Goal: Task Accomplishment & Management: Use online tool/utility

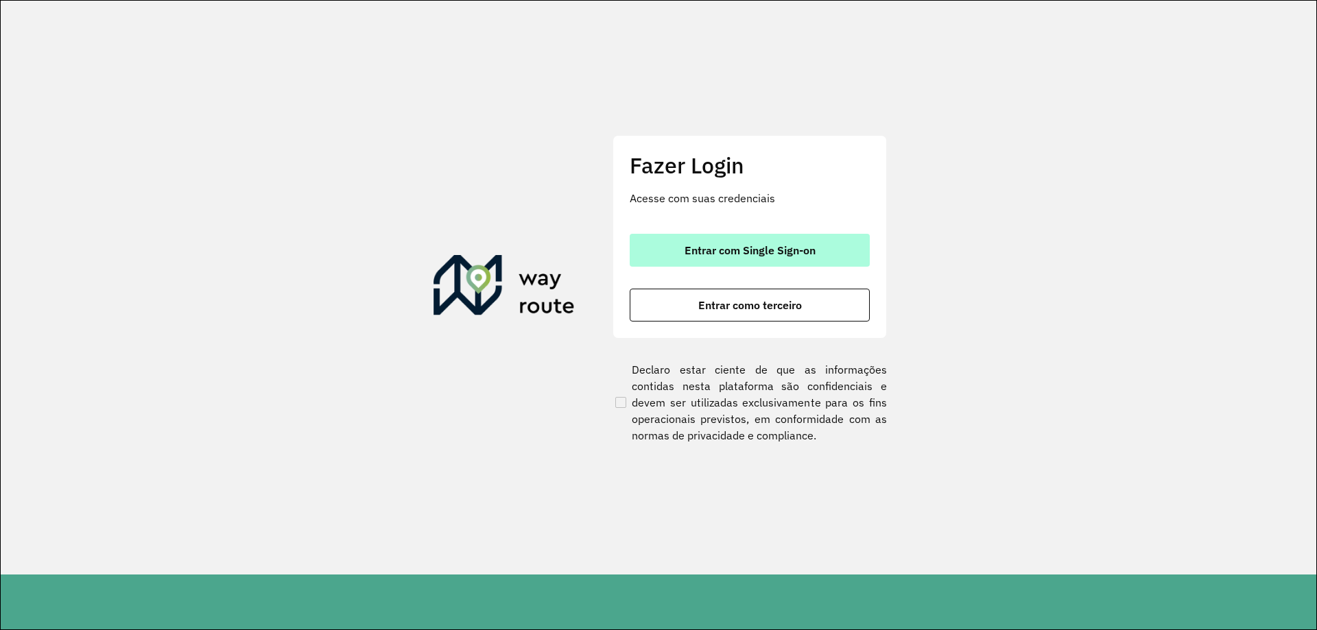
click at [779, 240] on button "Entrar com Single Sign-on" at bounding box center [750, 250] width 240 height 33
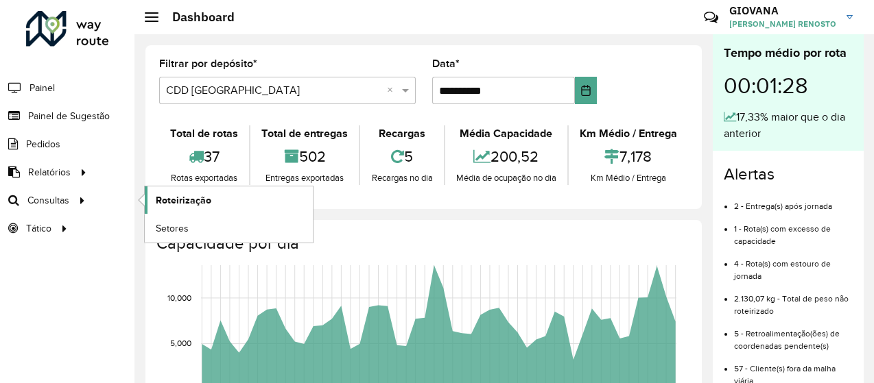
click at [163, 201] on span "Roteirização" at bounding box center [184, 200] width 56 height 14
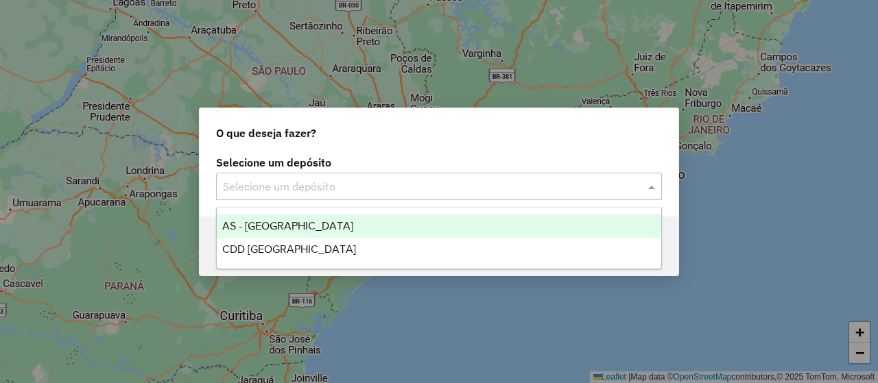
click at [270, 191] on input "text" at bounding box center [425, 187] width 405 height 16
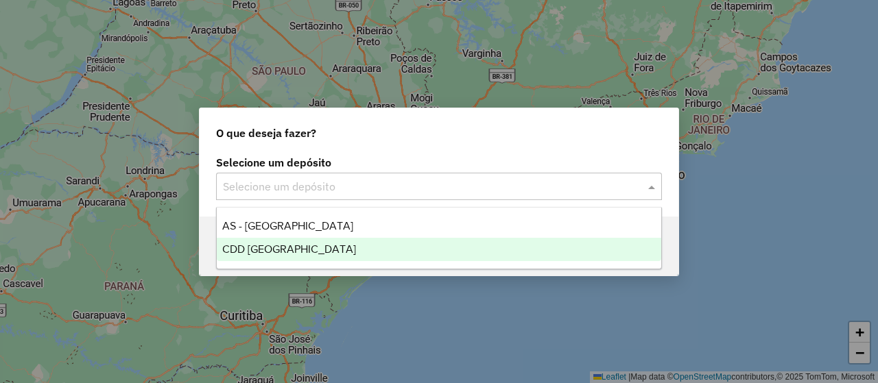
click at [298, 251] on span "CDD [GEOGRAPHIC_DATA]" at bounding box center [289, 250] width 134 height 12
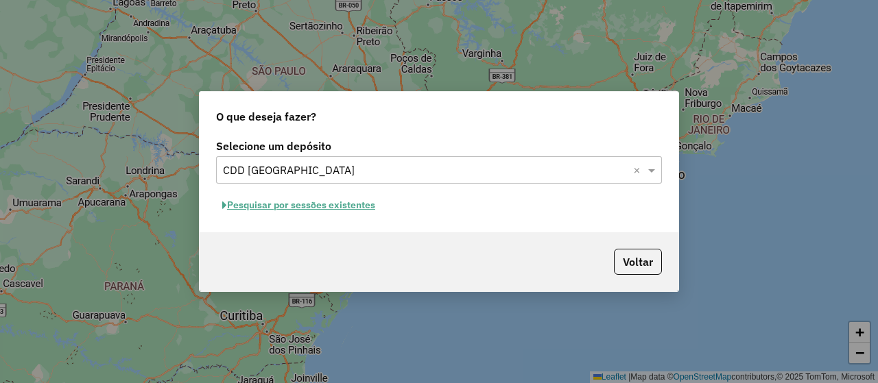
click at [351, 204] on button "Pesquisar por sessões existentes" at bounding box center [298, 205] width 165 height 21
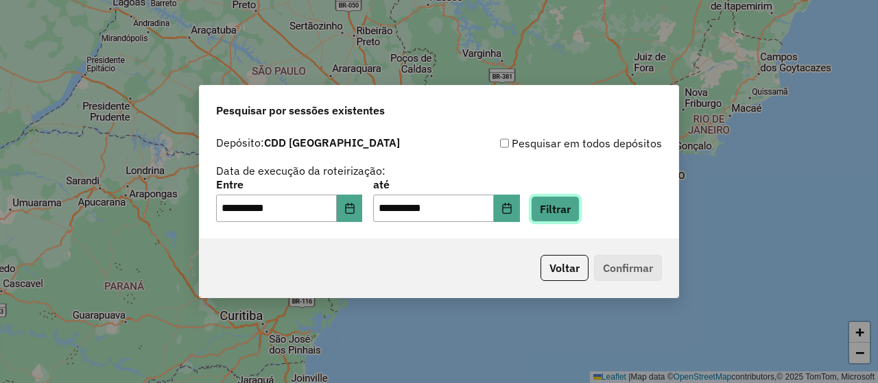
click at [580, 206] on button "Filtrar" at bounding box center [555, 209] width 49 height 26
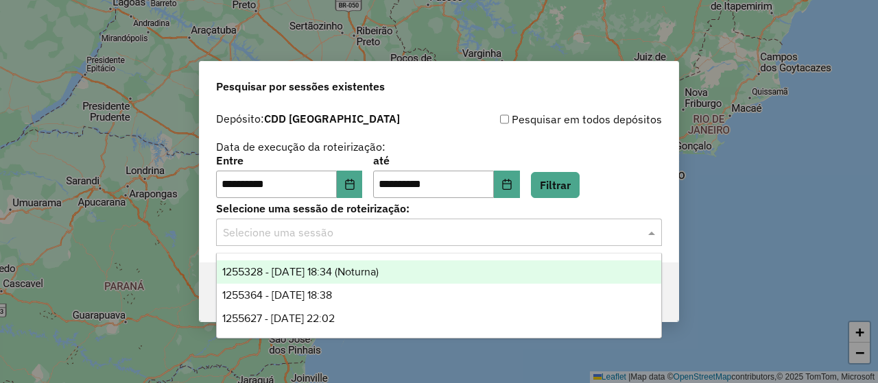
click at [402, 239] on input "text" at bounding box center [425, 233] width 405 height 16
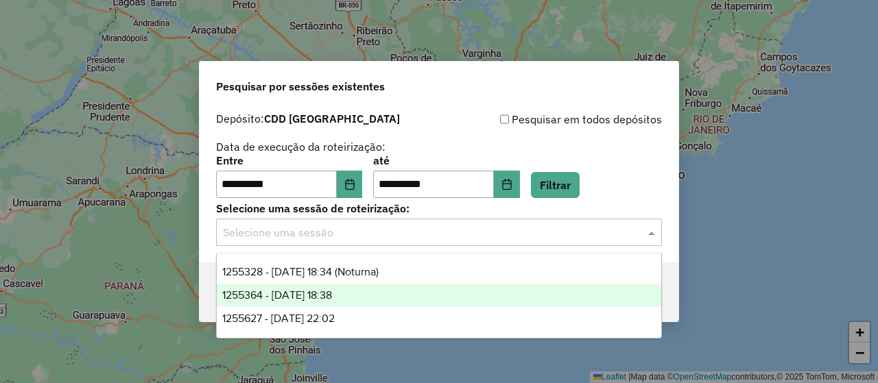
click at [388, 297] on div "1255364 - 29/08/2025 18:38" at bounding box center [439, 295] width 445 height 23
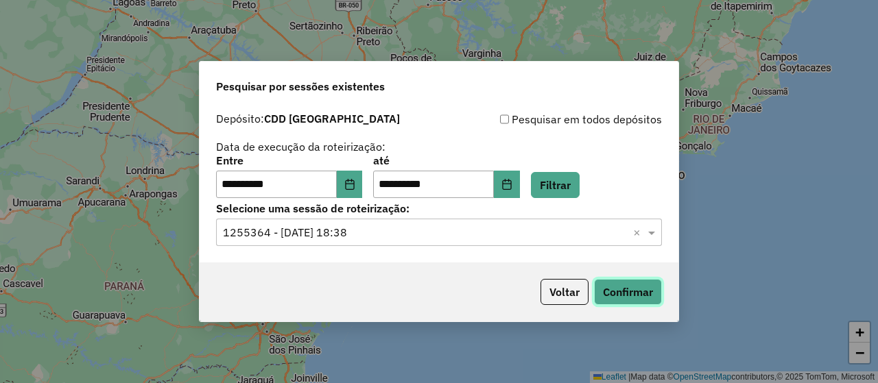
click at [648, 293] on button "Confirmar" at bounding box center [628, 292] width 68 height 26
drag, startPoint x: 481, startPoint y: 221, endPoint x: 433, endPoint y: 242, distance: 52.5
click at [482, 222] on div "Selecione uma sessão × 1255364 - 29/08/2025 18:38 ×" at bounding box center [439, 232] width 446 height 27
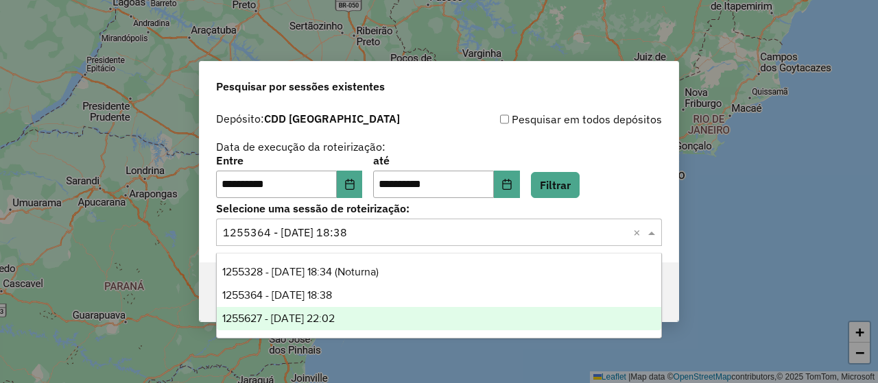
drag, startPoint x: 348, startPoint y: 320, endPoint x: 558, endPoint y: 303, distance: 210.0
click at [335, 320] on span "1255627 - 29/08/2025 22:02" at bounding box center [278, 319] width 113 height 12
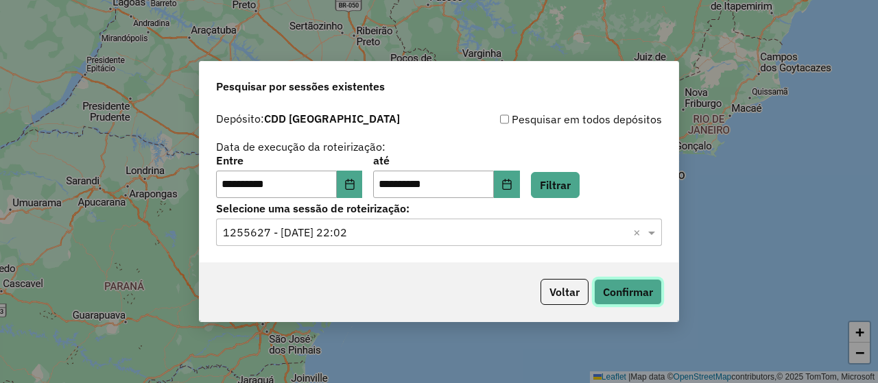
click at [602, 292] on button "Confirmar" at bounding box center [628, 292] width 68 height 26
click at [460, 217] on div "Selecione uma sessão de roteirização: Selecione uma sessão × 1255627 - 29/08/20…" at bounding box center [439, 225] width 446 height 43
click at [380, 234] on input "text" at bounding box center [425, 233] width 405 height 16
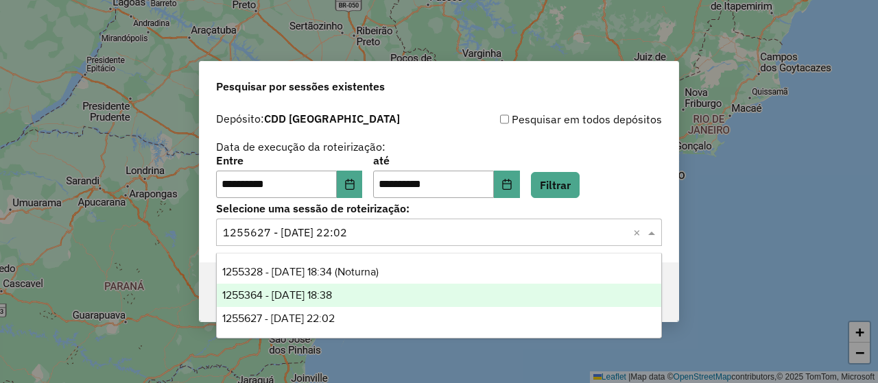
click at [322, 285] on div "1255364 - 29/08/2025 18:38" at bounding box center [439, 295] width 445 height 23
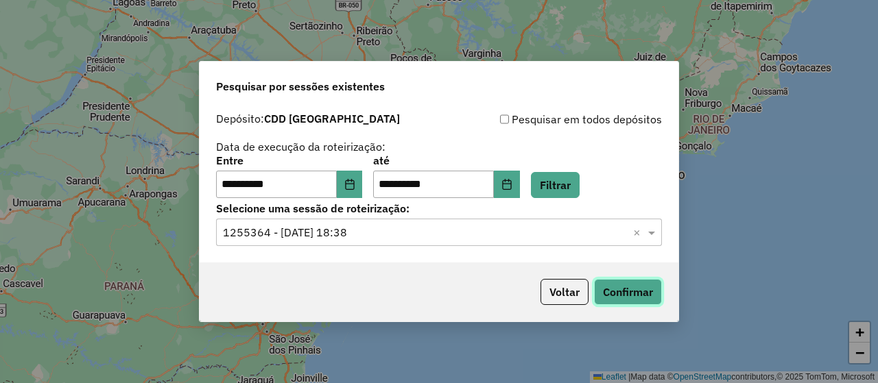
click at [640, 292] on button "Confirmar" at bounding box center [628, 292] width 68 height 26
click at [410, 217] on div "Selecione uma sessão de roteirização: Selecione uma sessão × 1255364 - 29/08/20…" at bounding box center [439, 225] width 446 height 43
click at [405, 223] on div "Selecione uma sessão × 1255364 - 29/08/2025 18:38 ×" at bounding box center [439, 232] width 446 height 27
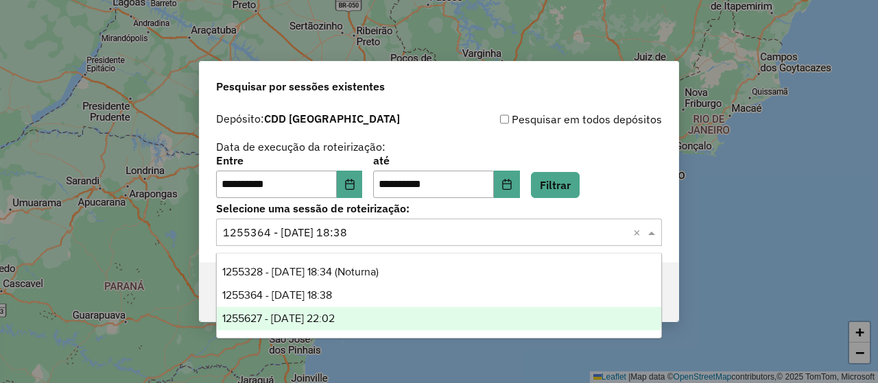
click at [368, 311] on div "1255627 - 29/08/2025 22:02" at bounding box center [439, 318] width 445 height 23
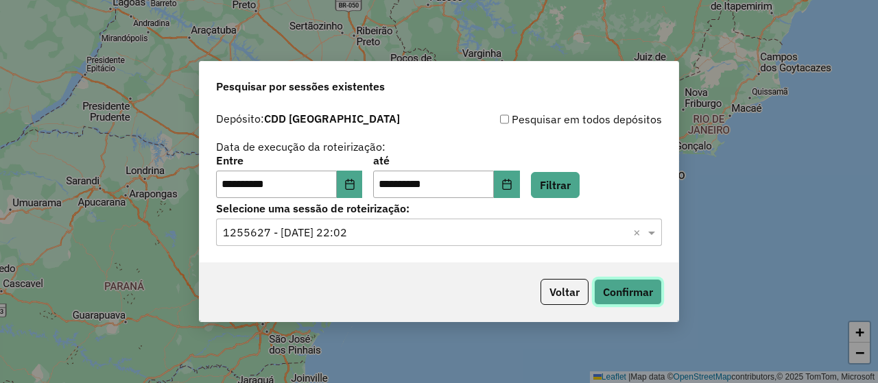
click at [654, 300] on button "Confirmar" at bounding box center [628, 292] width 68 height 26
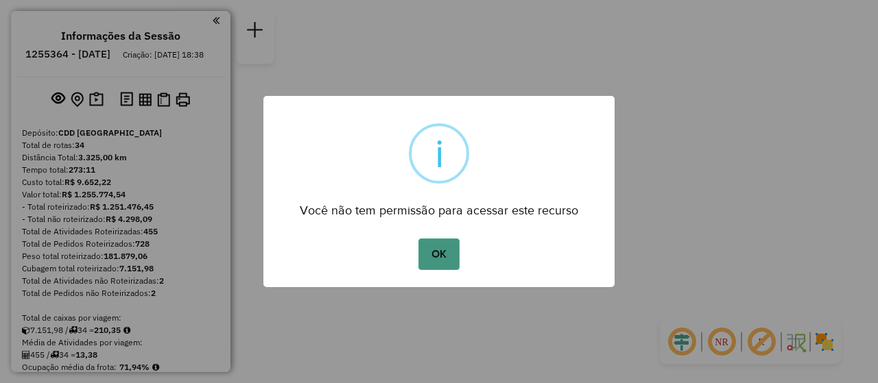
click at [427, 251] on button "OK" at bounding box center [438, 255] width 40 height 32
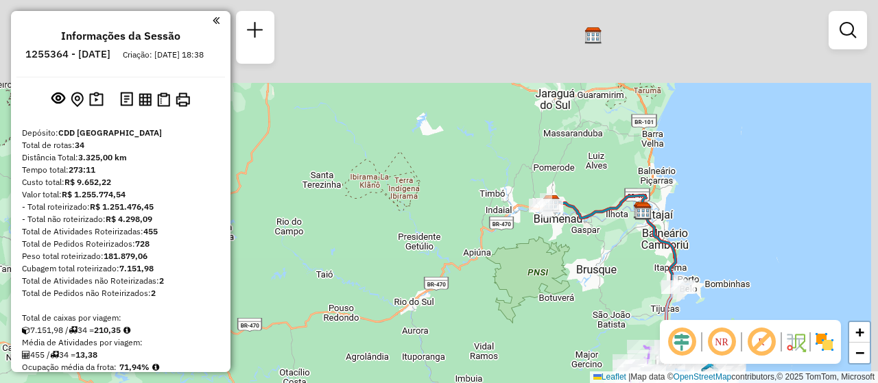
drag, startPoint x: 499, startPoint y: 167, endPoint x: 514, endPoint y: 222, distance: 56.3
click at [490, 290] on div "Janela de atendimento Grade de atendimento Capacidade Transportadoras Veículos …" at bounding box center [439, 191] width 878 height 383
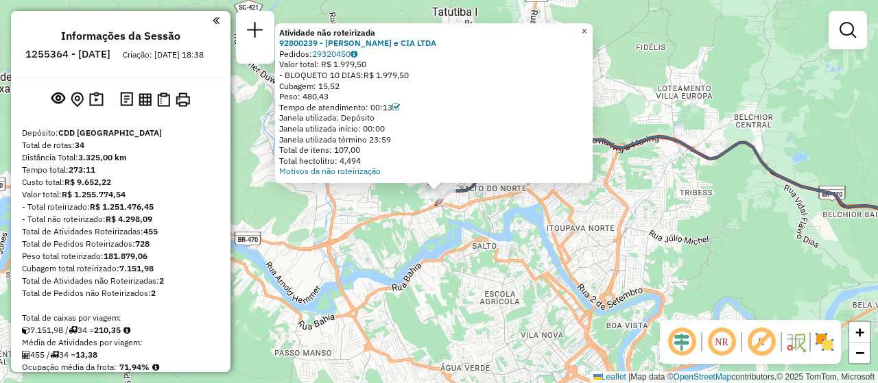
click at [589, 26] on link "×" at bounding box center [584, 31] width 16 height 16
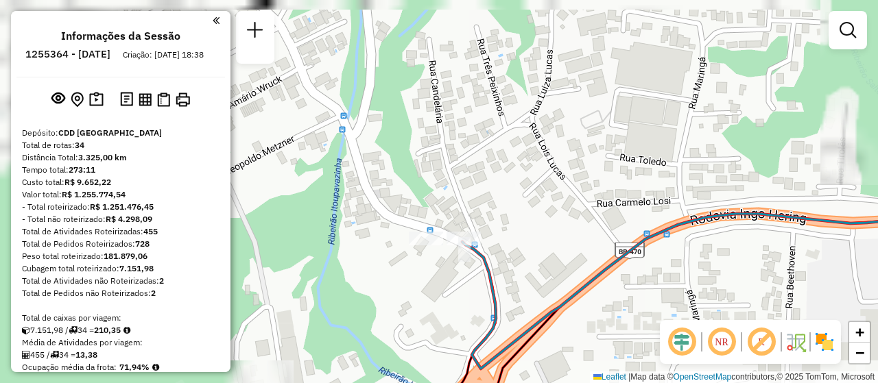
drag, startPoint x: 400, startPoint y: 166, endPoint x: 514, endPoint y: 264, distance: 150.8
click at [514, 264] on div "Janela de atendimento Grade de atendimento Capacidade Transportadoras Veículos …" at bounding box center [439, 191] width 878 height 383
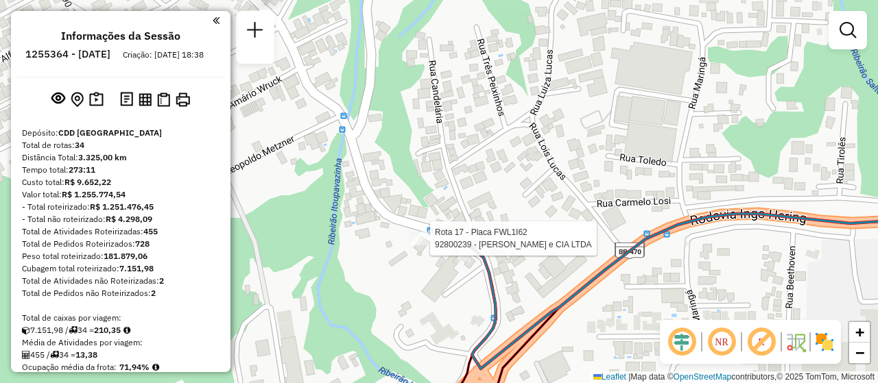
select select "**********"
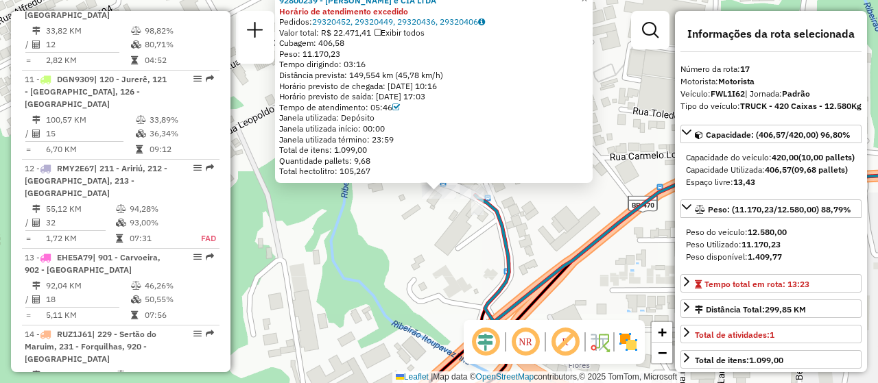
scroll to position [1817, 0]
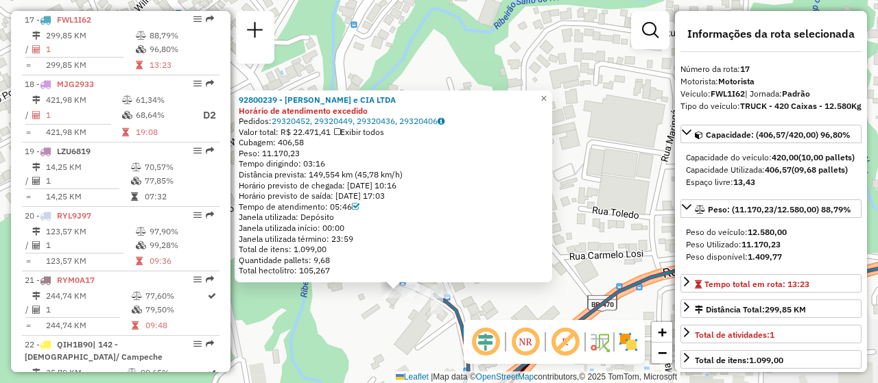
drag, startPoint x: 416, startPoint y: 241, endPoint x: 378, endPoint y: 335, distance: 101.3
click at [378, 335] on div "92800239 - VALDIR DA SILVA e CIA LTDA Horário de atendimento excedido Pedidos: …" at bounding box center [439, 191] width 878 height 383
click at [524, 309] on div "92800239 - VALDIR DA SILVA e CIA LTDA Horário de atendimento excedido Pedidos: …" at bounding box center [439, 191] width 878 height 383
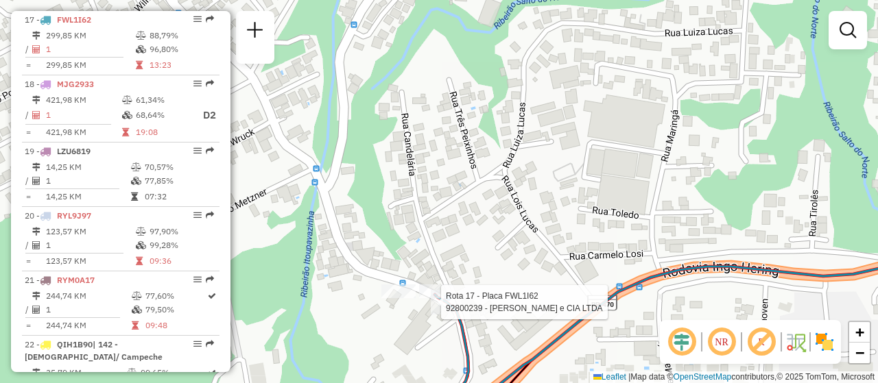
select select "**********"
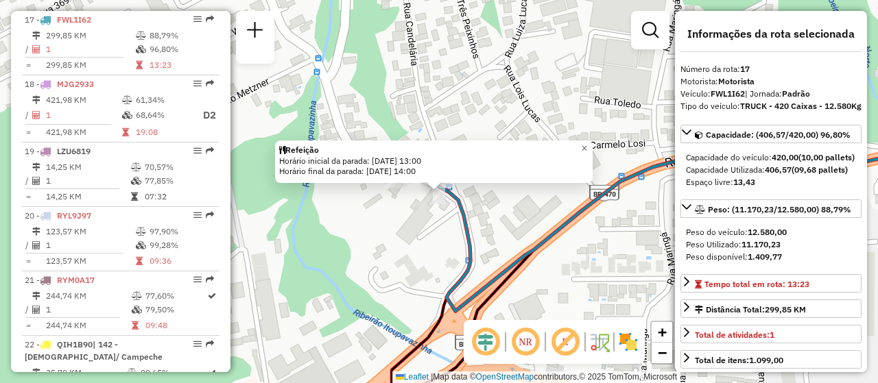
click at [411, 259] on div "Refeição Horário inicial da parada: 29/08/2025 13:00 Horário final da parada: 2…" at bounding box center [439, 191] width 878 height 383
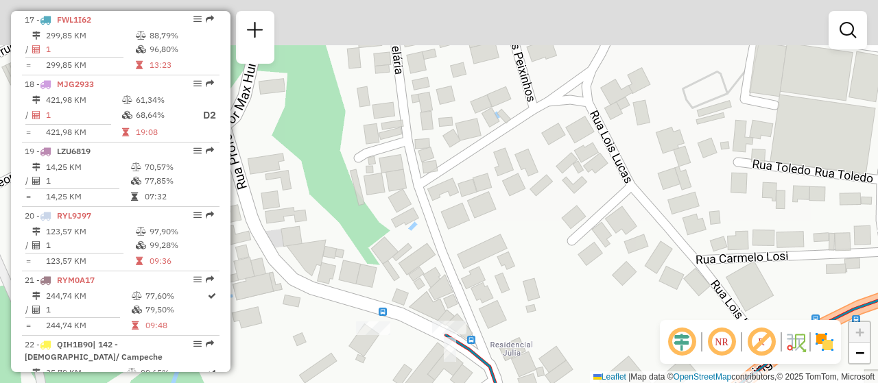
drag, startPoint x: 425, startPoint y: 150, endPoint x: 410, endPoint y: 335, distance: 185.8
click at [414, 358] on div "Janela de atendimento Grade de atendimento Capacidade Transportadoras Veículos …" at bounding box center [439, 191] width 878 height 383
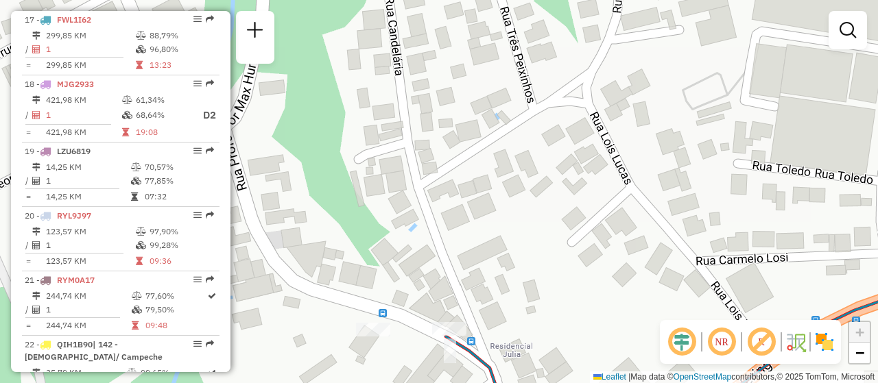
click at [456, 336] on div at bounding box center [449, 329] width 34 height 14
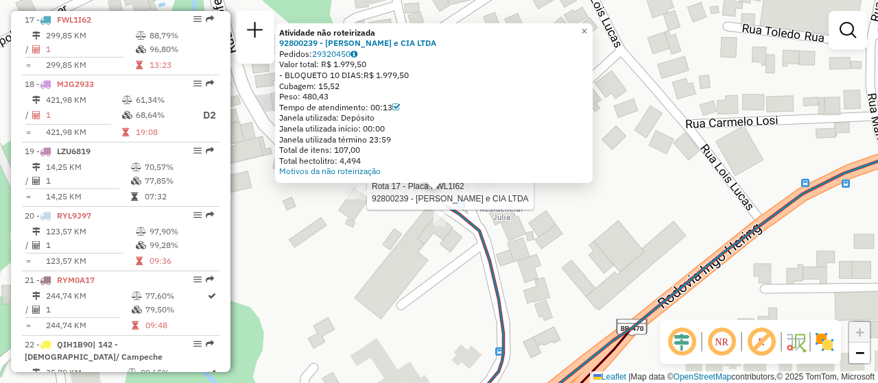
select select "**********"
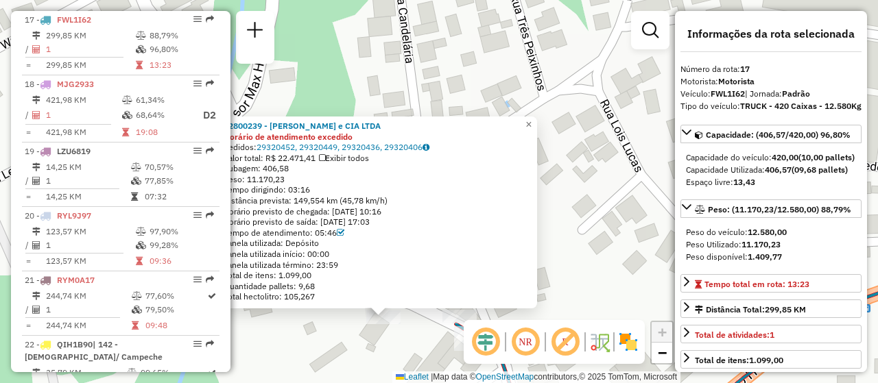
drag, startPoint x: 385, startPoint y: 251, endPoint x: 329, endPoint y: 377, distance: 137.3
click at [329, 377] on div "92800239 - VALDIR DA SILVA e CIA LTDA Horário de atendimento excedido Pedidos: …" at bounding box center [439, 191] width 878 height 383
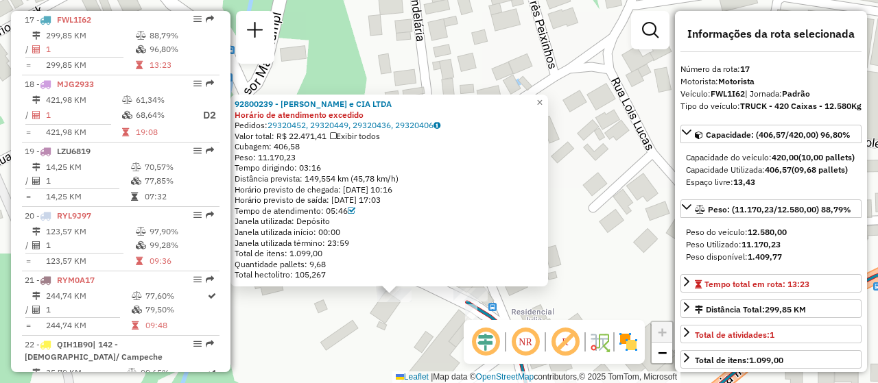
drag, startPoint x: 331, startPoint y: 363, endPoint x: 344, endPoint y: 340, distance: 25.8
click at [344, 340] on div "92800239 - VALDIR DA SILVA e CIA LTDA Horário de atendimento excedido Pedidos: …" at bounding box center [439, 191] width 878 height 383
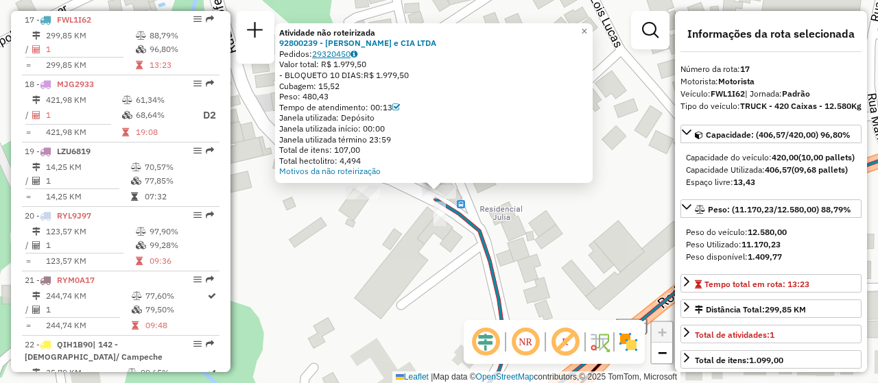
click at [329, 53] on link "29320450" at bounding box center [334, 54] width 45 height 10
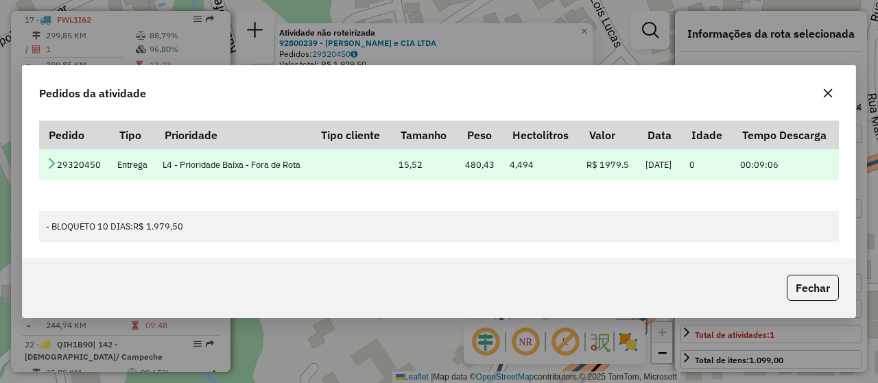
click at [45, 168] on td "29320450" at bounding box center [74, 165] width 71 height 31
click at [51, 162] on icon at bounding box center [51, 163] width 11 height 11
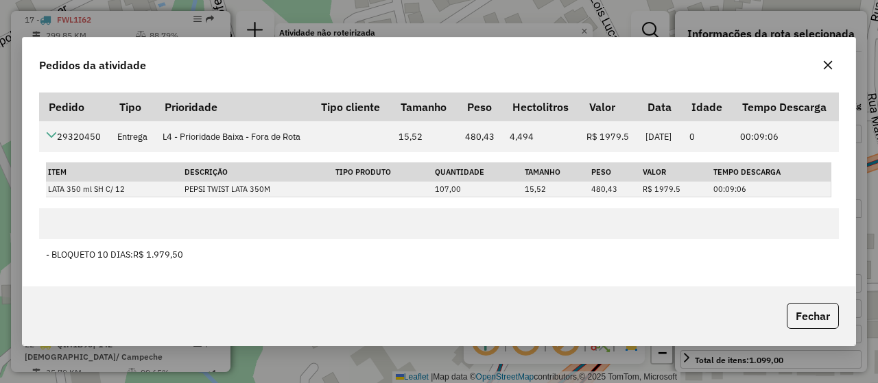
click at [836, 55] on button "button" at bounding box center [828, 65] width 22 height 22
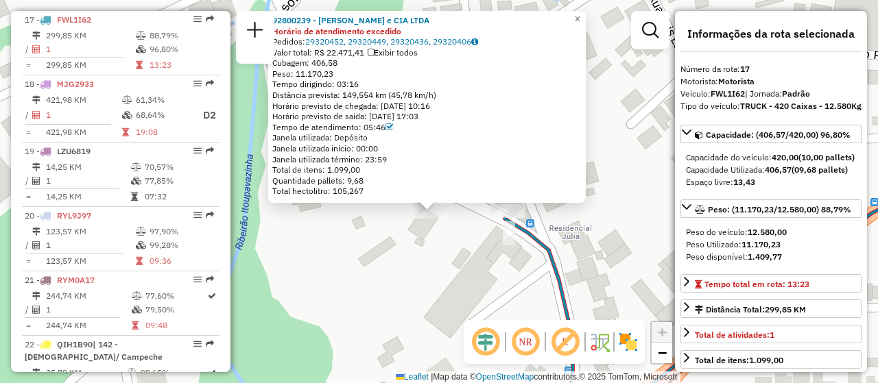
drag, startPoint x: 401, startPoint y: 235, endPoint x: 392, endPoint y: 261, distance: 27.6
click at [392, 261] on div "92800239 - VALDIR DA SILVA e CIA LTDA Horário de atendimento excedido Pedidos: …" at bounding box center [439, 191] width 878 height 383
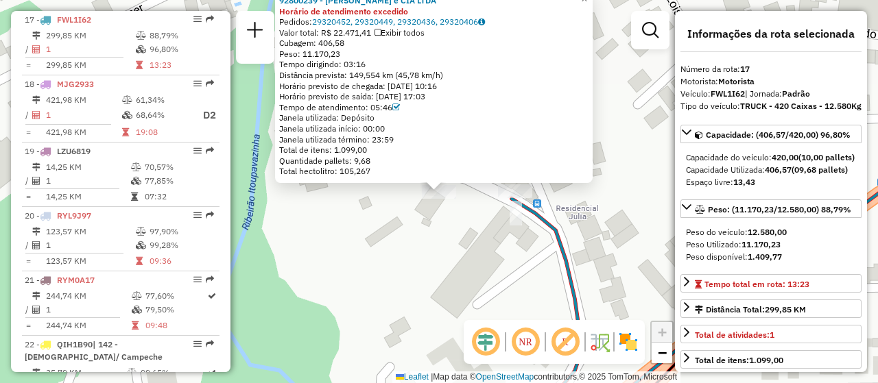
drag, startPoint x: 364, startPoint y: 161, endPoint x: 378, endPoint y: 160, distance: 13.8
click at [378, 160] on div "Quantidade pallets: 9,68" at bounding box center [433, 161] width 309 height 11
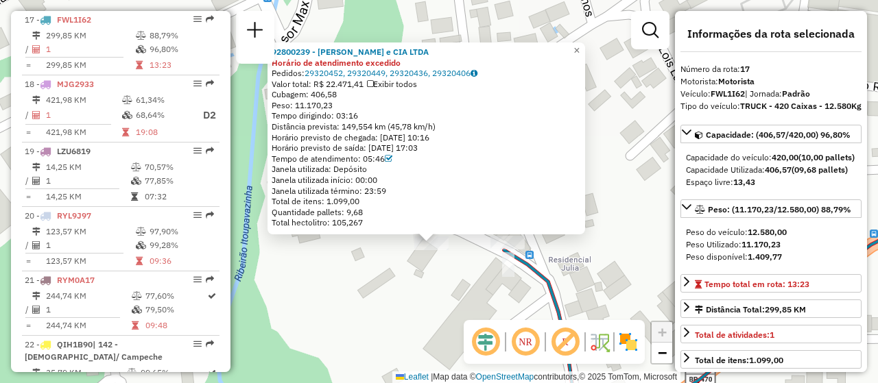
drag, startPoint x: 375, startPoint y: 259, endPoint x: 367, endPoint y: 318, distance: 59.6
click at [367, 318] on div "92800239 - VALDIR DA SILVA e CIA LTDA Horário de atendimento excedido Pedidos: …" at bounding box center [439, 191] width 878 height 383
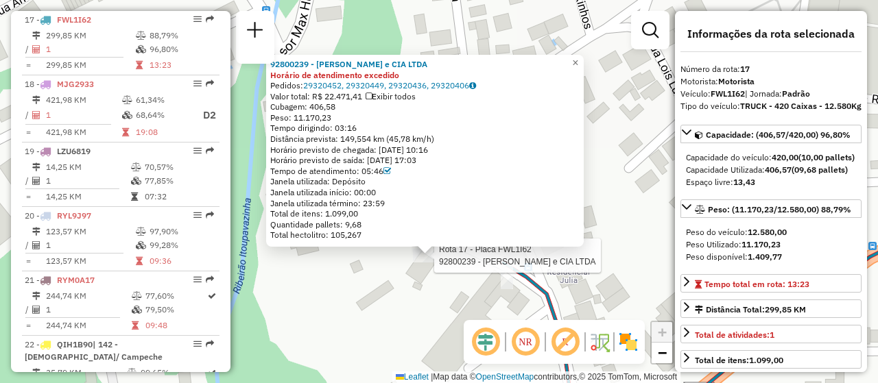
click at [431, 263] on div at bounding box center [430, 256] width 34 height 14
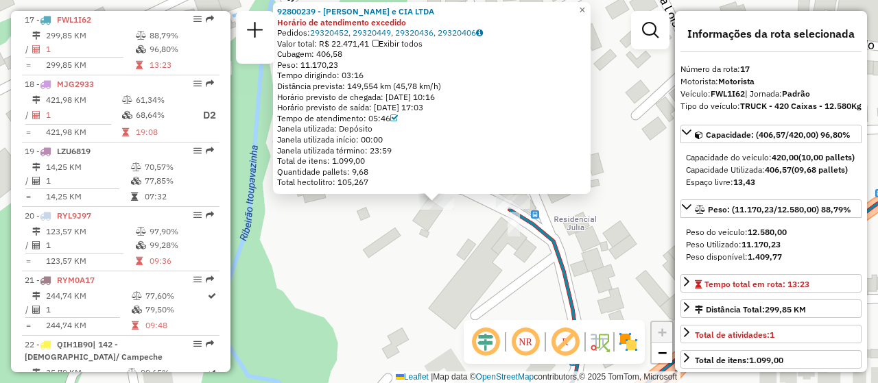
drag, startPoint x: 425, startPoint y: 247, endPoint x: 405, endPoint y: 293, distance: 50.1
click at [405, 293] on div "92800239 - VALDIR DA SILVA e CIA LTDA Horário de atendimento excedido Pedidos: …" at bounding box center [439, 191] width 878 height 383
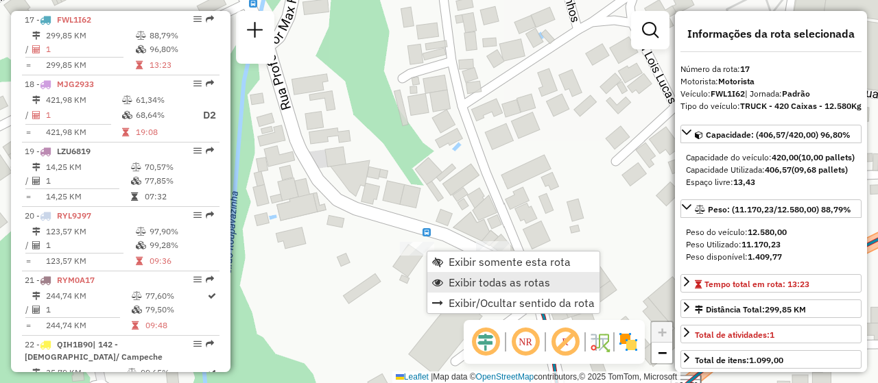
click at [553, 283] on link "Exibir todas as rotas" at bounding box center [513, 282] width 172 height 21
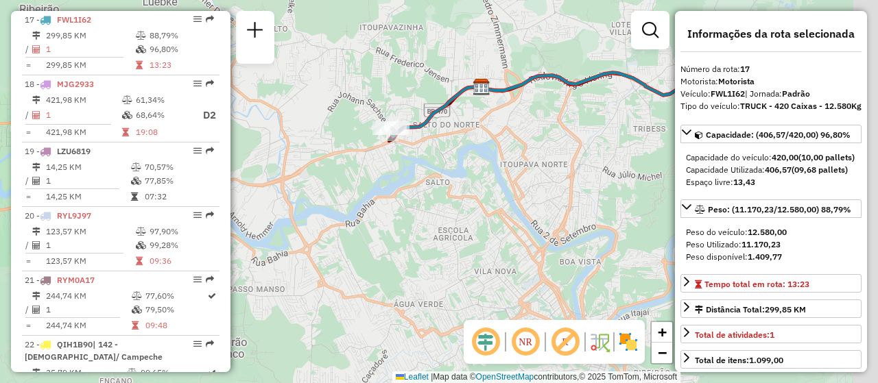
drag, startPoint x: 560, startPoint y: 255, endPoint x: 346, endPoint y: 189, distance: 223.9
click at [348, 188] on div "Janela de atendimento Grade de atendimento Capacidade Transportadoras Veículos …" at bounding box center [439, 191] width 878 height 383
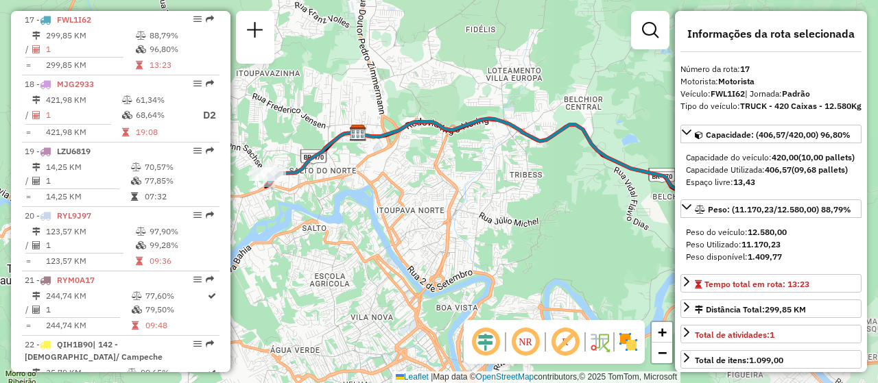
drag, startPoint x: 487, startPoint y: 227, endPoint x: 226, endPoint y: 309, distance: 273.8
click at [226, 309] on hb-router-mapa "Informações da Sessão 1255364 - 29/08/2025 Criação: 28/08/2025 18:38 Depósito: …" at bounding box center [439, 191] width 878 height 383
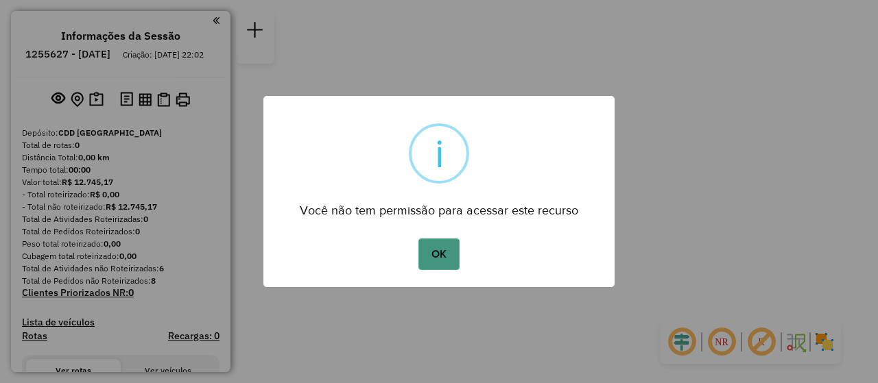
click at [435, 268] on button "OK" at bounding box center [438, 255] width 40 height 32
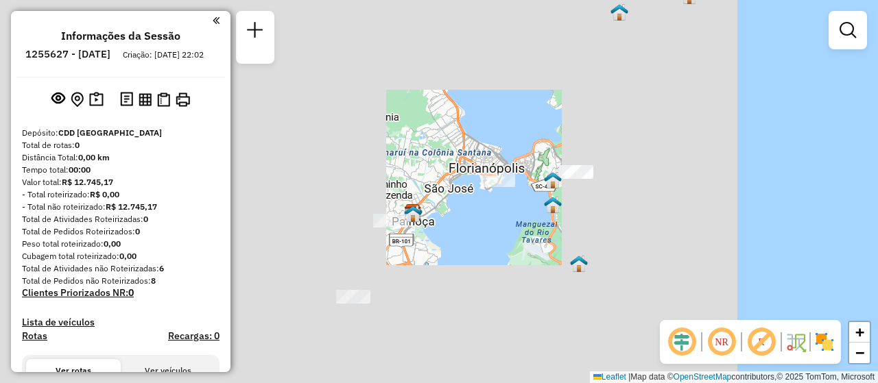
scroll to position [265, 0]
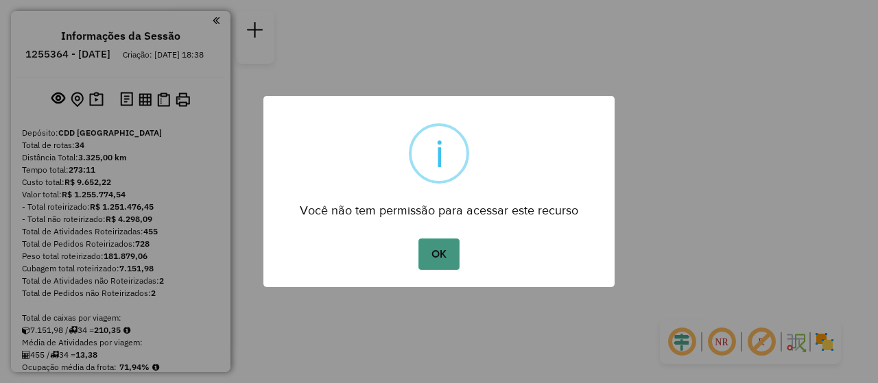
click at [433, 242] on button "OK" at bounding box center [438, 255] width 40 height 32
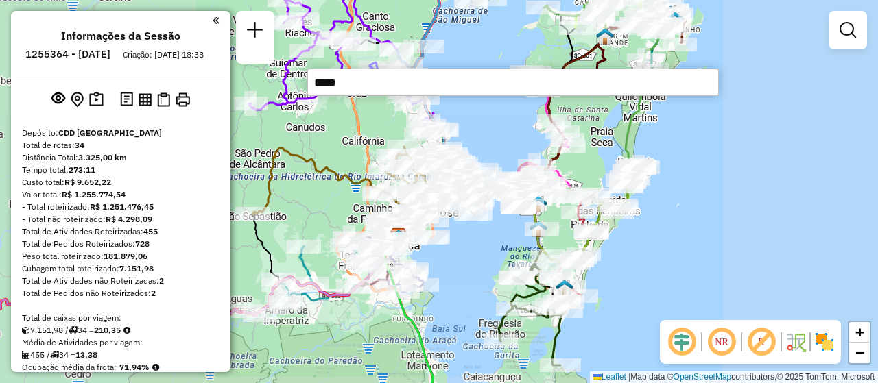
type input "*****"
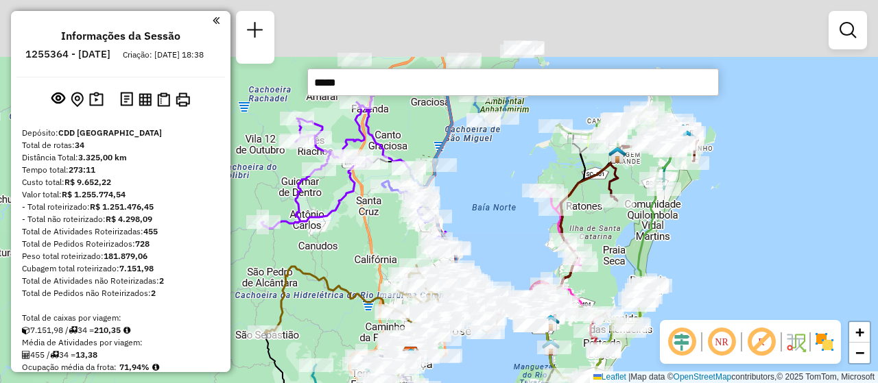
drag, startPoint x: 480, startPoint y: 262, endPoint x: 504, endPoint y: 339, distance: 80.7
click at [499, 369] on div "Janela de atendimento Grade de atendimento Capacidade Transportadoras Veículos …" at bounding box center [439, 191] width 878 height 383
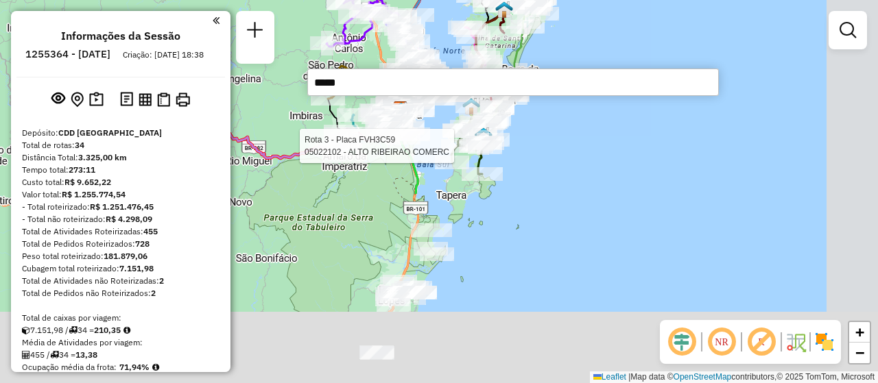
drag, startPoint x: 621, startPoint y: 314, endPoint x: 559, endPoint y: 85, distance: 237.3
click at [559, 85] on hb-router-mapa "Informações da Sessão 1255364 - 29/08/2025 Criação: 28/08/2025 18:38 Depósito: …" at bounding box center [439, 191] width 878 height 383
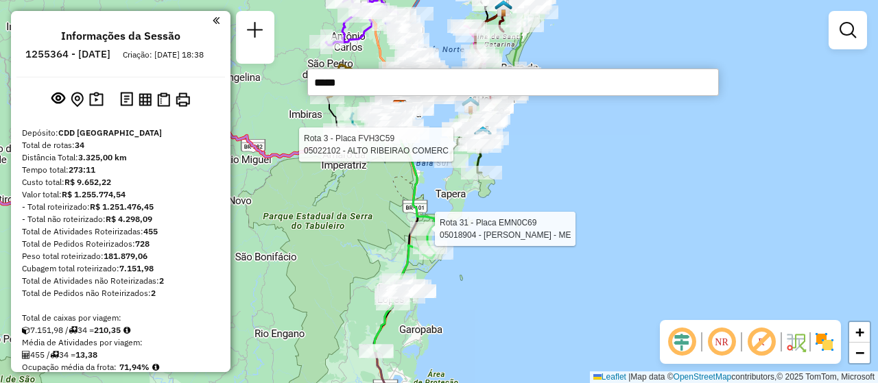
select select "**********"
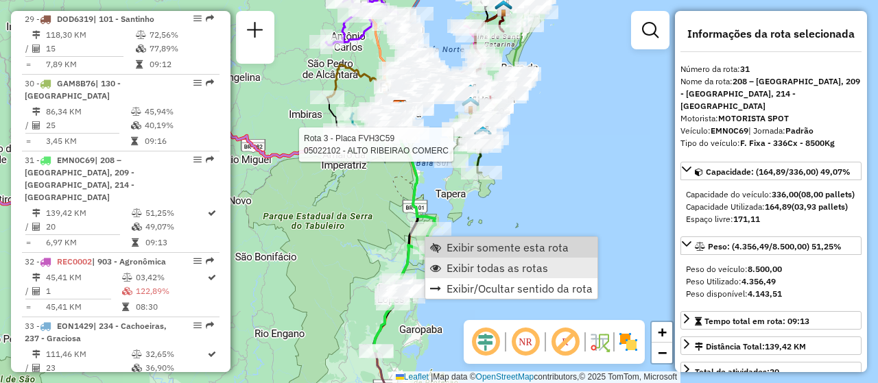
scroll to position [2821, 0]
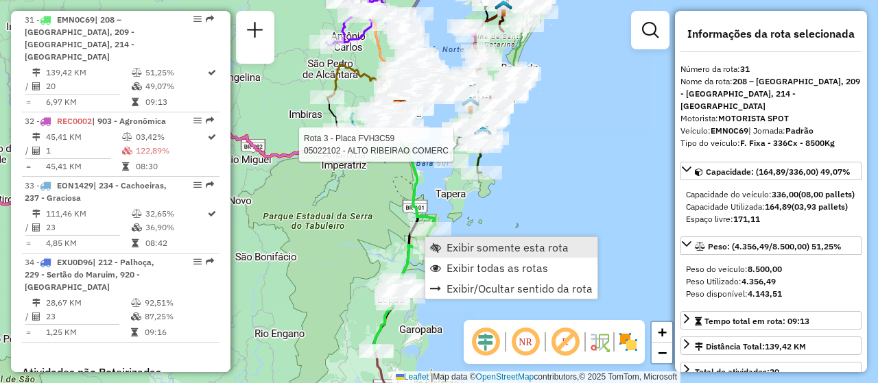
click at [478, 246] on span "Exibir somente esta rota" at bounding box center [508, 247] width 122 height 11
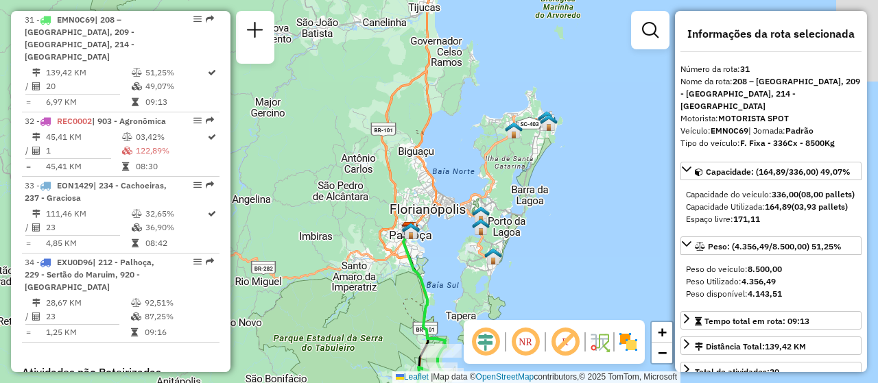
drag, startPoint x: 460, startPoint y: 152, endPoint x: 436, endPoint y: 310, distance: 159.6
click at [436, 310] on div "Janela de atendimento Grade de atendimento Capacidade Transportadoras Veículos …" at bounding box center [439, 191] width 878 height 383
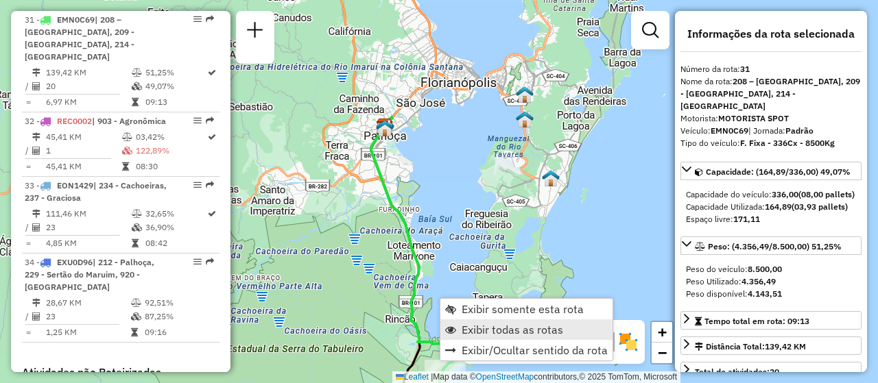
click at [466, 337] on link "Exibir todas as rotas" at bounding box center [526, 330] width 172 height 21
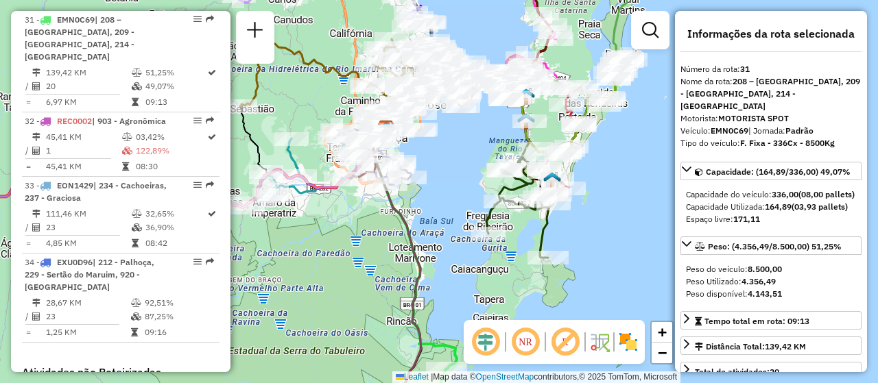
drag, startPoint x: 440, startPoint y: 223, endPoint x: 466, endPoint y: 297, distance: 78.5
click at [466, 297] on div "Janela de atendimento Grade de atendimento Capacidade Transportadoras Veículos …" at bounding box center [439, 191] width 878 height 383
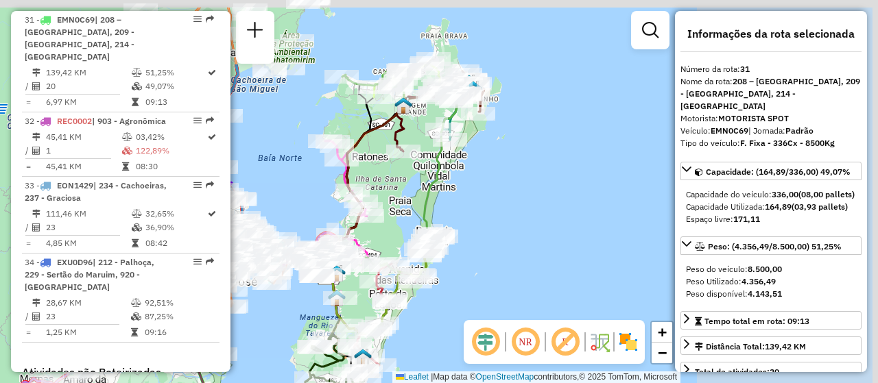
drag, startPoint x: 618, startPoint y: 249, endPoint x: 405, endPoint y: 352, distance: 236.2
click at [407, 351] on div "Rota 6 - Placa RTE0H42 05040540 - 59.913.938 MARCELO JOSE PINHEIRO Janela de at…" at bounding box center [439, 191] width 878 height 383
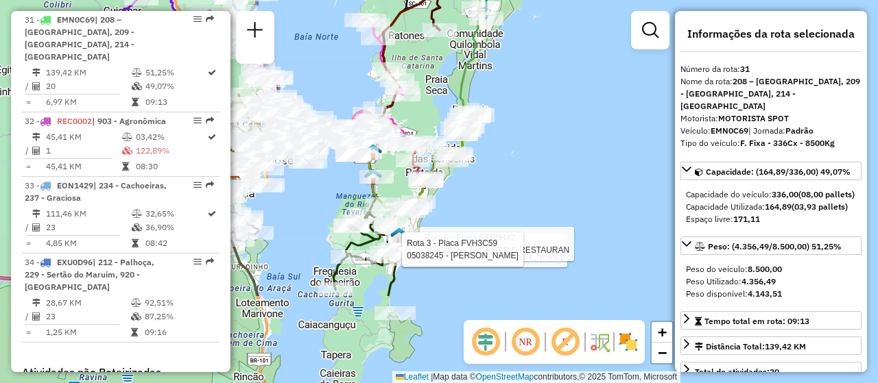
drag, startPoint x: 515, startPoint y: 276, endPoint x: 557, endPoint y: 143, distance: 139.5
click at [557, 143] on div "Rota 6 - Placa RTE0H42 05040540 - 59.913.938 MARCELO JOSE PINHEIRO Rota 6 - Pla…" at bounding box center [439, 191] width 878 height 383
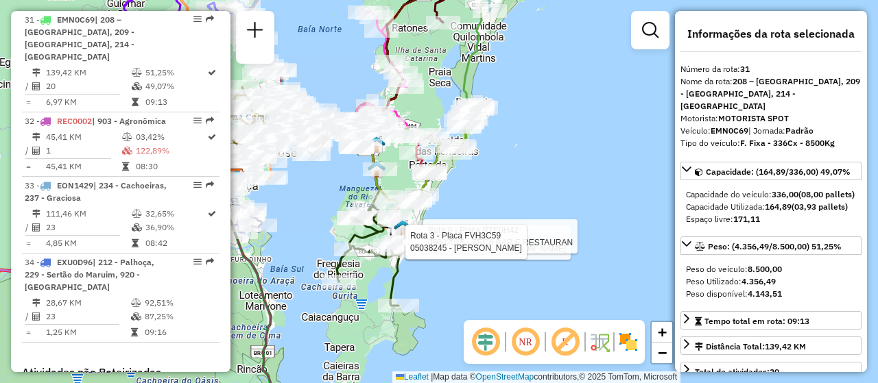
click at [478, 288] on div "Rota 6 - Placa RTE0H42 05040540 - 59.913.938 MARCELO JOSE PINHEIRO Rota 6 - Pla…" at bounding box center [439, 191] width 878 height 383
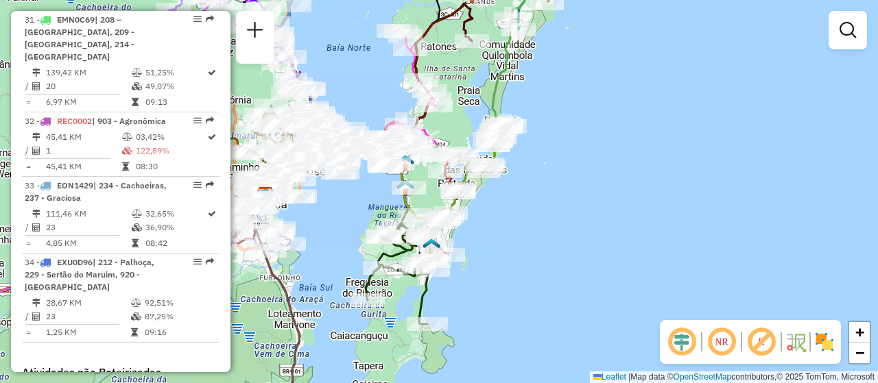
drag, startPoint x: 494, startPoint y: 235, endPoint x: 522, endPoint y: 253, distance: 33.7
click at [522, 253] on div "Janela de atendimento Grade de atendimento Capacidade Transportadoras Veículos …" at bounding box center [439, 191] width 878 height 383
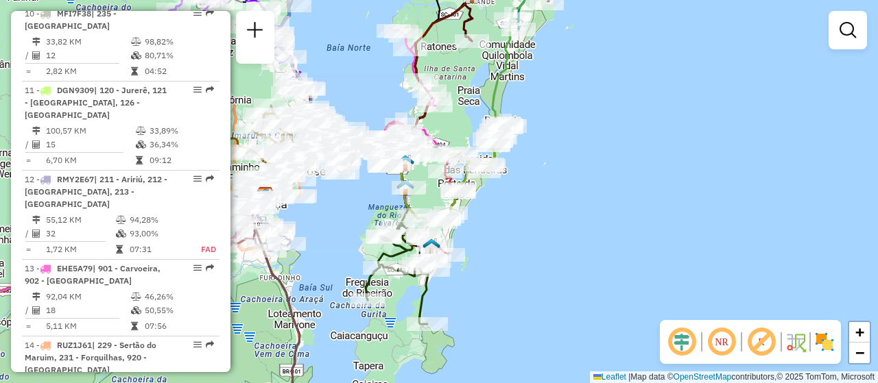
scroll to position [2431, 0]
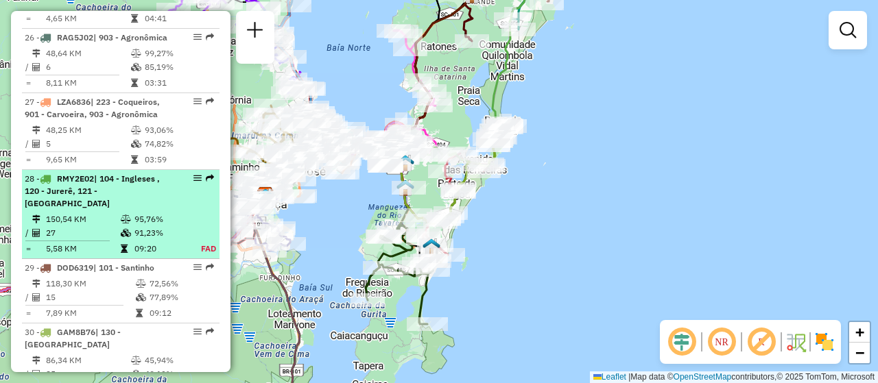
click at [195, 182] on em at bounding box center [197, 178] width 8 height 8
select select "**********"
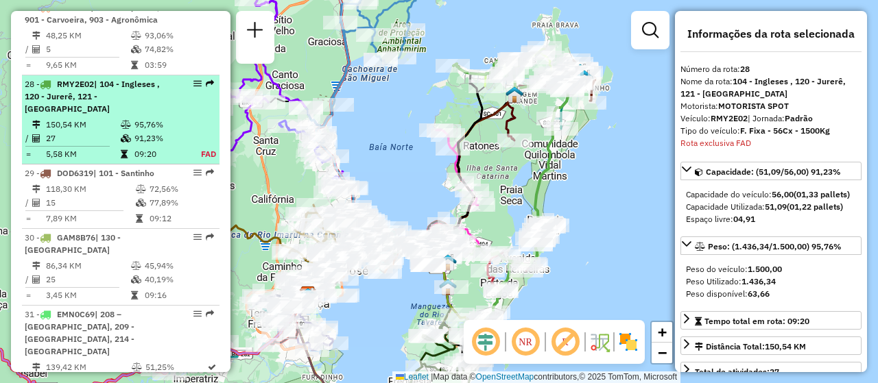
scroll to position [2603, 0]
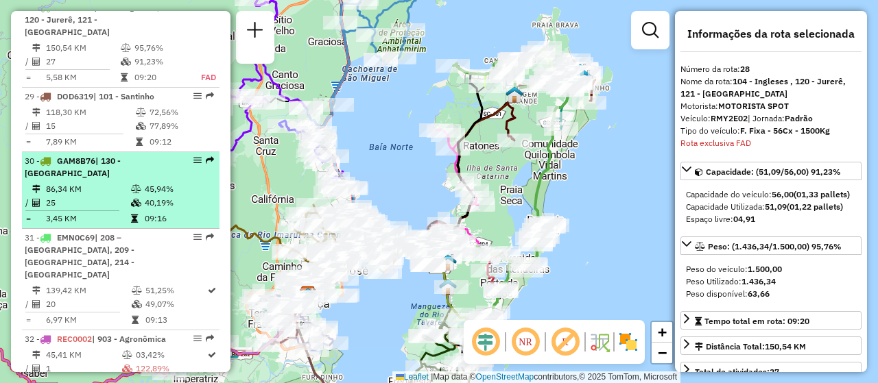
drag, startPoint x: 195, startPoint y: 189, endPoint x: 137, endPoint y: 168, distance: 62.1
click at [132, 173] on div "30 - GAM8B76 | 130 - Barra da Lagoa" at bounding box center [97, 167] width 145 height 25
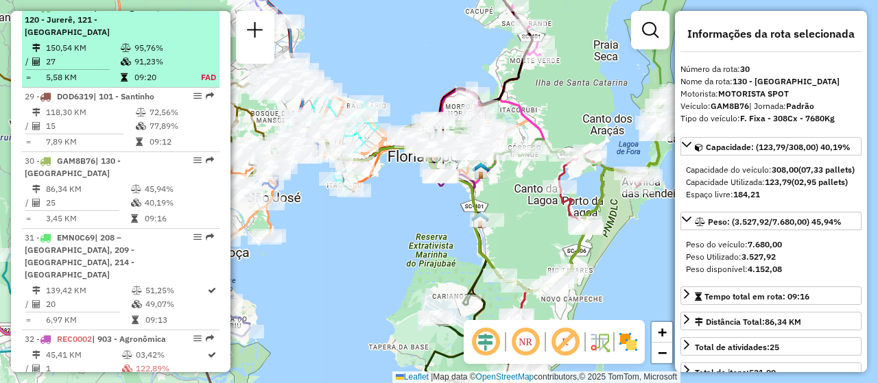
click at [193, 43] on table "150,54 KM 95,76% / 27 91,23% = 5,58 KM 09:20 FAD" at bounding box center [121, 62] width 192 height 43
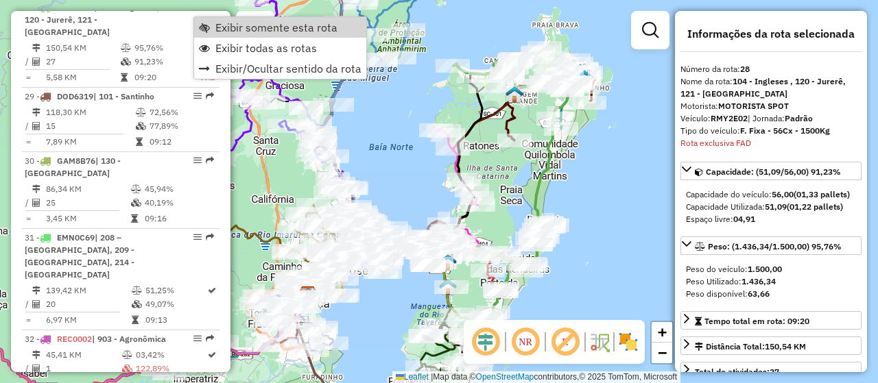
click at [241, 29] on span "Exibir somente esta rota" at bounding box center [276, 27] width 122 height 11
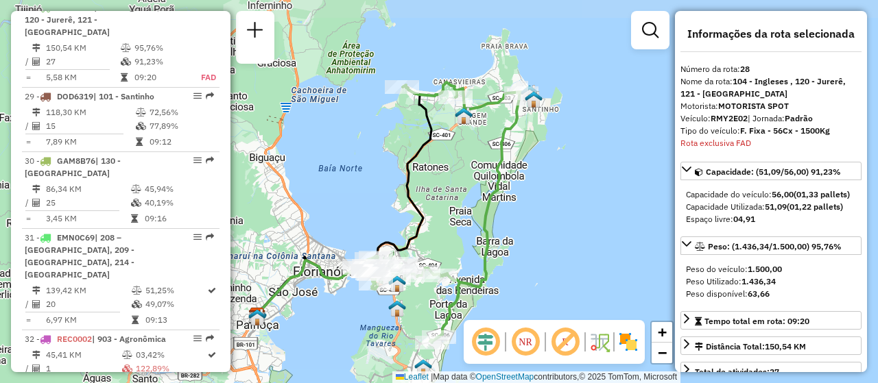
drag, startPoint x: 493, startPoint y: 176, endPoint x: 442, endPoint y: 198, distance: 55.0
click at [442, 198] on div "Janela de atendimento Grade de atendimento Capacidade Transportadoras Veículos …" at bounding box center [439, 191] width 878 height 383
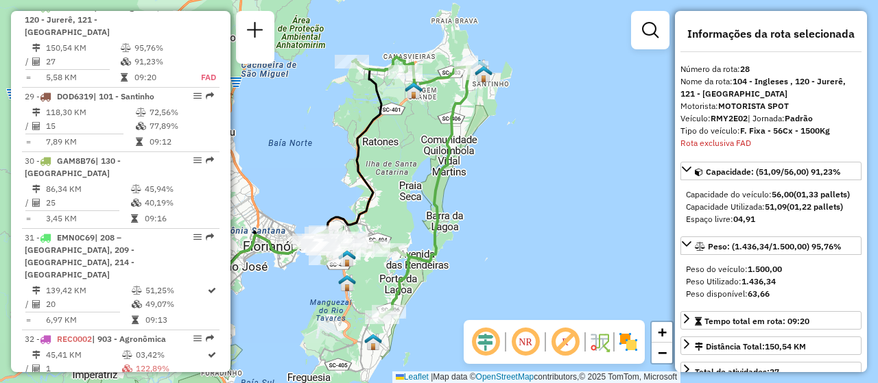
drag, startPoint x: 462, startPoint y: 253, endPoint x: 404, endPoint y: 224, distance: 64.4
click at [404, 224] on div "Janela de atendimento Grade de atendimento Capacidade Transportadoras Veículos …" at bounding box center [439, 191] width 878 height 383
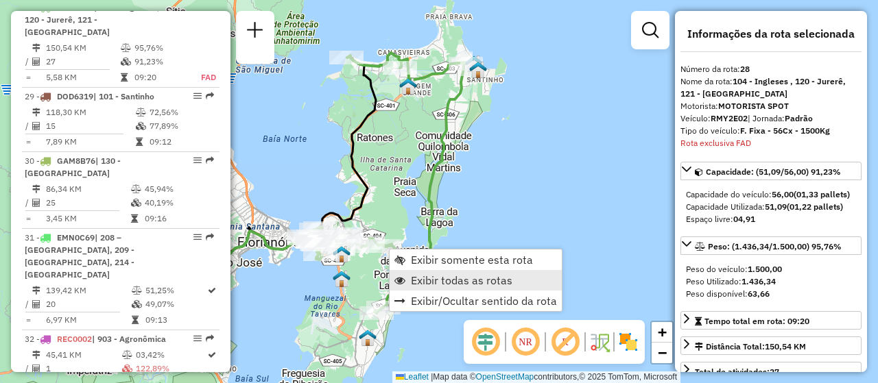
click at [456, 277] on span "Exibir todas as rotas" at bounding box center [462, 280] width 102 height 11
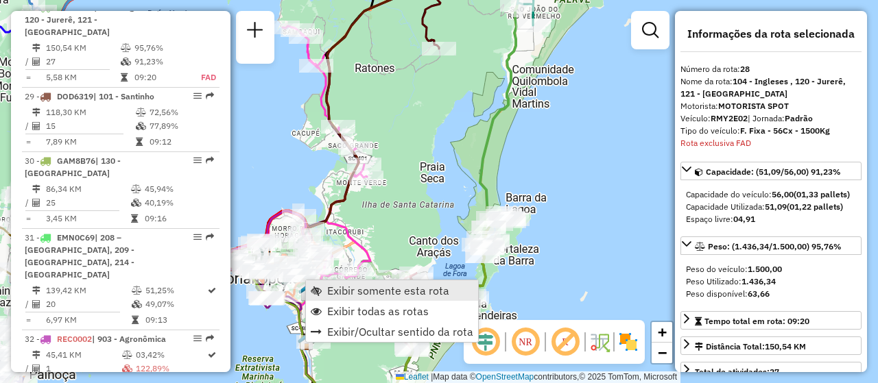
click at [368, 287] on span "Exibir somente esta rota" at bounding box center [388, 290] width 122 height 11
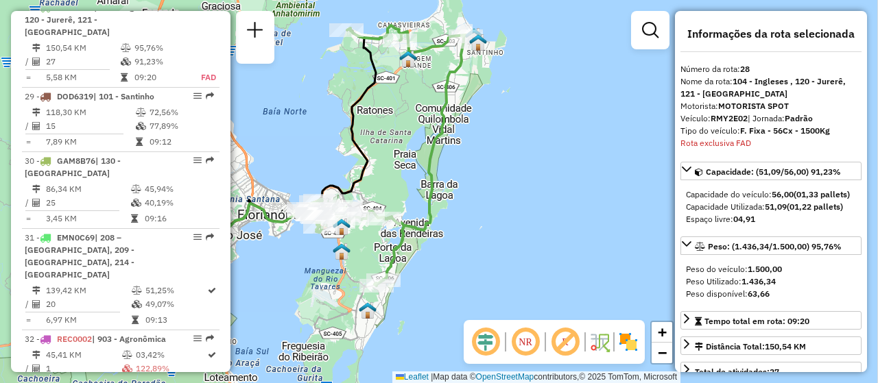
drag, startPoint x: 555, startPoint y: 222, endPoint x: 450, endPoint y: 187, distance: 110.6
click at [450, 187] on div "Janela de atendimento Grade de atendimento Capacidade Transportadoras Veículos …" at bounding box center [439, 191] width 878 height 383
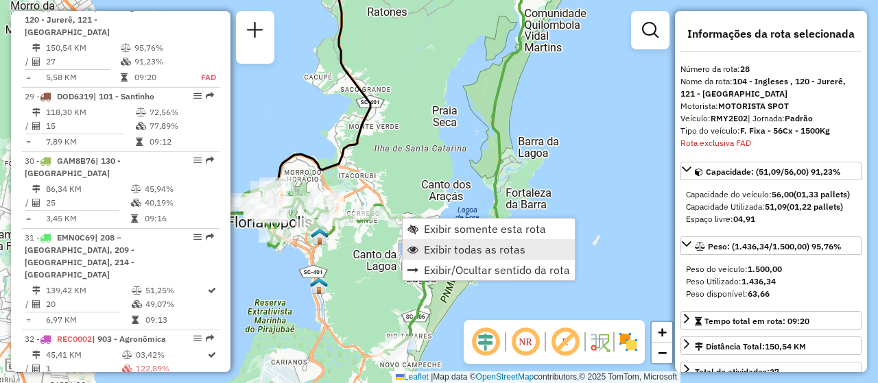
click at [471, 248] on span "Exibir todas as rotas" at bounding box center [475, 249] width 102 height 11
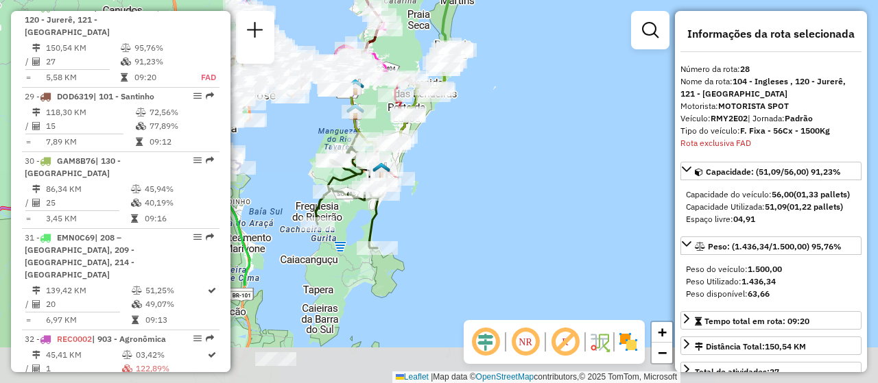
drag, startPoint x: 491, startPoint y: 272, endPoint x: 440, endPoint y: 136, distance: 145.0
click at [440, 136] on div "Janela de atendimento Grade de atendimento Capacidade Transportadoras Veículos …" at bounding box center [439, 191] width 878 height 383
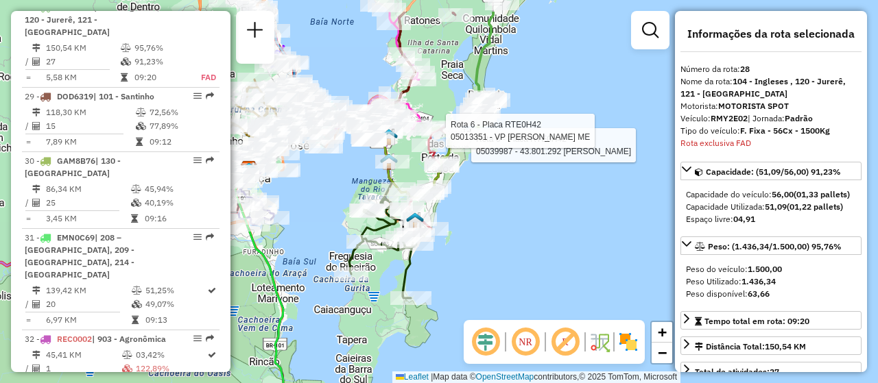
drag, startPoint x: 417, startPoint y: 213, endPoint x: 451, endPoint y: 252, distance: 51.6
click at [456, 272] on div "Rota 6 - Placa RTE0H42 05039987 - 43.801.292 BRUNA TAINA DA SILVA DRUSIAN Rota …" at bounding box center [439, 191] width 878 height 383
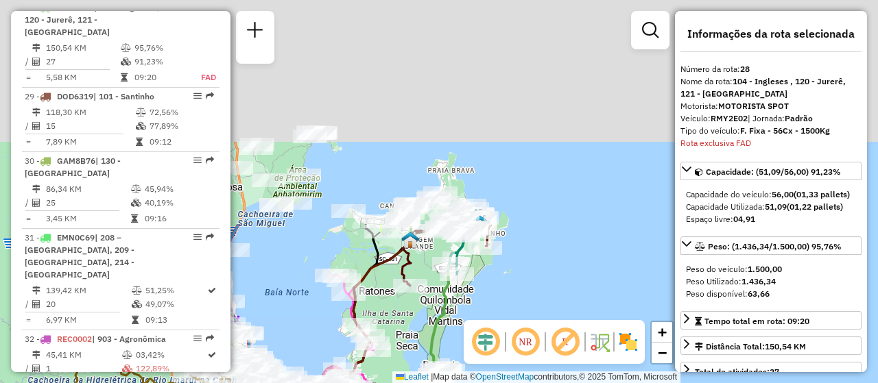
drag, startPoint x: 470, startPoint y: 89, endPoint x: 421, endPoint y: 303, distance: 219.5
click at [408, 364] on div "Rota 6 - Placa RTE0H42 05039987 - 43.801.292 BRUNA TAINA DA SILVA DRUSIAN Rota …" at bounding box center [439, 191] width 878 height 383
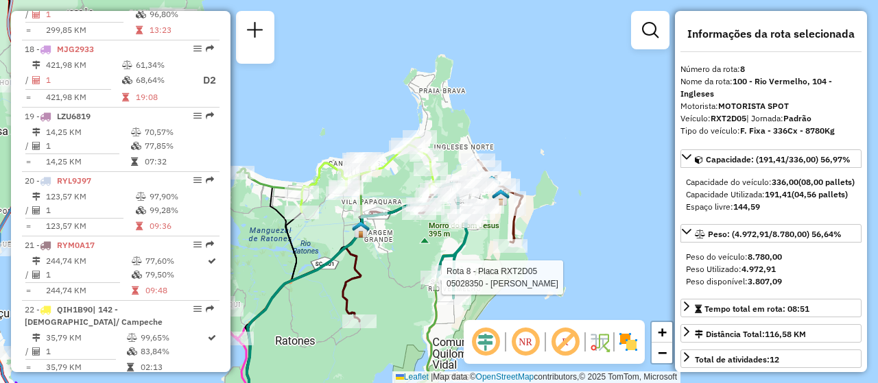
scroll to position [1100, 0]
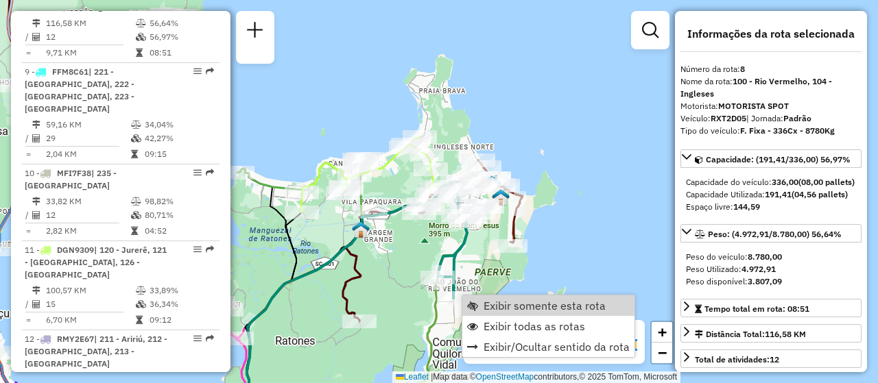
click at [530, 303] on span "Exibir somente esta rota" at bounding box center [545, 305] width 122 height 11
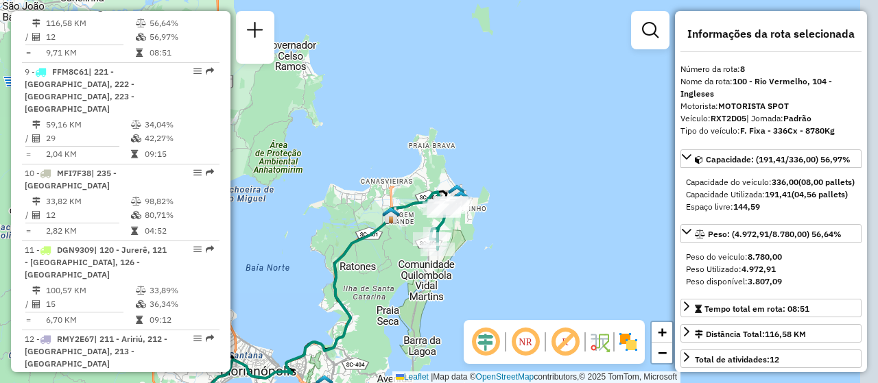
drag, startPoint x: 587, startPoint y: 167, endPoint x: 466, endPoint y: 281, distance: 166.5
click at [466, 281] on div "Janela de atendimento Grade de atendimento Capacidade Transportadoras Veículos …" at bounding box center [439, 191] width 878 height 383
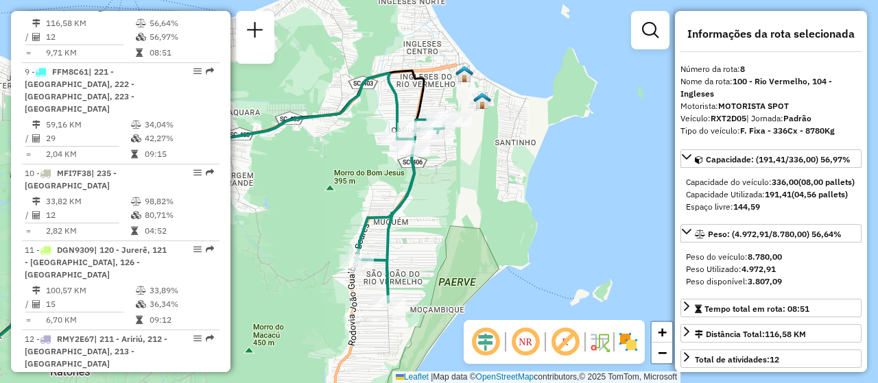
drag, startPoint x: 429, startPoint y: 193, endPoint x: 440, endPoint y: 217, distance: 26.4
click at [440, 217] on div "Janela de atendimento Grade de atendimento Capacidade Transportadoras Veículos …" at bounding box center [439, 191] width 878 height 383
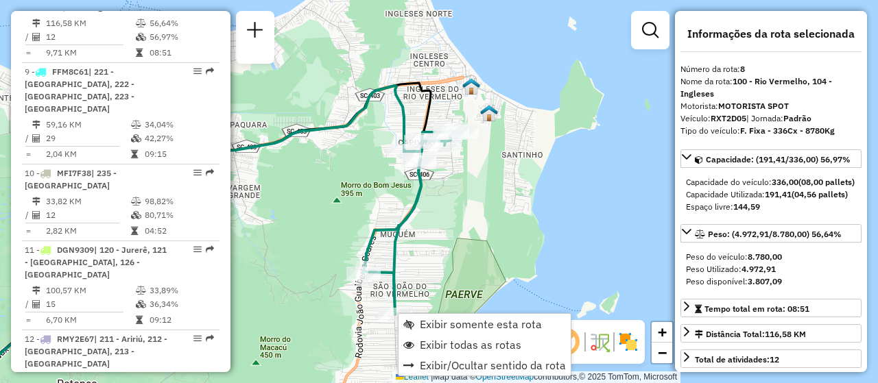
click at [460, 236] on div "Janela de atendimento Grade de atendimento Capacidade Transportadoras Veículos …" at bounding box center [439, 191] width 878 height 383
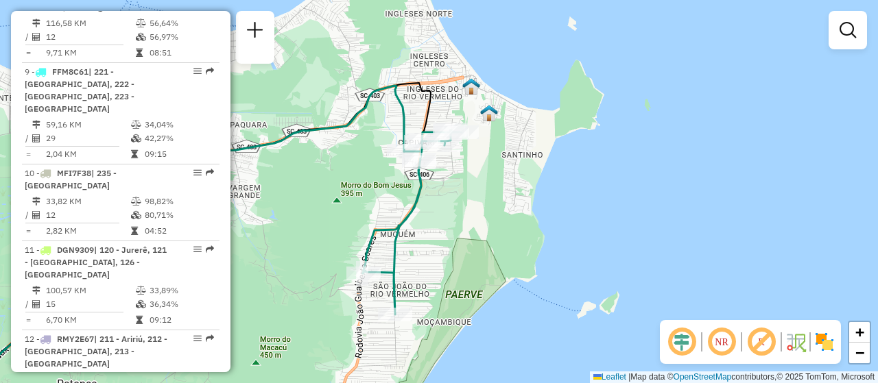
scroll to position [2572, 0]
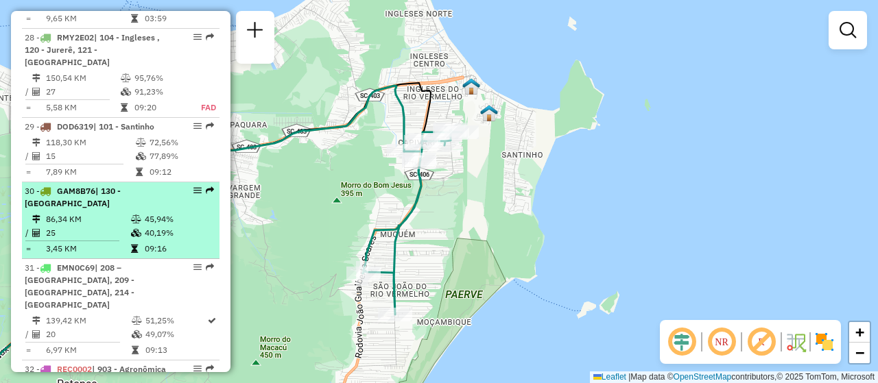
click at [193, 192] on em at bounding box center [197, 191] width 8 height 8
select select "**********"
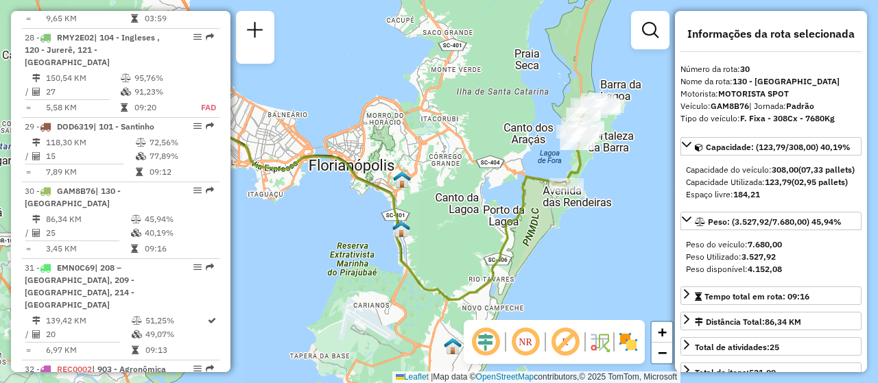
drag, startPoint x: 425, startPoint y: 258, endPoint x: 239, endPoint y: 313, distance: 194.0
click at [239, 313] on div "Janela de atendimento Grade de atendimento Capacidade Transportadoras Veículos …" at bounding box center [439, 191] width 878 height 383
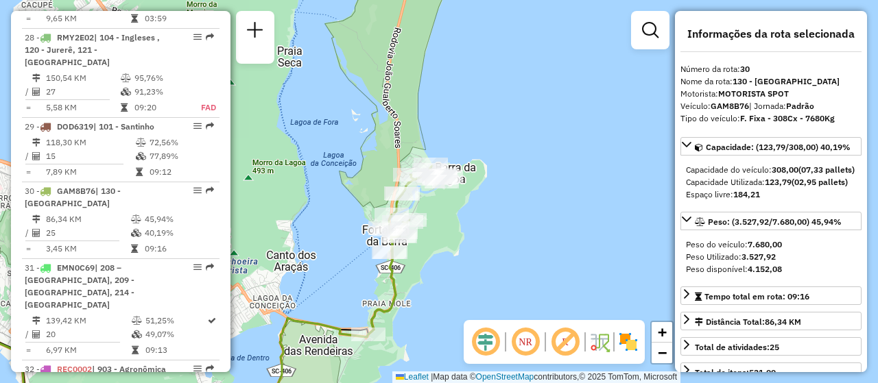
drag, startPoint x: 429, startPoint y: 233, endPoint x: 486, endPoint y: 292, distance: 82.0
click at [486, 292] on div "Janela de atendimento Grade de atendimento Capacidade Transportadoras Veículos …" at bounding box center [439, 191] width 878 height 383
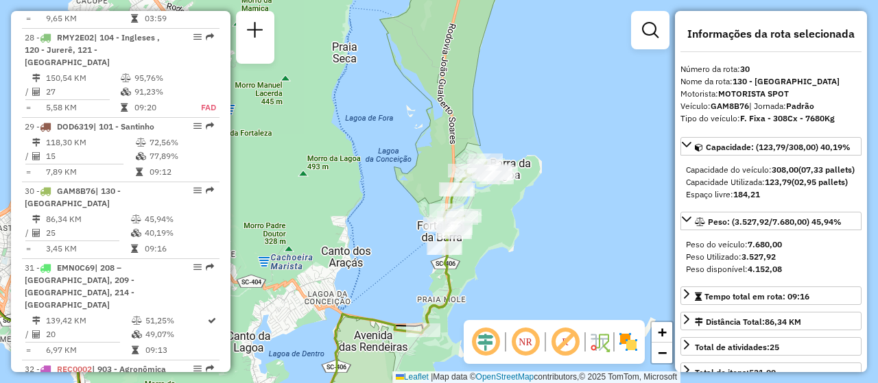
drag, startPoint x: 467, startPoint y: 223, endPoint x: 519, endPoint y: 217, distance: 51.7
click at [519, 217] on div "Janela de atendimento Grade de atendimento Capacidade Transportadoras Veículos …" at bounding box center [439, 191] width 878 height 383
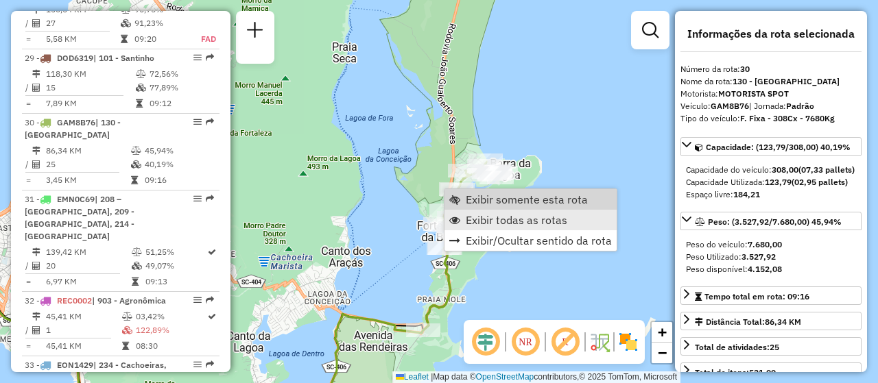
scroll to position [2744, 0]
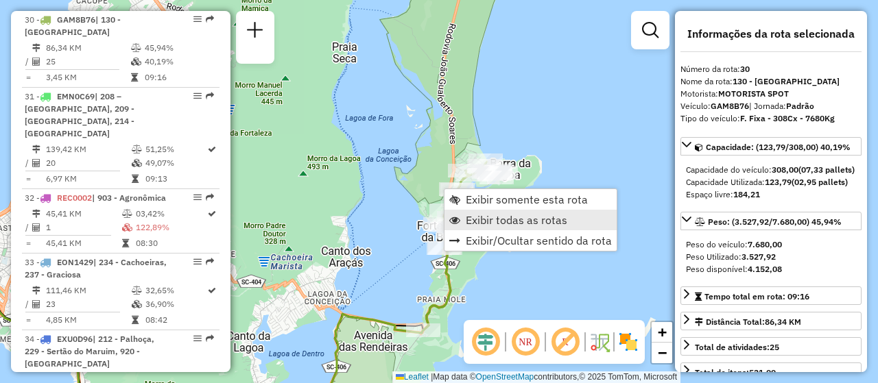
click at [499, 216] on span "Exibir todas as rotas" at bounding box center [517, 220] width 102 height 11
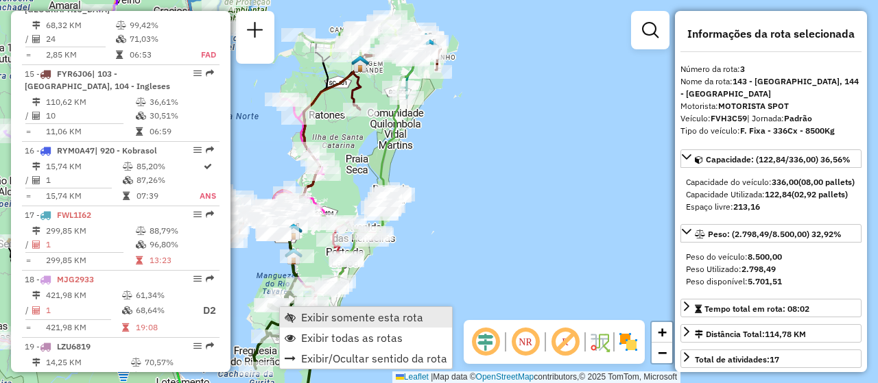
scroll to position [704, 0]
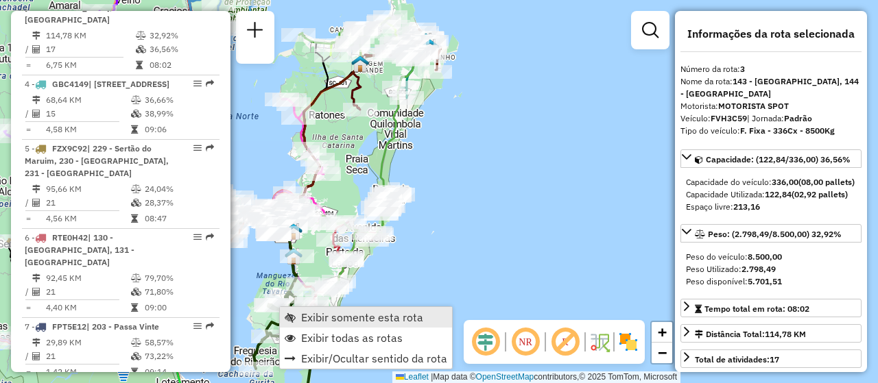
click at [313, 313] on span "Exibir somente esta rota" at bounding box center [362, 317] width 122 height 11
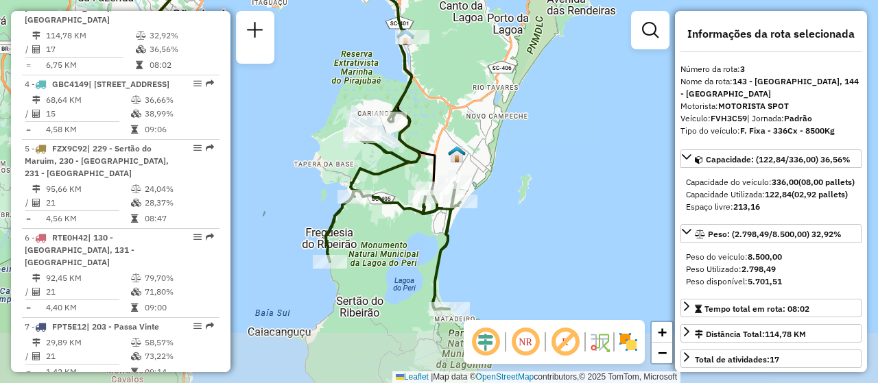
drag, startPoint x: 455, startPoint y: 265, endPoint x: 307, endPoint y: 197, distance: 163.3
click at [307, 197] on div "Janela de atendimento Grade de atendimento Capacidade Transportadoras Veículos …" at bounding box center [439, 191] width 878 height 383
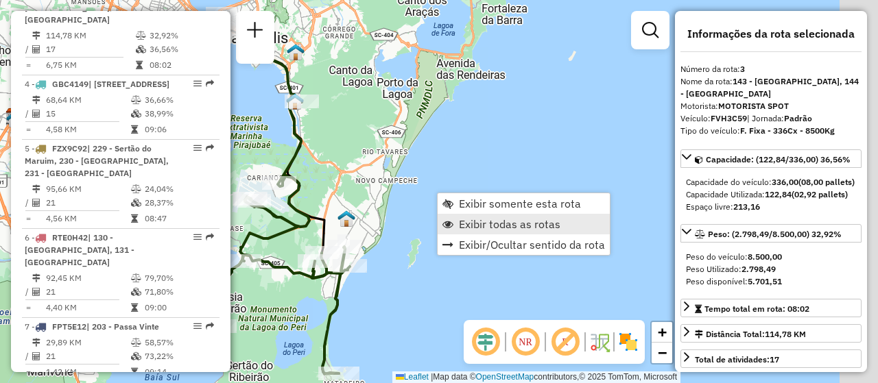
drag, startPoint x: 471, startPoint y: 201, endPoint x: 448, endPoint y: 221, distance: 30.7
click at [448, 221] on hb-router-mapa "Exibir somente esta rota Exibir todas as rotas Exibir/Ocultar sentido da rota I…" at bounding box center [439, 191] width 878 height 383
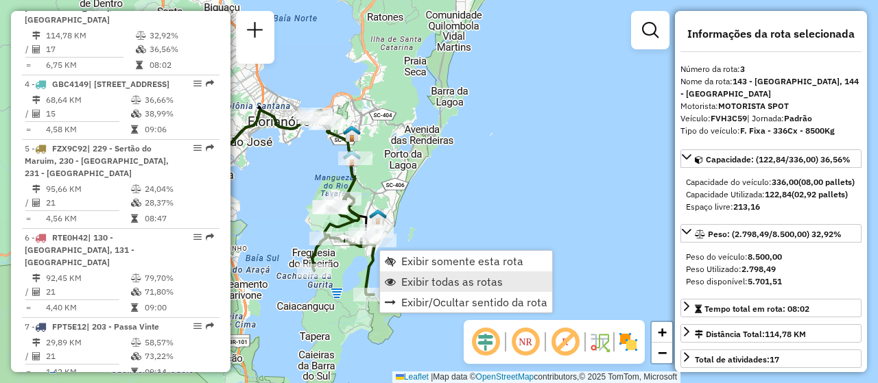
click at [444, 276] on span "Exibir todas as rotas" at bounding box center [452, 281] width 102 height 11
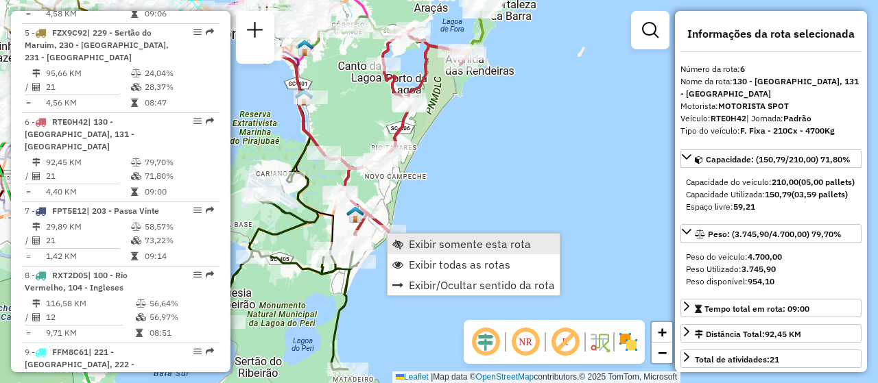
scroll to position [959, 0]
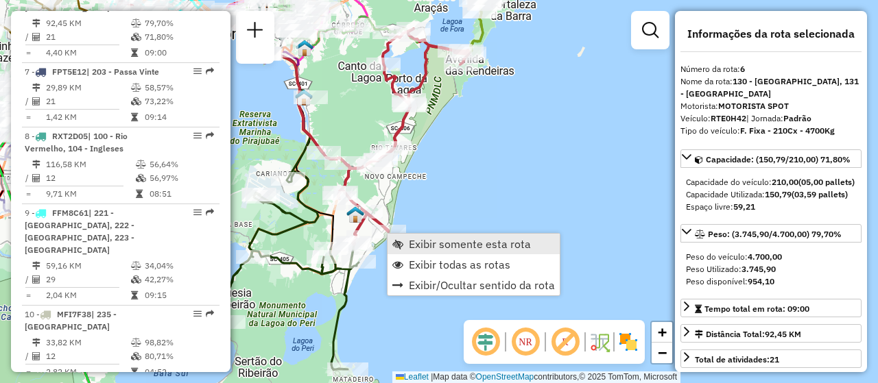
click at [485, 240] on span "Exibir somente esta rota" at bounding box center [470, 244] width 122 height 11
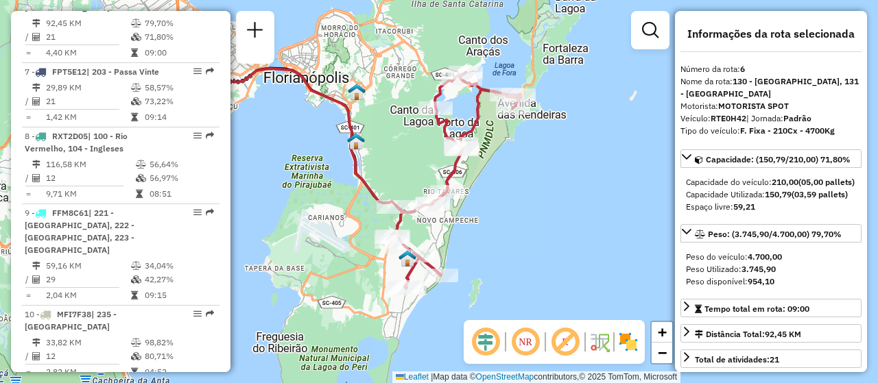
drag, startPoint x: 481, startPoint y: 213, endPoint x: 379, endPoint y: 183, distance: 106.4
click at [379, 183] on div "Janela de atendimento Grade de atendimento Capacidade Transportadoras Veículos …" at bounding box center [439, 191] width 878 height 383
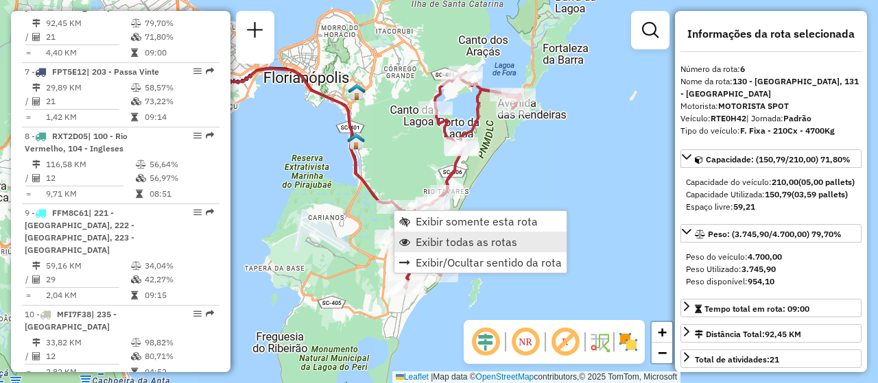
click at [438, 237] on span "Exibir todas as rotas" at bounding box center [467, 242] width 102 height 11
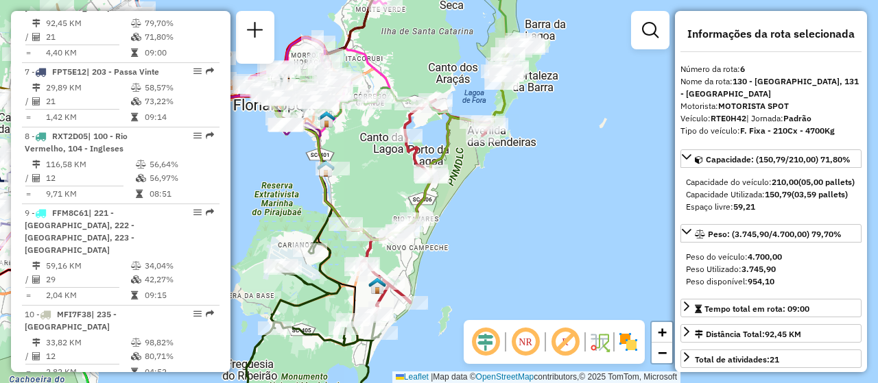
drag, startPoint x: 512, startPoint y: 259, endPoint x: 471, endPoint y: 294, distance: 54.5
click at [471, 294] on div "Janela de atendimento Grade de atendimento Capacidade Transportadoras Veículos …" at bounding box center [439, 191] width 878 height 383
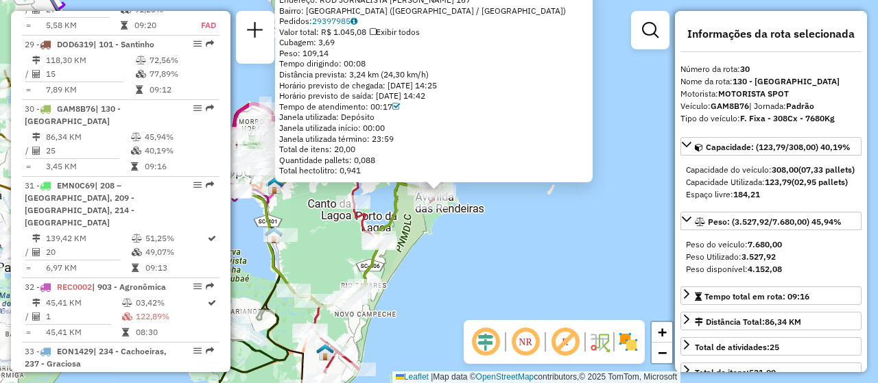
scroll to position [2744, 0]
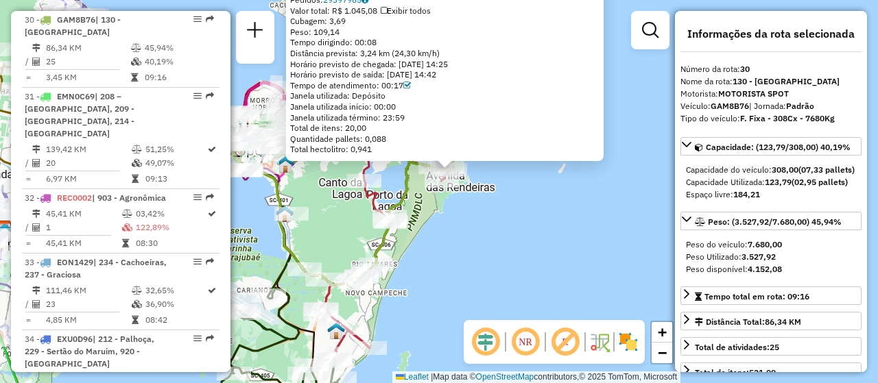
drag, startPoint x: 425, startPoint y: 284, endPoint x: 438, endPoint y: 255, distance: 32.2
click at [438, 255] on div "05034189 - UBIRAJARA CAMARGO JU Endereço: ROD JORNALISTA MANOEL DE MENEZES 167 …" at bounding box center [439, 191] width 878 height 383
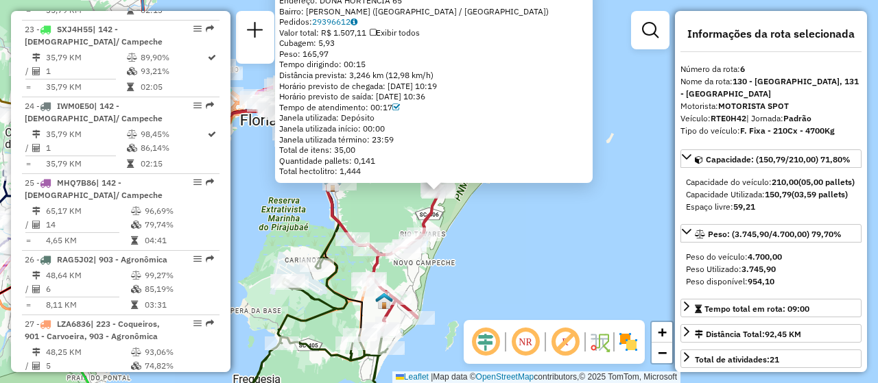
scroll to position [959, 0]
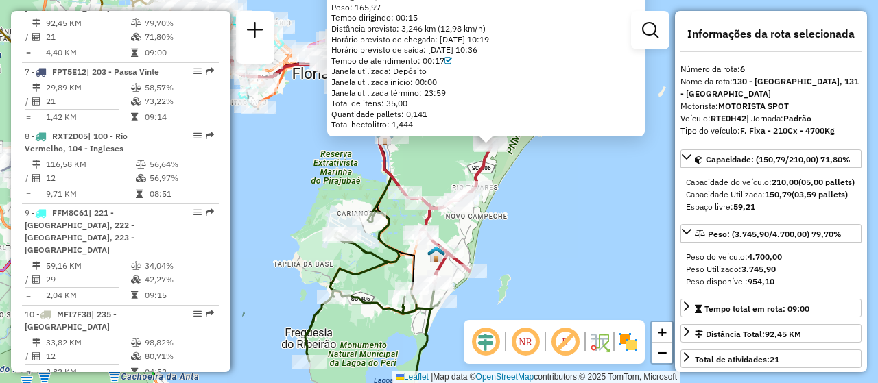
drag, startPoint x: 502, startPoint y: 217, endPoint x: 519, endPoint y: 198, distance: 25.2
click at [519, 198] on div "05038776 - MERCADO PORTO DA LA Endereço: DONA HORTENCIA 65 Bairro: RIO TAVARES …" at bounding box center [439, 191] width 878 height 383
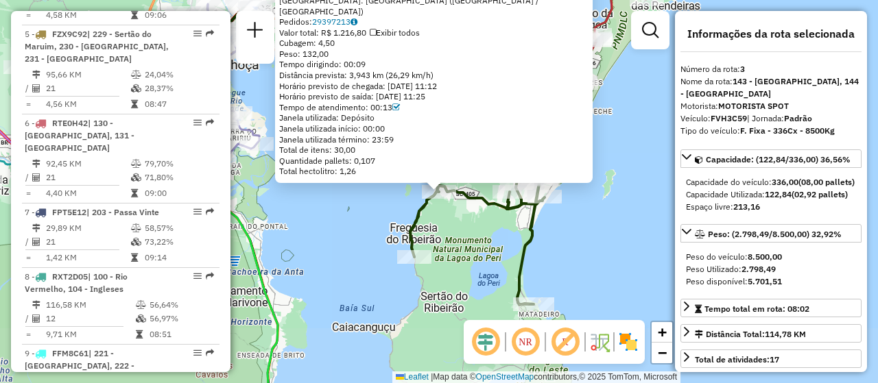
scroll to position [704, 0]
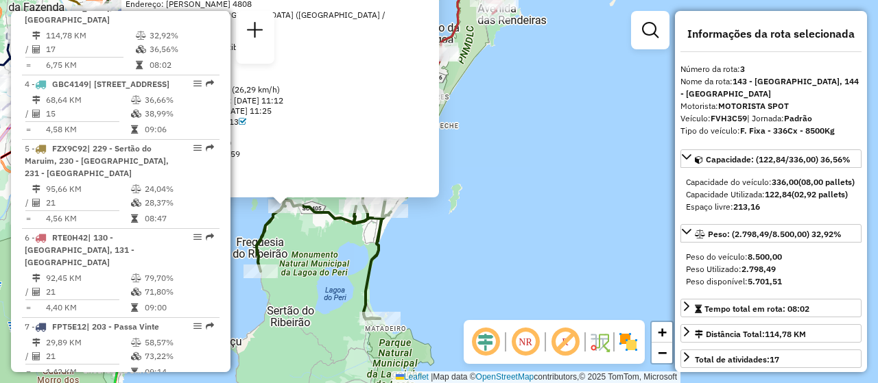
drag, startPoint x: 482, startPoint y: 239, endPoint x: 329, endPoint y: 253, distance: 154.3
click at [329, 253] on div "05022102 - ALTO RIBEIRAO COMERC Dia de atendimento do cliente violado Endereço:…" at bounding box center [439, 191] width 878 height 383
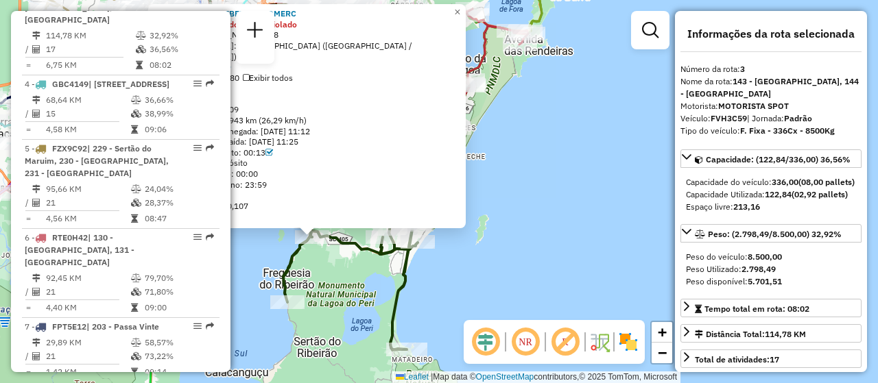
drag, startPoint x: 336, startPoint y: 243, endPoint x: 362, endPoint y: 274, distance: 40.9
click at [362, 274] on div "05022102 - ALTO RIBEIRAO COMERC Dia de atendimento do cliente violado Endereço:…" at bounding box center [439, 191] width 878 height 383
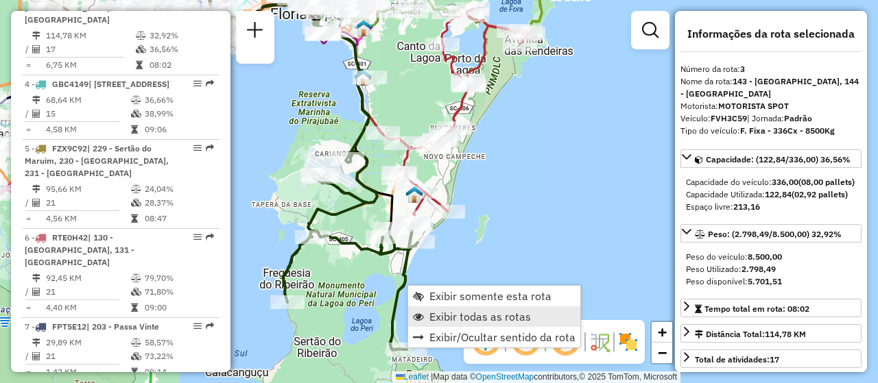
click at [475, 321] on span "Exibir todas as rotas" at bounding box center [480, 316] width 102 height 11
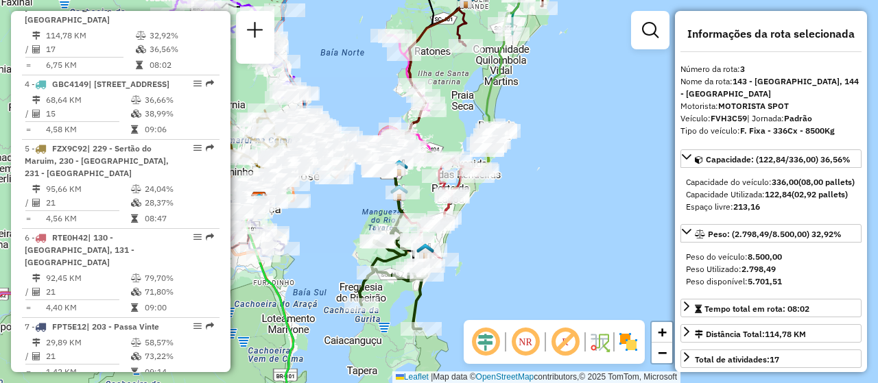
drag, startPoint x: 511, startPoint y: 232, endPoint x: 467, endPoint y: 263, distance: 53.7
click at [467, 263] on div "Janela de atendimento Grade de atendimento Capacidade Transportadoras Veículos …" at bounding box center [439, 191] width 878 height 383
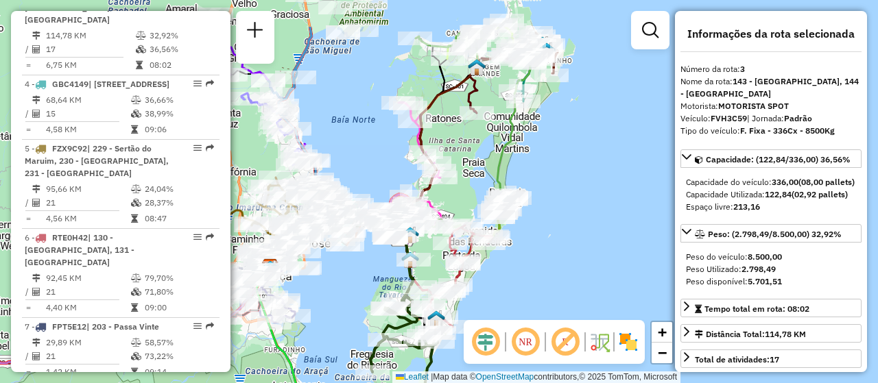
drag, startPoint x: 362, startPoint y: 204, endPoint x: 379, endPoint y: 269, distance: 67.2
click at [379, 269] on div "Janela de atendimento Grade de atendimento Capacidade Transportadoras Veículos …" at bounding box center [439, 191] width 878 height 383
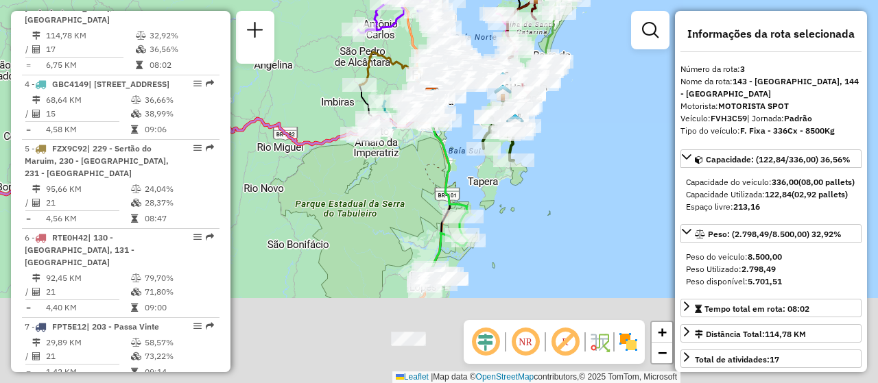
drag, startPoint x: 337, startPoint y: 255, endPoint x: 408, endPoint y: 178, distance: 104.8
click at [408, 178] on div "Janela de atendimento Grade de atendimento Capacidade Transportadoras Veículos …" at bounding box center [439, 191] width 878 height 383
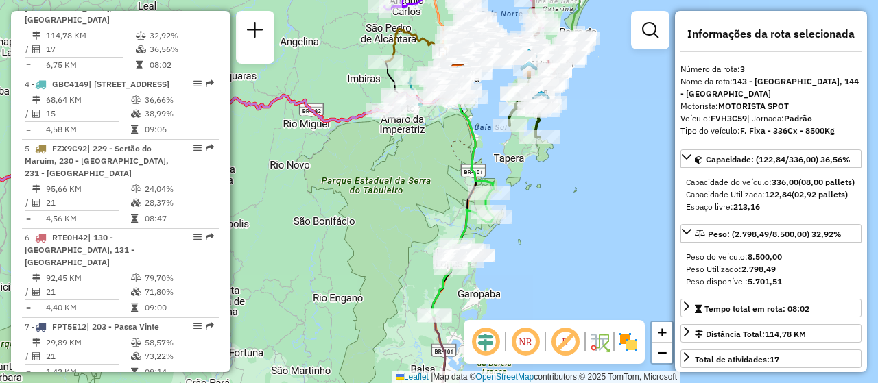
drag, startPoint x: 405, startPoint y: 185, endPoint x: 344, endPoint y: 305, distance: 134.7
click at [346, 305] on div "Janela de atendimento Grade de atendimento Capacidade Transportadoras Veículos …" at bounding box center [439, 191] width 878 height 383
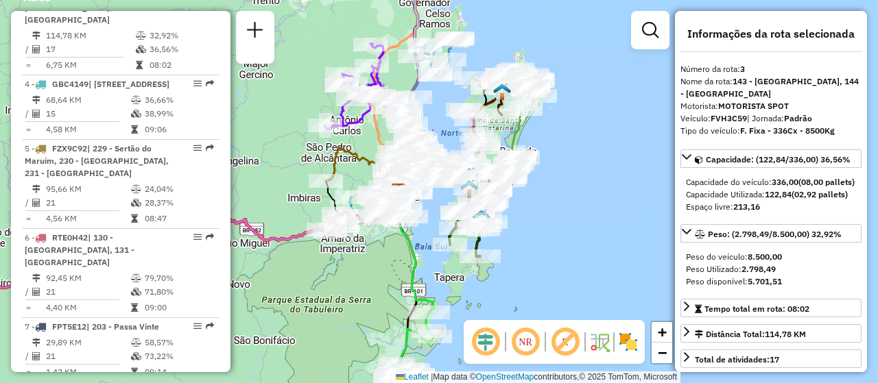
scroll to position [378, 0]
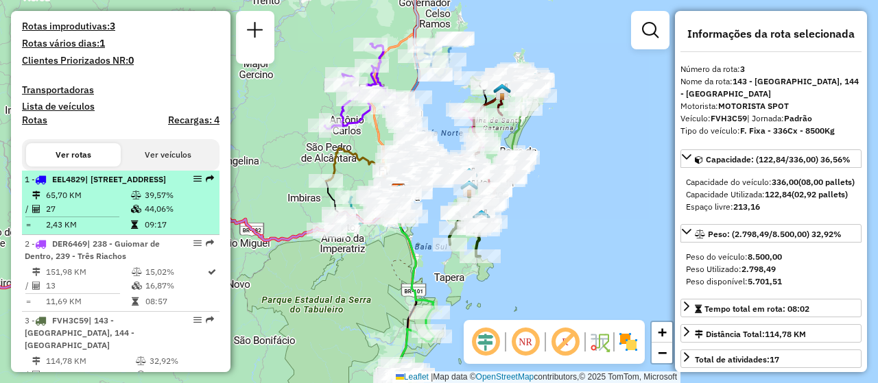
click at [193, 183] on em at bounding box center [197, 179] width 8 height 8
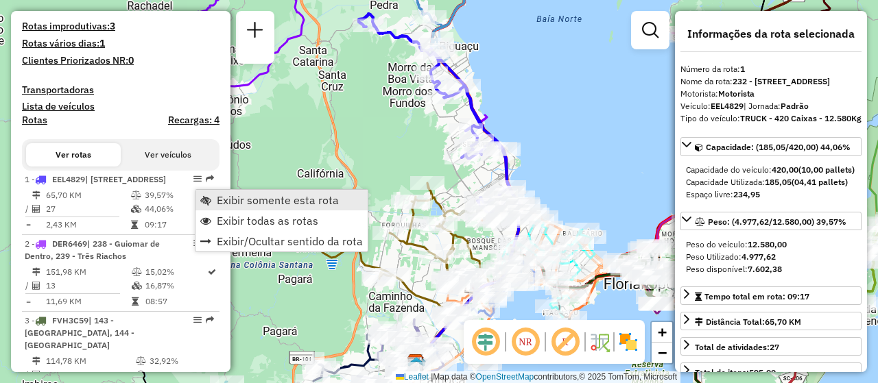
click at [265, 199] on span "Exibir somente esta rota" at bounding box center [278, 200] width 122 height 11
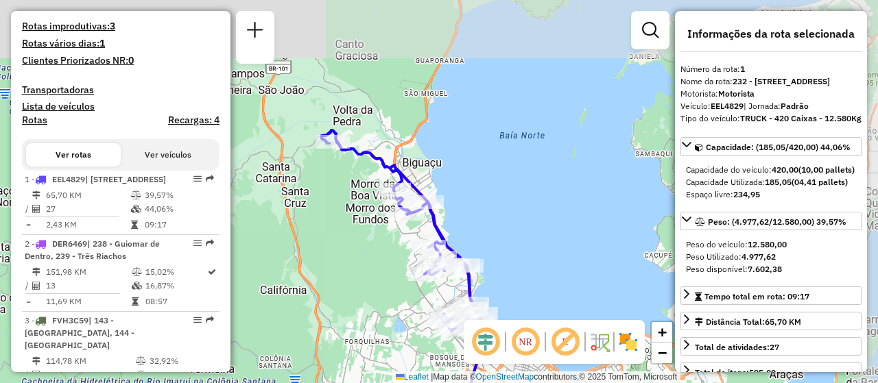
drag, startPoint x: 534, startPoint y: 83, endPoint x: 496, endPoint y: 200, distance: 123.2
click at [496, 200] on div "Janela de atendimento Grade de atendimento Capacidade Transportadoras Veículos …" at bounding box center [439, 191] width 878 height 383
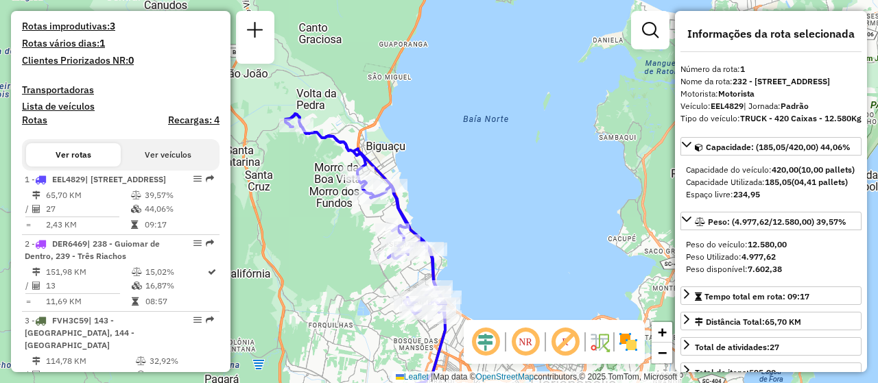
drag, startPoint x: 497, startPoint y: 185, endPoint x: 461, endPoint y: 168, distance: 39.9
click at [461, 168] on div "Janela de atendimento Grade de atendimento Capacidade Transportadoras Veículos …" at bounding box center [439, 191] width 878 height 383
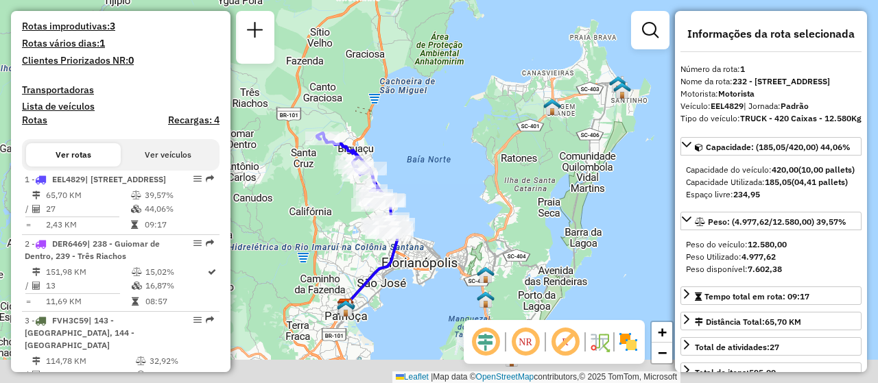
drag, startPoint x: 447, startPoint y: 243, endPoint x: 436, endPoint y: 222, distance: 23.9
click at [436, 222] on div "Janela de atendimento Grade de atendimento Capacidade Transportadoras Veículos …" at bounding box center [439, 191] width 878 height 383
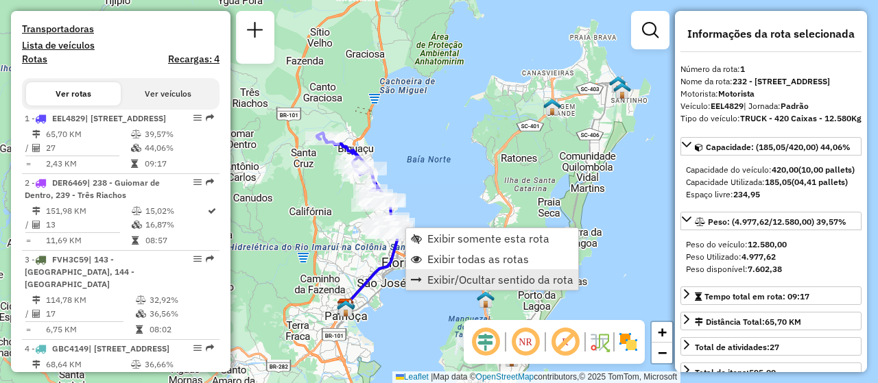
scroll to position [550, 0]
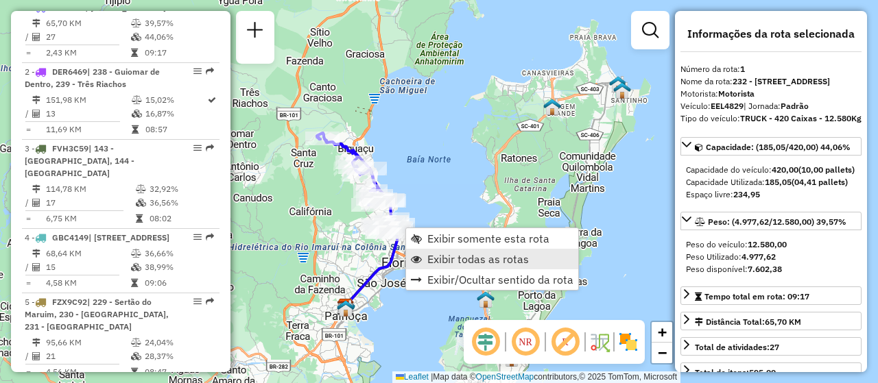
click at [499, 261] on span "Exibir todas as rotas" at bounding box center [478, 259] width 102 height 11
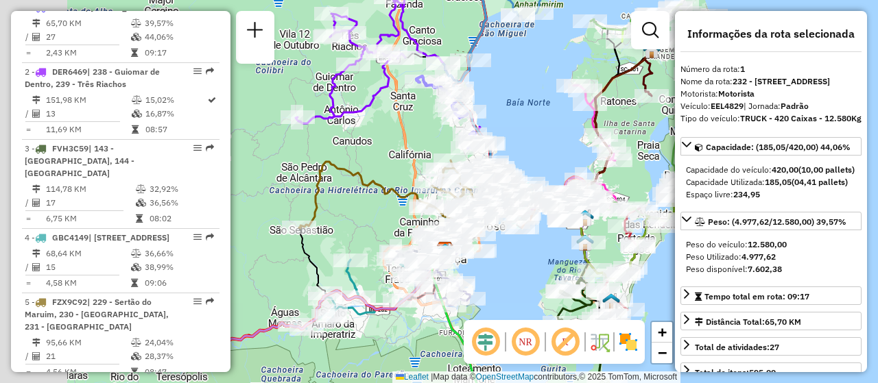
click at [508, 259] on div "Janela de atendimento Grade de atendimento Capacidade Transportadoras Veículos …" at bounding box center [439, 191] width 878 height 383
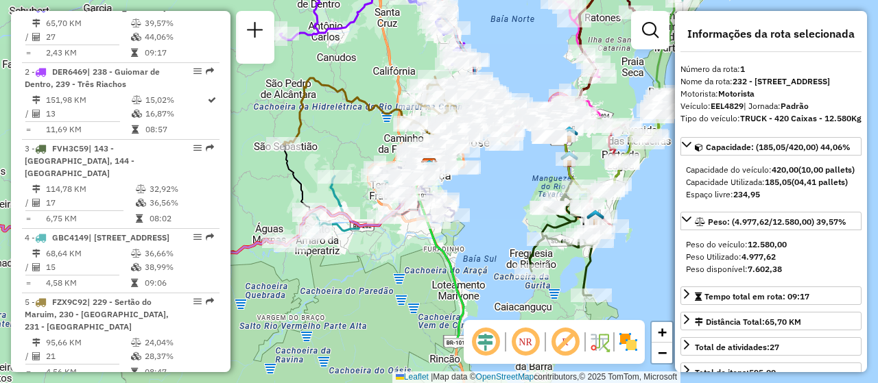
drag, startPoint x: 335, startPoint y: 224, endPoint x: 315, endPoint y: 140, distance: 86.2
click at [315, 140] on div "Janela de atendimento Grade de atendimento Capacidade Transportadoras Veículos …" at bounding box center [439, 191] width 878 height 383
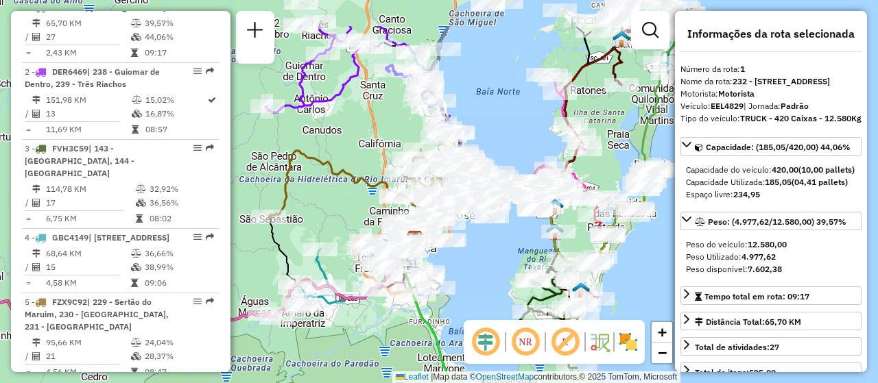
drag, startPoint x: 461, startPoint y: 217, endPoint x: 474, endPoint y: 279, distance: 63.8
click at [474, 283] on div "Janela de atendimento Grade de atendimento Capacidade Transportadoras Veículos …" at bounding box center [439, 191] width 878 height 383
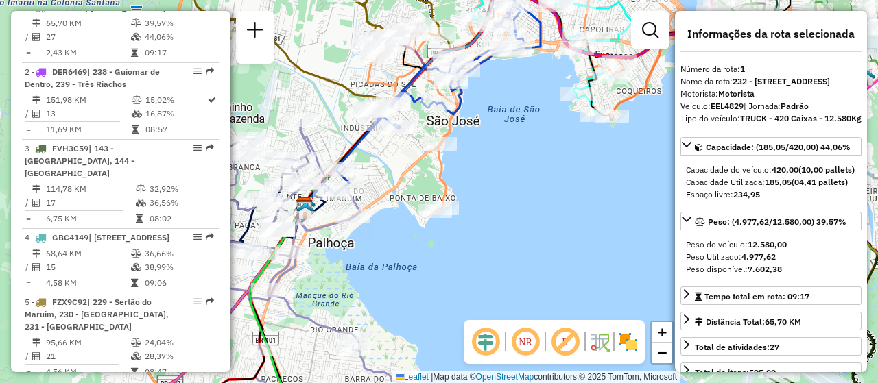
scroll to position [864, 0]
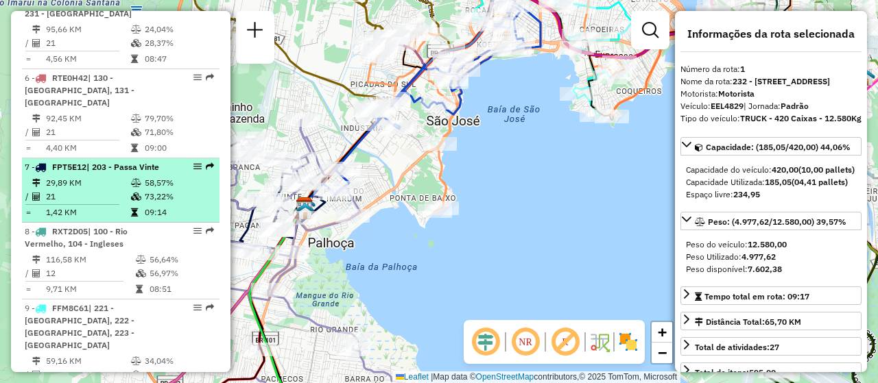
click at [185, 174] on div "7 - FPT5E12 | 203 - Passa Vinte" at bounding box center [121, 167] width 192 height 12
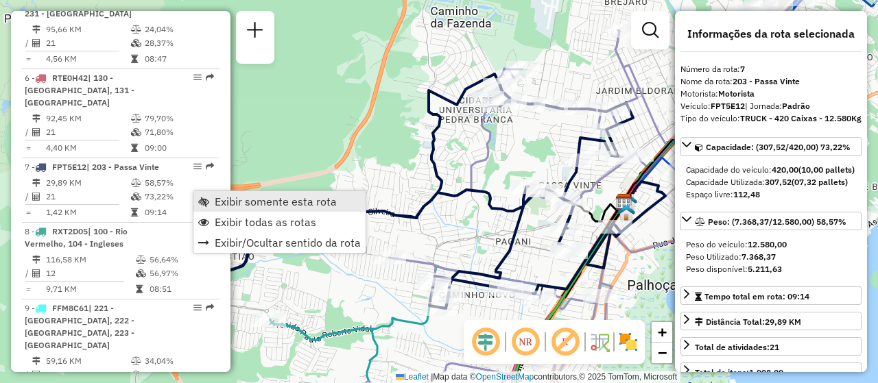
click at [246, 198] on span "Exibir somente esta rota" at bounding box center [276, 201] width 122 height 11
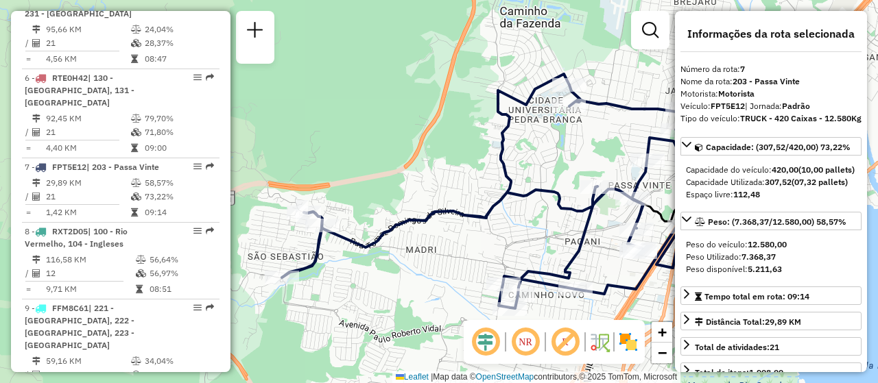
drag, startPoint x: 366, startPoint y: 241, endPoint x: 427, endPoint y: 282, distance: 73.3
click at [427, 282] on div "Janela de atendimento Grade de atendimento Capacidade Transportadoras Veículos …" at bounding box center [439, 191] width 878 height 383
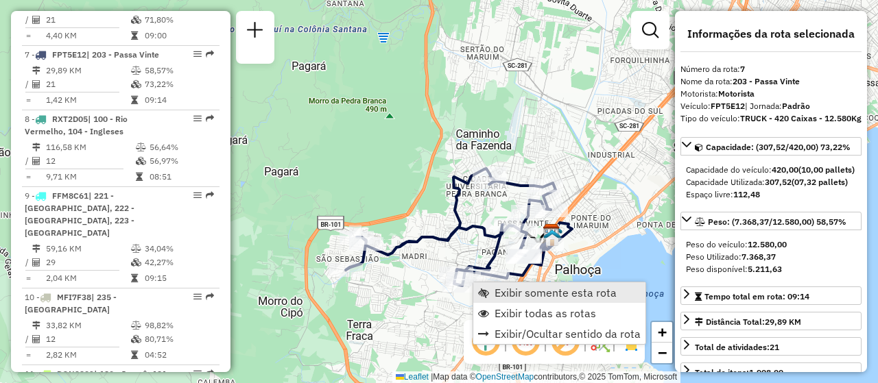
scroll to position [1036, 0]
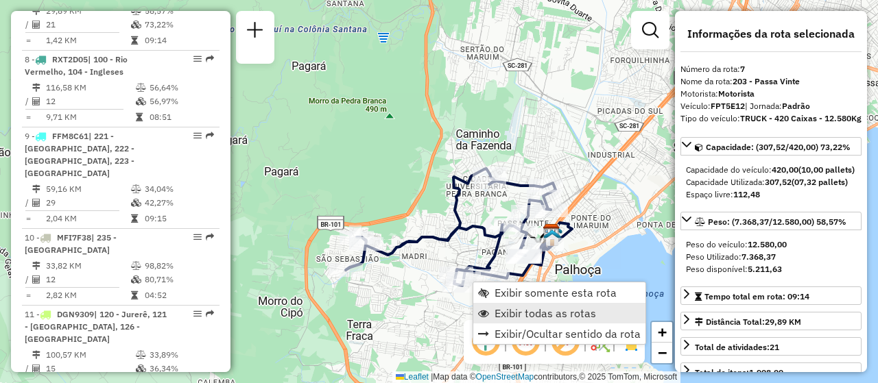
click at [530, 311] on span "Exibir todas as rotas" at bounding box center [546, 313] width 102 height 11
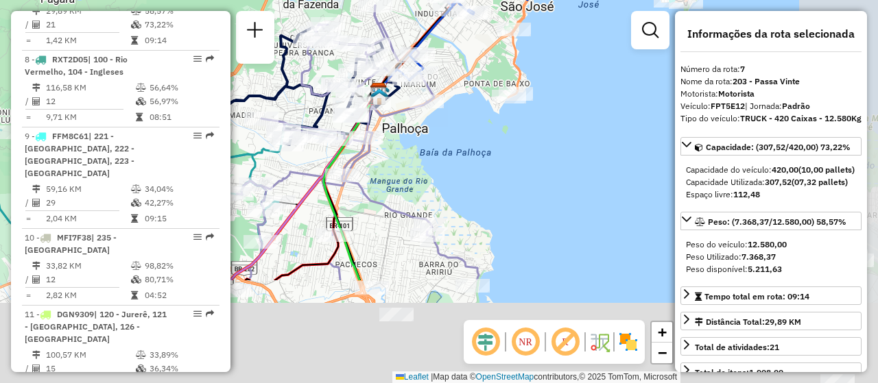
drag, startPoint x: 582, startPoint y: 267, endPoint x: 412, endPoint y: 126, distance: 221.7
click at [412, 126] on div "Rota 7 - Placa FPT5E12 05023833 - GOURMET VILLAGE PARK Janela de atendimento Gr…" at bounding box center [439, 191] width 878 height 383
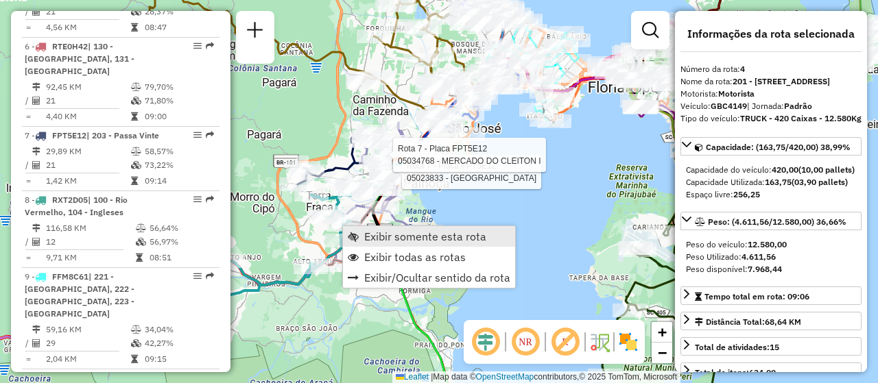
scroll to position [781, 0]
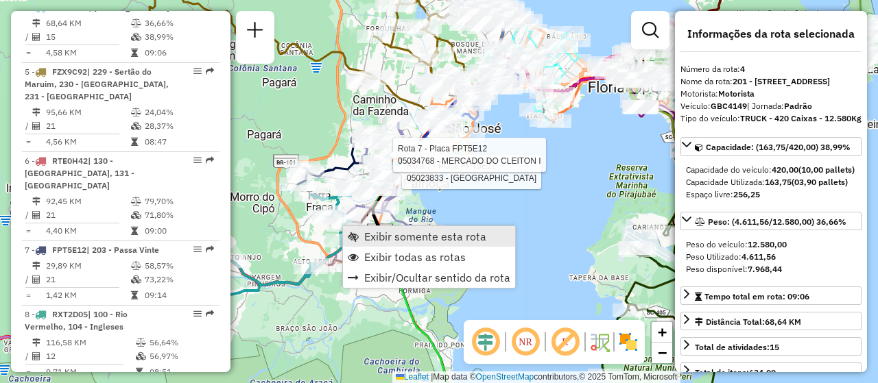
click at [416, 239] on span "Exibir somente esta rota" at bounding box center [425, 236] width 122 height 11
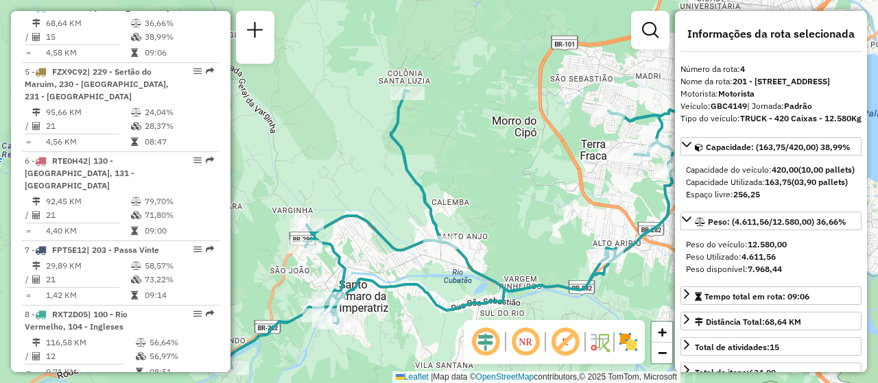
drag, startPoint x: 361, startPoint y: 284, endPoint x: 429, endPoint y: 284, distance: 68.6
click at [429, 284] on icon at bounding box center [435, 230] width 499 height 278
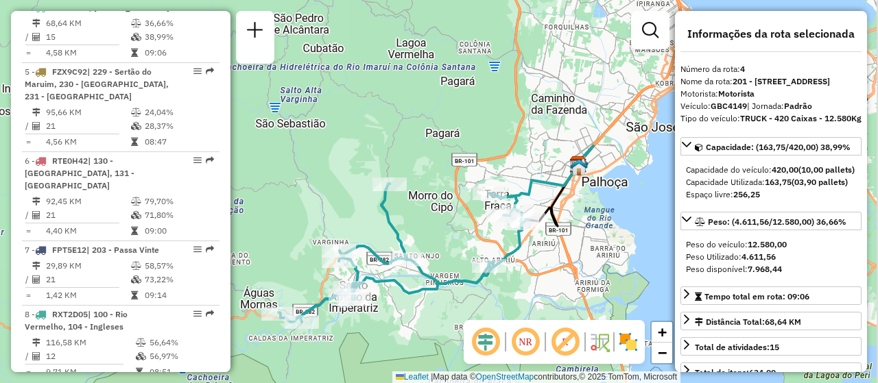
drag, startPoint x: 511, startPoint y: 265, endPoint x: 454, endPoint y: 275, distance: 57.7
click at [454, 275] on icon at bounding box center [404, 253] width 250 height 139
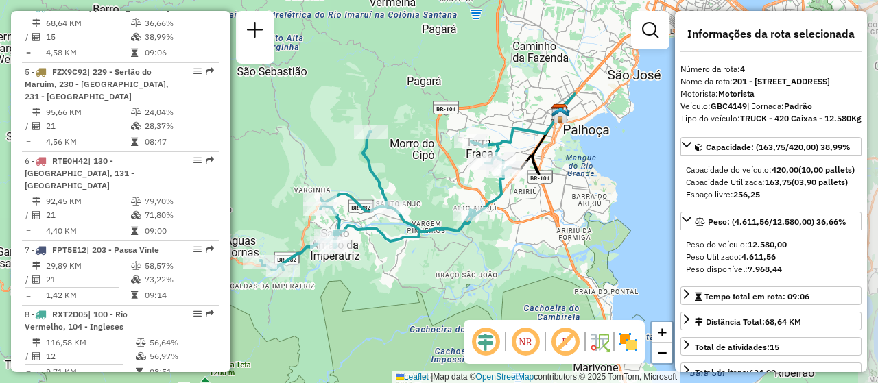
drag, startPoint x: 556, startPoint y: 279, endPoint x: 534, endPoint y: 202, distance: 79.9
click at [534, 202] on div "Janela de atendimento Grade de atendimento Capacidade Transportadoras Veículos …" at bounding box center [439, 191] width 878 height 383
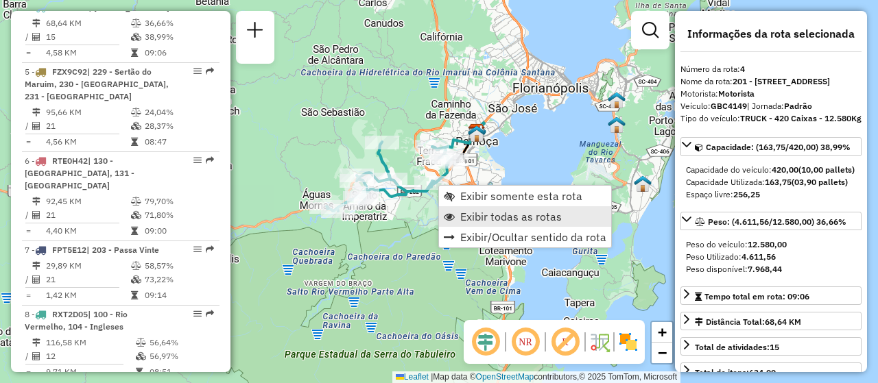
click at [473, 216] on span "Exibir todas as rotas" at bounding box center [511, 216] width 102 height 11
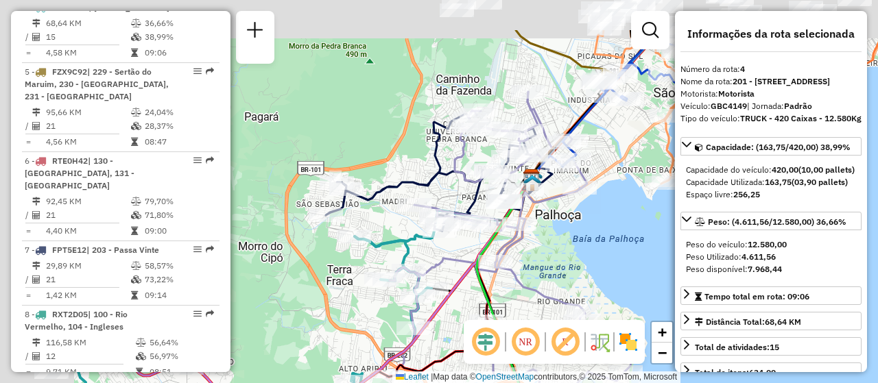
drag, startPoint x: 319, startPoint y: 134, endPoint x: 633, endPoint y: 300, distance: 355.3
click at [633, 300] on div "Rota 12 - Placa RMY2E67 05030940 - VIP BEBIDAS Janela de atendimento Grade de a…" at bounding box center [439, 191] width 878 height 383
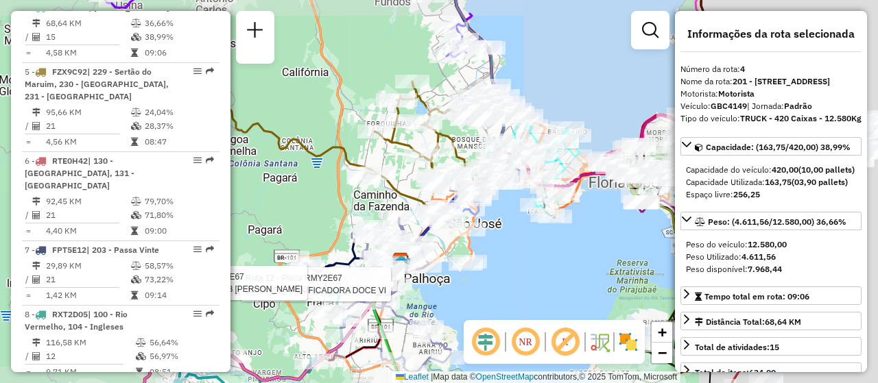
drag, startPoint x: 561, startPoint y: 237, endPoint x: 250, endPoint y: 251, distance: 311.1
click at [250, 251] on div "Rota 12 - Placa RMY2E67 05034657 - PANIFICADORA DOCE VI Rota 12 - Placa RMY2E67…" at bounding box center [439, 191] width 878 height 383
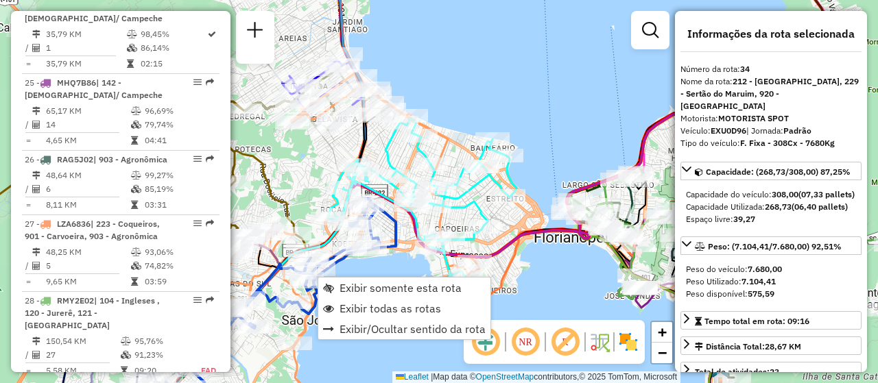
scroll to position [3031, 0]
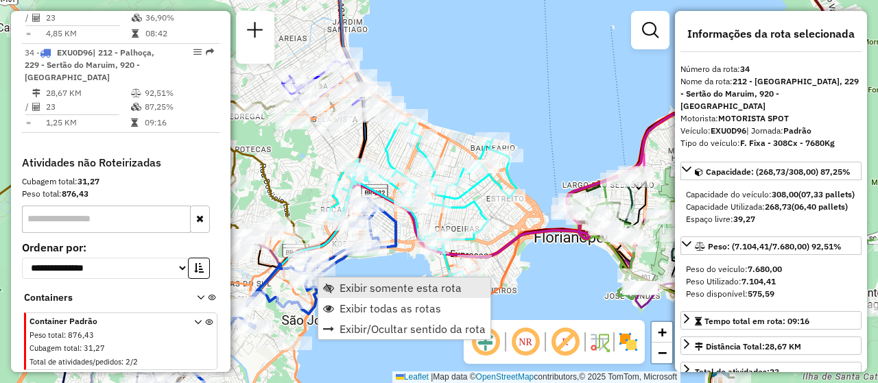
click at [366, 289] on span "Exibir somente esta rota" at bounding box center [401, 288] width 122 height 11
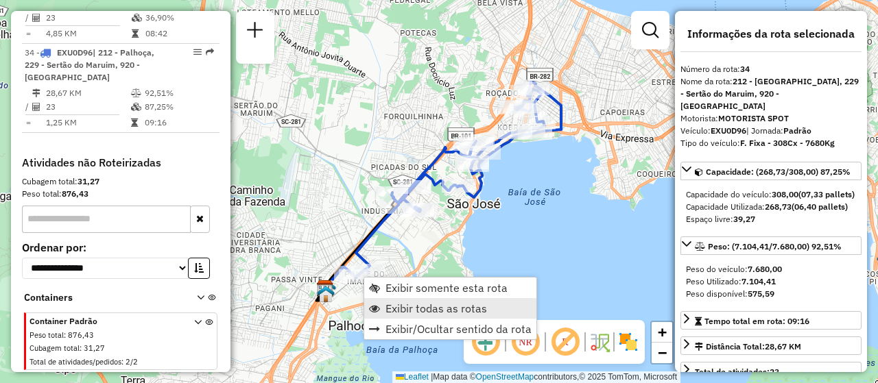
click at [447, 304] on span "Exibir todas as rotas" at bounding box center [437, 308] width 102 height 11
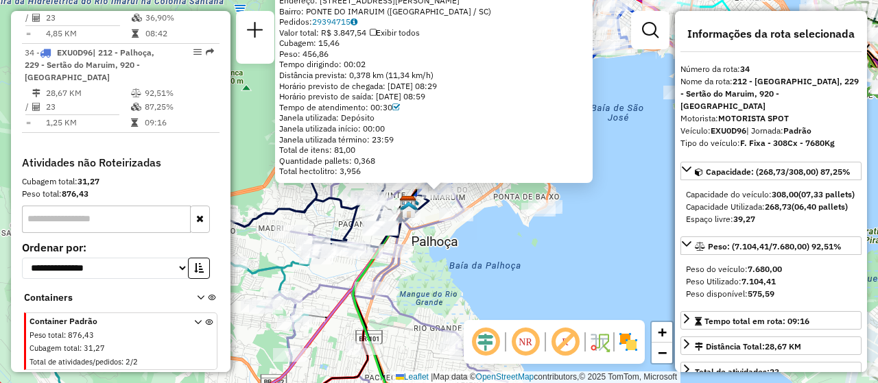
drag, startPoint x: 598, startPoint y: 167, endPoint x: 484, endPoint y: 313, distance: 185.8
click at [484, 313] on div "05035242 - POSTO ELZA LUCCHI LT Endereço: AV ELZA LUCCHI 208 Bairro: PONTE DO I…" at bounding box center [439, 191] width 878 height 383
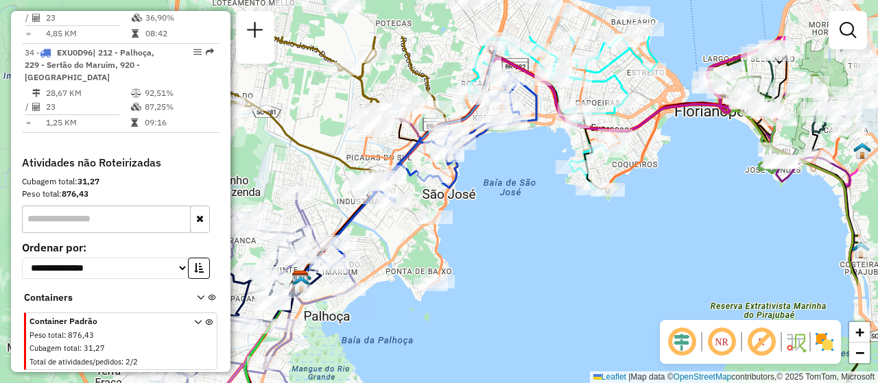
drag, startPoint x: 594, startPoint y: 252, endPoint x: 457, endPoint y: 349, distance: 167.9
click at [457, 349] on div "Janela de atendimento Grade de atendimento Capacidade Transportadoras Veículos …" at bounding box center [439, 191] width 878 height 383
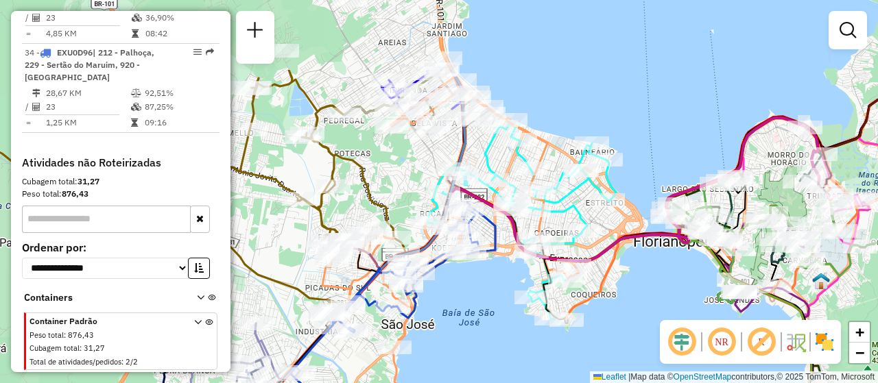
drag, startPoint x: 499, startPoint y: 239, endPoint x: 488, endPoint y: 348, distance: 109.0
click at [488, 348] on div "Janela de atendimento Grade de atendimento Capacidade Transportadoras Veículos …" at bounding box center [439, 191] width 878 height 383
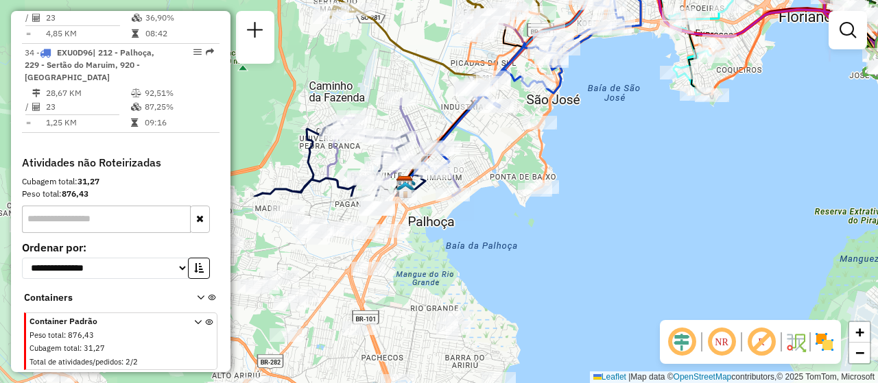
drag, startPoint x: 497, startPoint y: 280, endPoint x: 578, endPoint y: 103, distance: 194.6
click at [578, 103] on div "Janela de atendimento Grade de atendimento Capacidade Transportadoras Veículos …" at bounding box center [439, 191] width 878 height 383
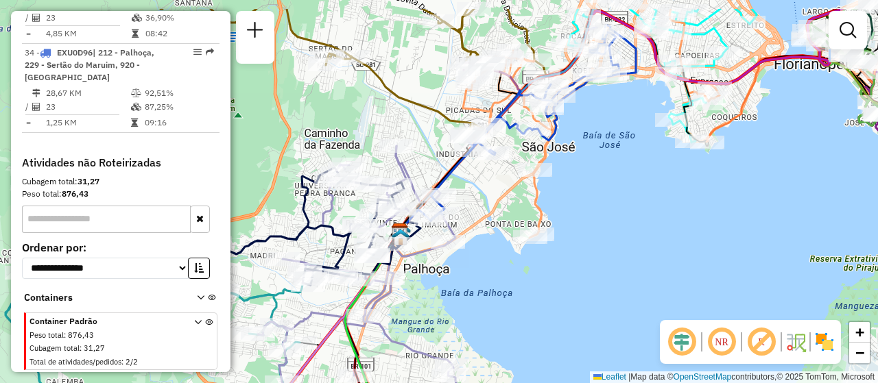
drag, startPoint x: 438, startPoint y: 269, endPoint x: 433, endPoint y: 316, distance: 47.0
click at [433, 316] on div "Janela de atendimento Grade de atendimento Capacidade Transportadoras Veículos …" at bounding box center [439, 191] width 878 height 383
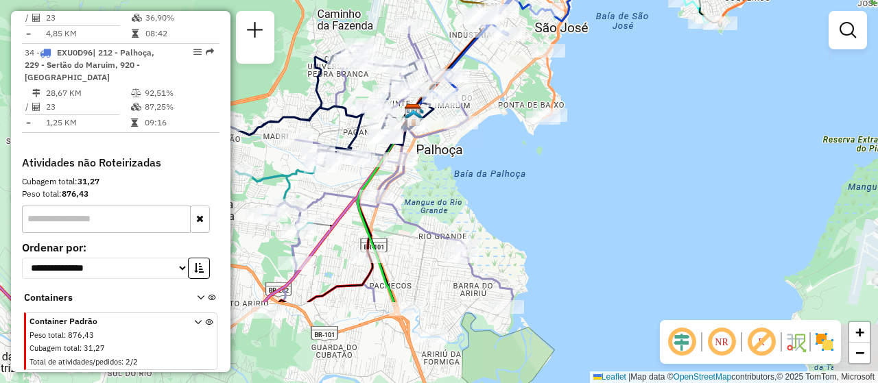
drag, startPoint x: 554, startPoint y: 280, endPoint x: 571, endPoint y: 138, distance: 143.1
click at [571, 138] on div "Janela de atendimento Grade de atendimento Capacidade Transportadoras Veículos …" at bounding box center [439, 191] width 878 height 383
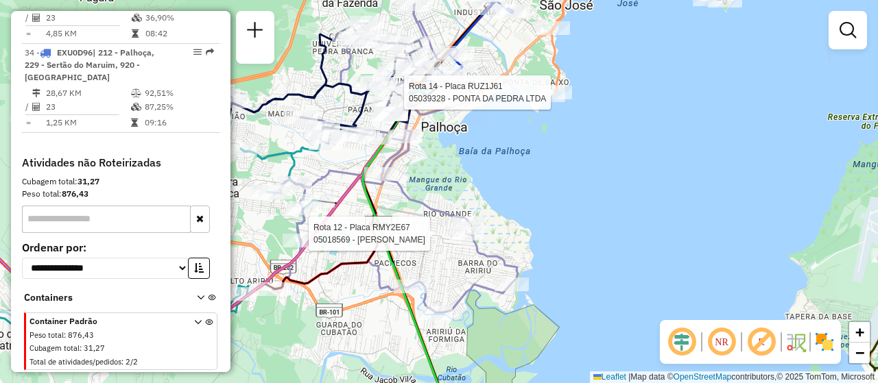
select select "**********"
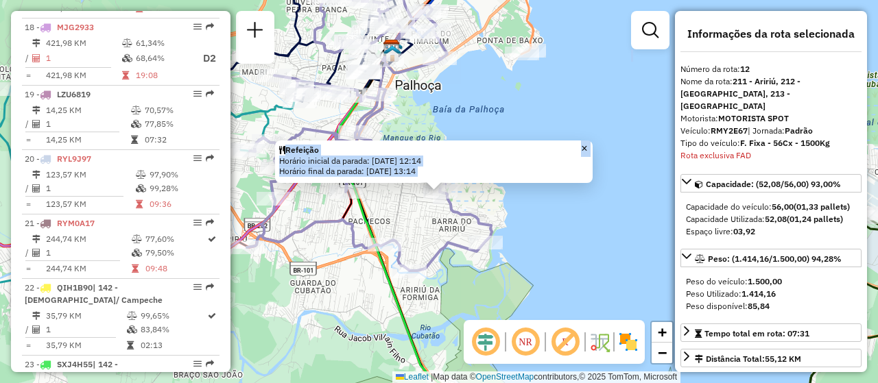
scroll to position [1429, 0]
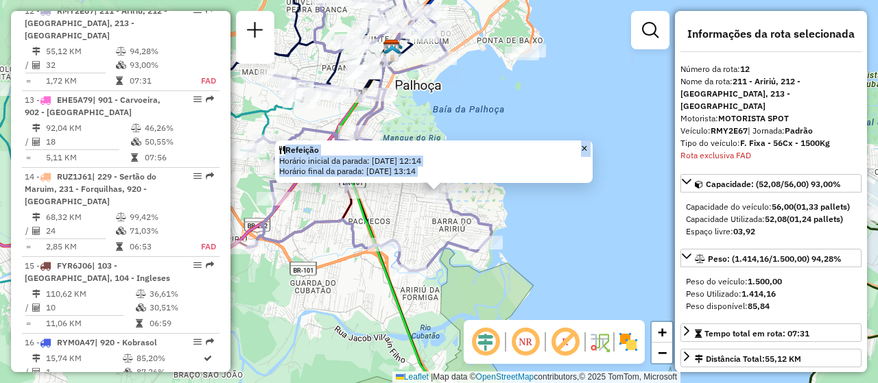
click at [545, 99] on div "Refeição Horário inicial da parada: 29/08/2025 12:14 Horário final da parada: 2…" at bounding box center [439, 191] width 878 height 383
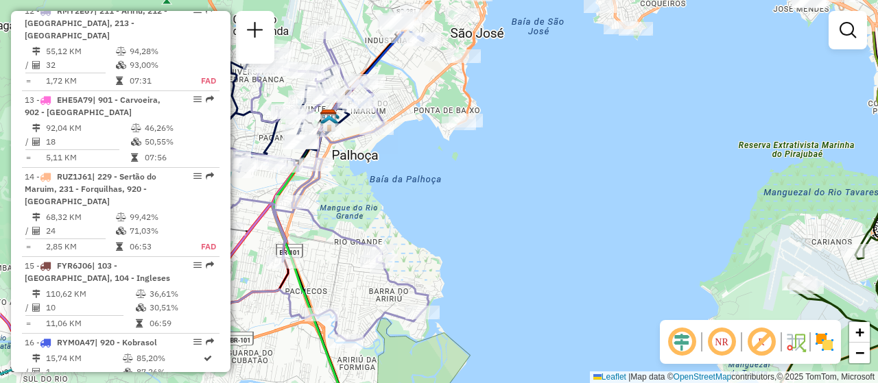
drag, startPoint x: 560, startPoint y: 94, endPoint x: 446, endPoint y: 241, distance: 186.2
click at [447, 240] on div "Janela de atendimento Grade de atendimento Capacidade Transportadoras Veículos …" at bounding box center [439, 191] width 878 height 383
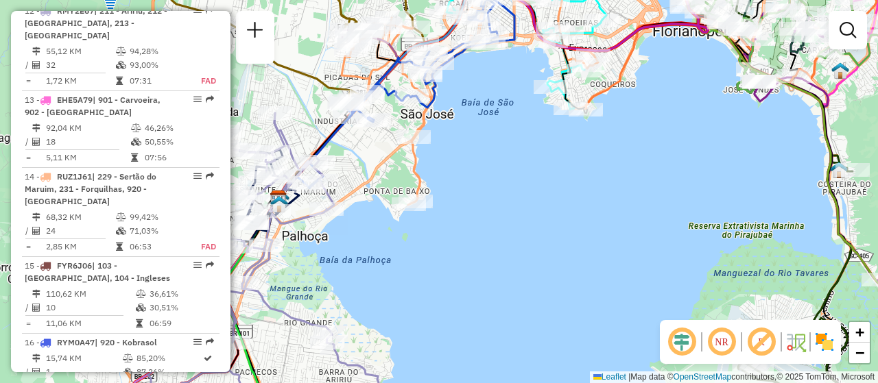
drag, startPoint x: 475, startPoint y: 182, endPoint x: 421, endPoint y: 332, distance: 159.7
click at [421, 332] on div "Janela de atendimento Grade de atendimento Capacidade Transportadoras Veículos …" at bounding box center [439, 191] width 878 height 383
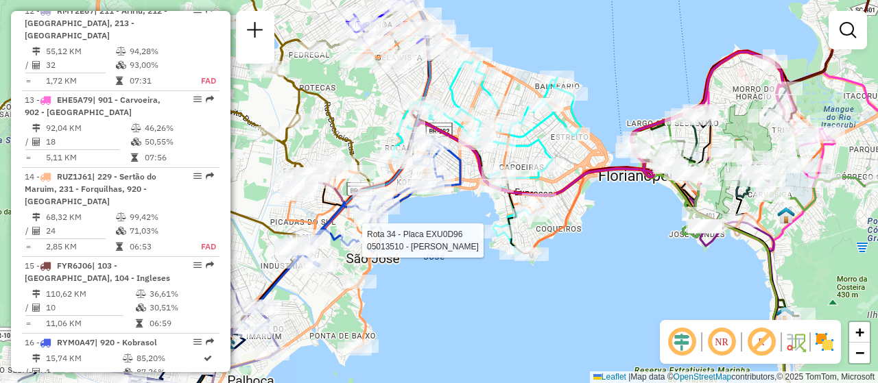
select select "**********"
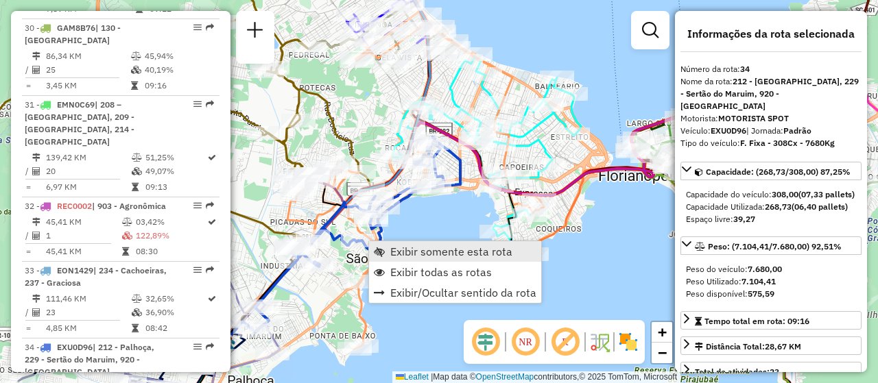
scroll to position [3031, 0]
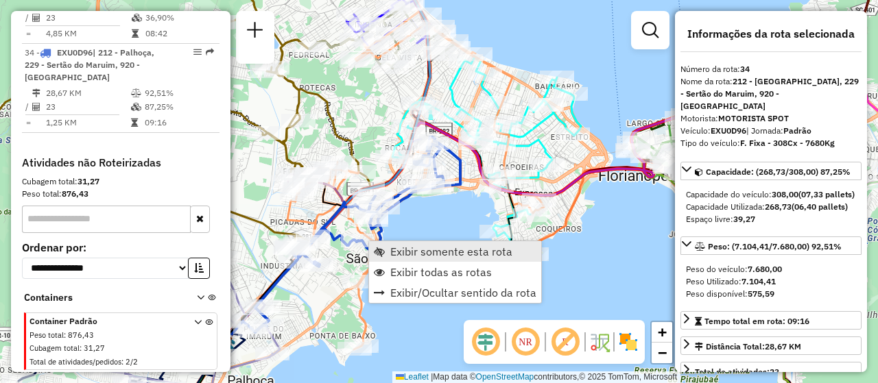
click at [431, 253] on span "Exibir somente esta rota" at bounding box center [451, 251] width 122 height 11
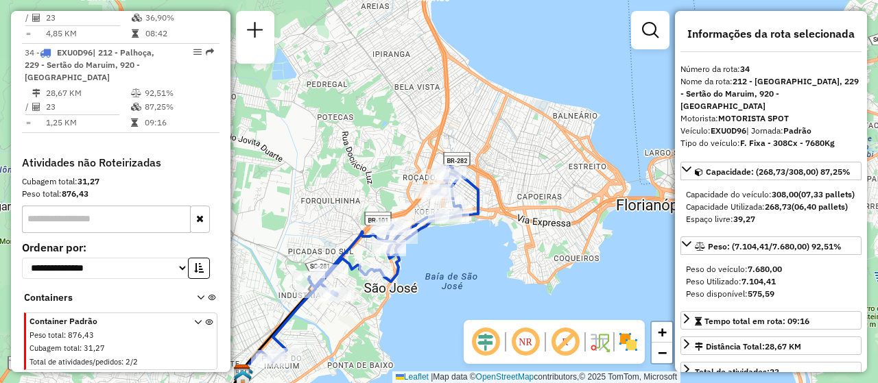
drag, startPoint x: 556, startPoint y: 189, endPoint x: 471, endPoint y: 278, distance: 123.2
click at [471, 278] on div "Janela de atendimento Grade de atendimento Capacidade Transportadoras Veículos …" at bounding box center [439, 191] width 878 height 383
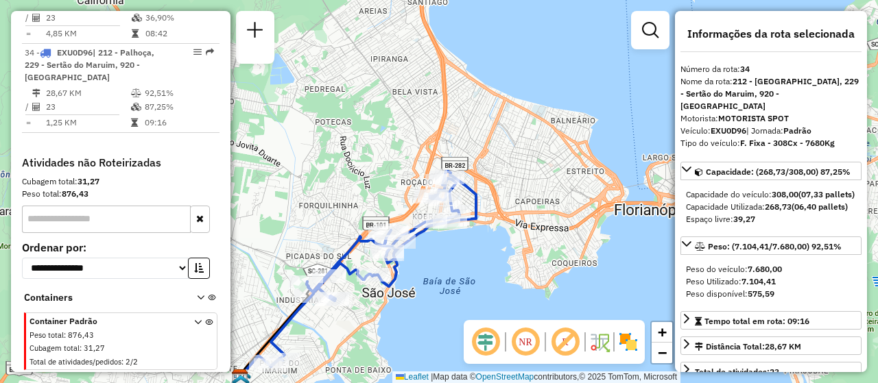
drag, startPoint x: 405, startPoint y: 320, endPoint x: 527, endPoint y: 212, distance: 162.8
click at [527, 212] on div "Janela de atendimento Grade de atendimento Capacidade Transportadoras Veículos …" at bounding box center [439, 191] width 878 height 383
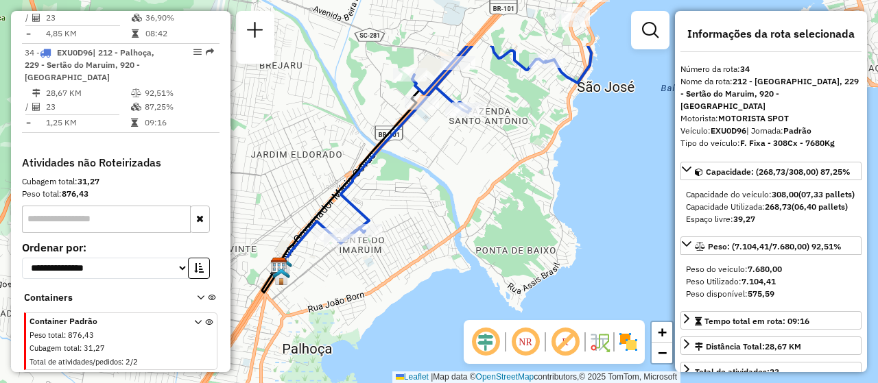
drag, startPoint x: 544, startPoint y: 146, endPoint x: 425, endPoint y: 311, distance: 203.5
click at [425, 311] on div "Janela de atendimento Grade de atendimento Capacidade Transportadoras Veículos …" at bounding box center [439, 191] width 878 height 383
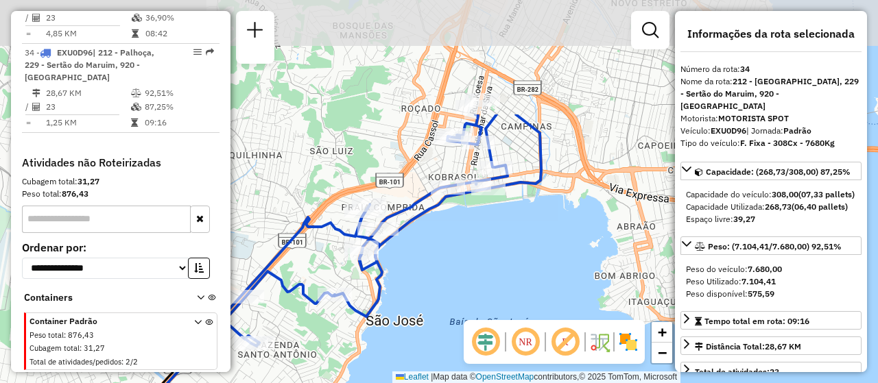
drag, startPoint x: 556, startPoint y: 248, endPoint x: 408, endPoint y: 401, distance: 213.0
click at [408, 383] on html "Aguarde... Pop-up bloqueado! Seu navegador bloqueou automáticamente a abertura …" at bounding box center [439, 191] width 878 height 383
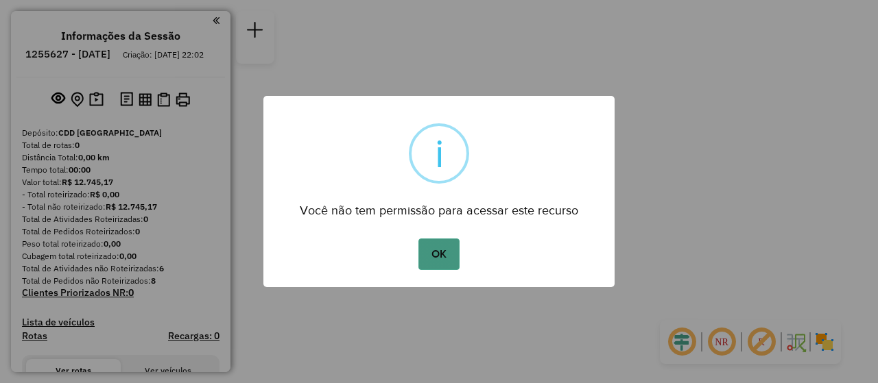
click at [421, 255] on button "OK" at bounding box center [438, 255] width 40 height 32
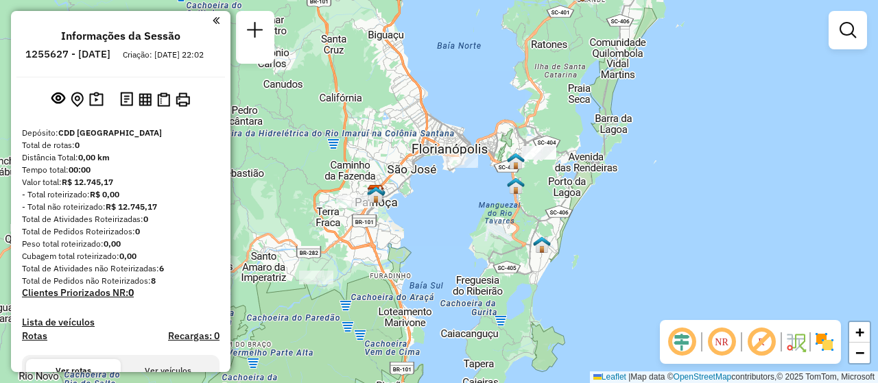
click at [457, 168] on div at bounding box center [461, 161] width 34 height 14
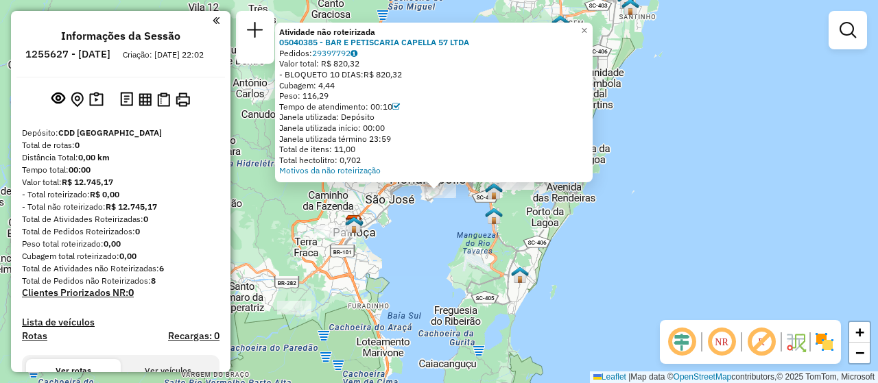
click at [461, 224] on div "Atividade não roteirizada 05040385 - BAR E PETISCARIA CAPELLA 57 LTDA Pedidos: …" at bounding box center [439, 191] width 878 height 383
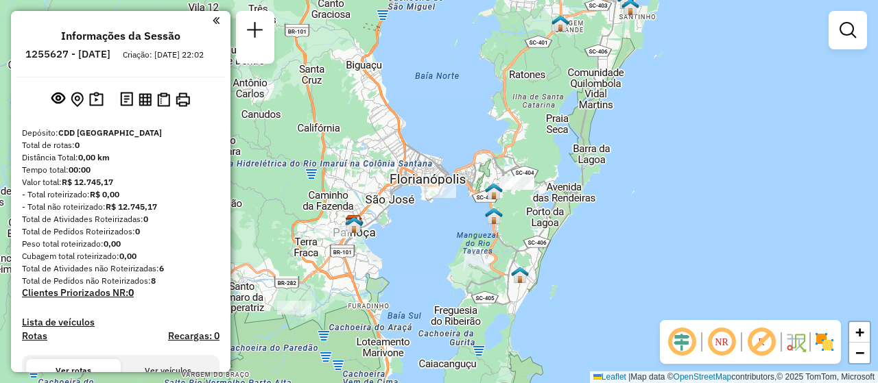
click at [508, 190] on div at bounding box center [517, 183] width 34 height 14
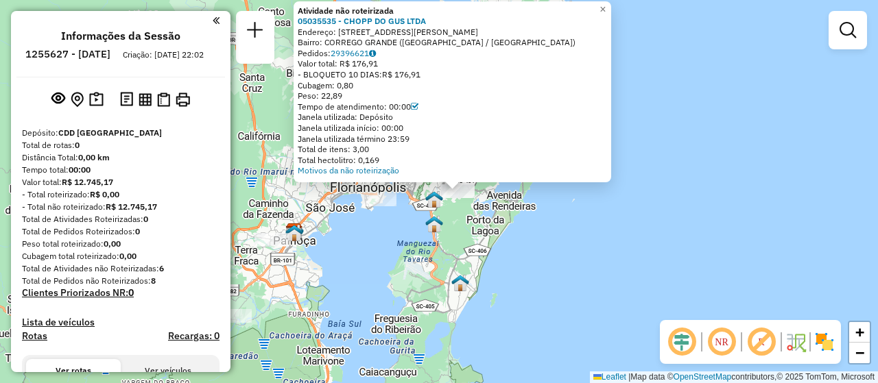
drag, startPoint x: 349, startPoint y: 252, endPoint x: 422, endPoint y: 252, distance: 72.7
click at [422, 252] on div "Atividade não roteirizada 05035535 - CHOPP DO GUS LTDA Endereço: [STREET_ADDRES…" at bounding box center [439, 191] width 878 height 383
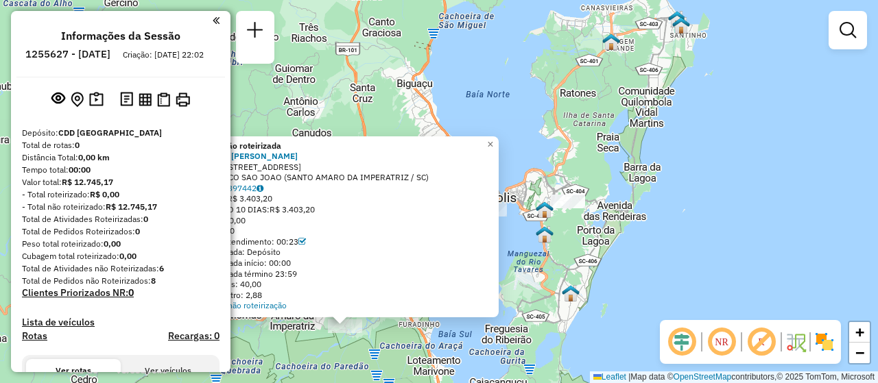
drag, startPoint x: 486, startPoint y: 243, endPoint x: 383, endPoint y: 398, distance: 186.1
click at [383, 383] on html "**********" at bounding box center [439, 191] width 878 height 383
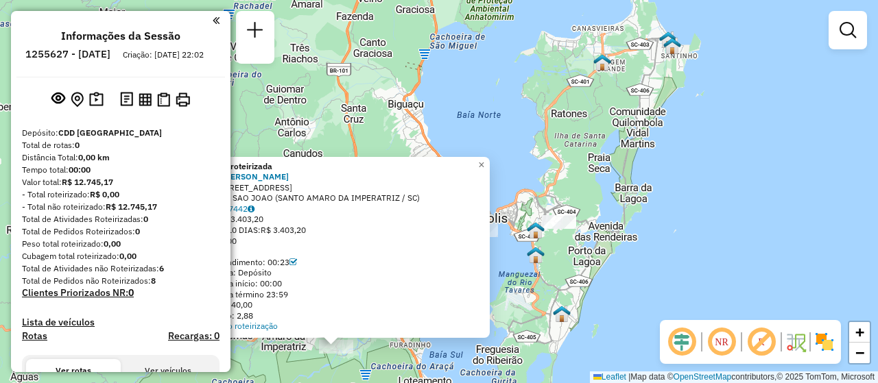
click at [447, 379] on div "Atividade não roteirizada 05039099 - ALEX HELIO Endereço: Rua Reta dos Piloes 2…" at bounding box center [439, 191] width 878 height 383
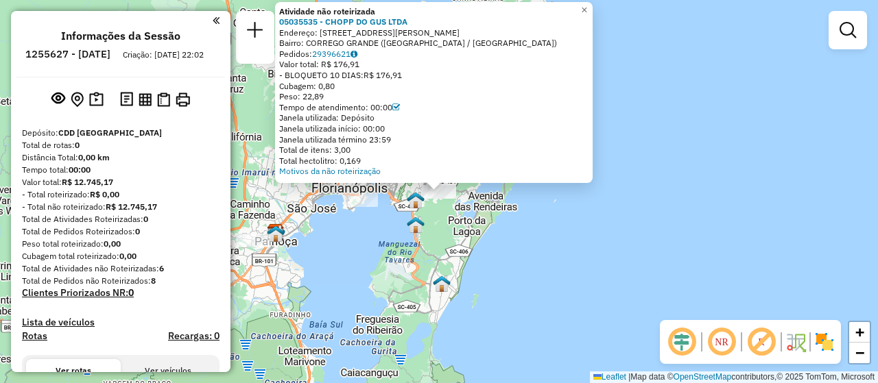
click at [513, 195] on div "Atividade não roteirizada 05035535 - CHOPP DO GUS LTDA Endereço: R JOAO PIO DUA…" at bounding box center [439, 191] width 878 height 383
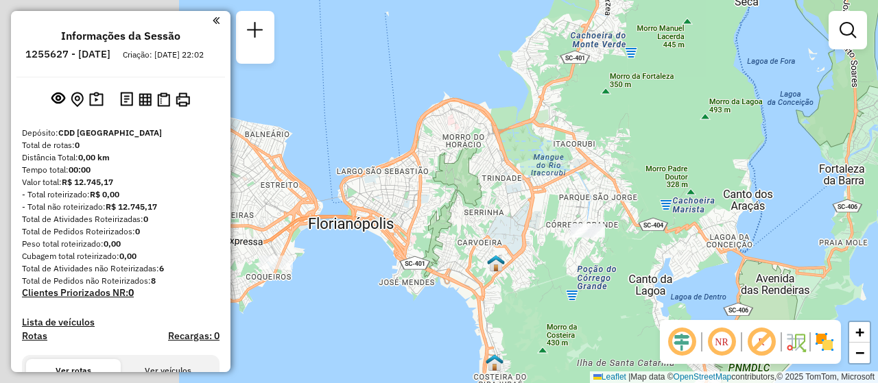
drag, startPoint x: 416, startPoint y: 238, endPoint x: 653, endPoint y: 275, distance: 239.5
click at [653, 275] on div "Janela de atendimento Grade de atendimento Capacidade Transportadoras Veículos …" at bounding box center [439, 191] width 878 height 383
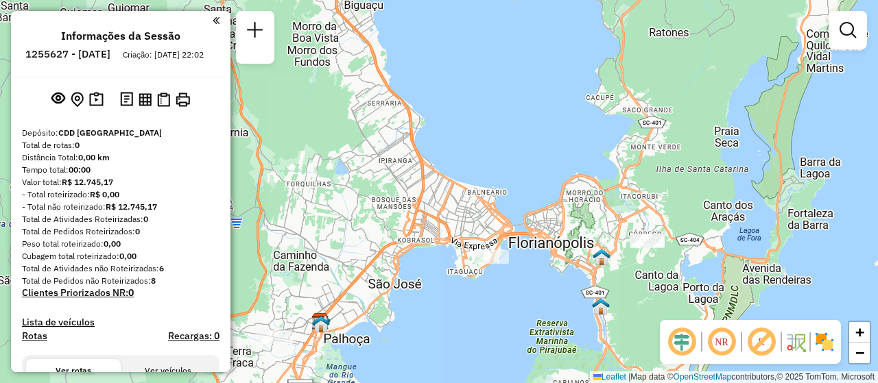
drag, startPoint x: 457, startPoint y: 302, endPoint x: 548, endPoint y: 250, distance: 104.7
click at [548, 250] on div "Janela de atendimento Grade de atendimento Capacidade Transportadoras Veículos …" at bounding box center [439, 191] width 878 height 383
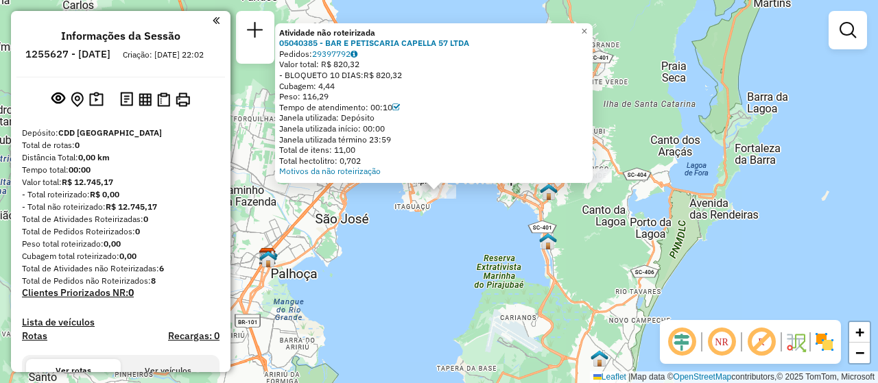
click at [414, 265] on div "Atividade não roteirizada 05040385 - BAR E PETISCARIA CAPELLA 57 LTDA Pedidos: …" at bounding box center [439, 191] width 878 height 383
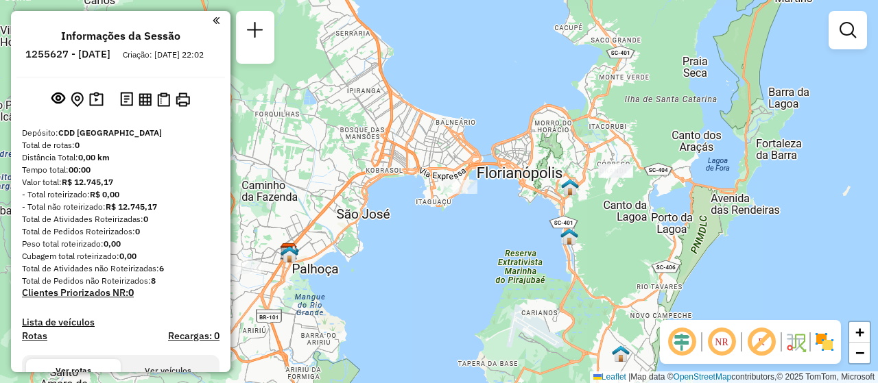
drag, startPoint x: 342, startPoint y: 283, endPoint x: 536, endPoint y: 271, distance: 194.5
click at [536, 271] on div "Janela de atendimento Grade de atendimento Capacidade Transportadoras Veículos …" at bounding box center [439, 191] width 878 height 383
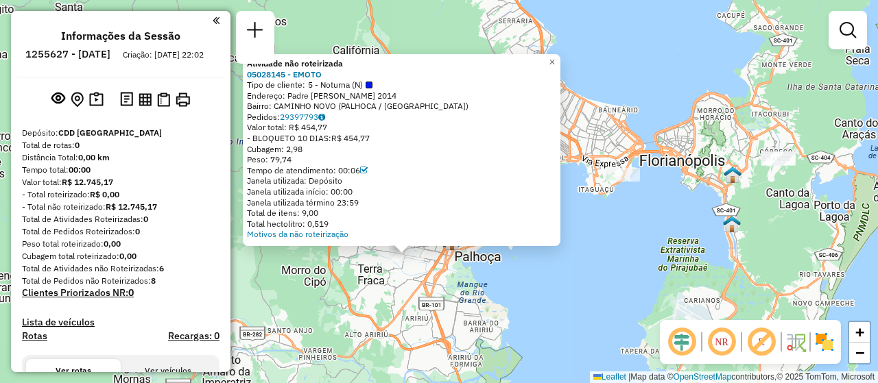
drag, startPoint x: 554, startPoint y: 243, endPoint x: 522, endPoint y: 306, distance: 70.9
click at [522, 306] on div "Atividade não roteirizada 05028145 - EMOTO Tipo de cliente: 5 - Noturna (N) End…" at bounding box center [439, 191] width 878 height 383
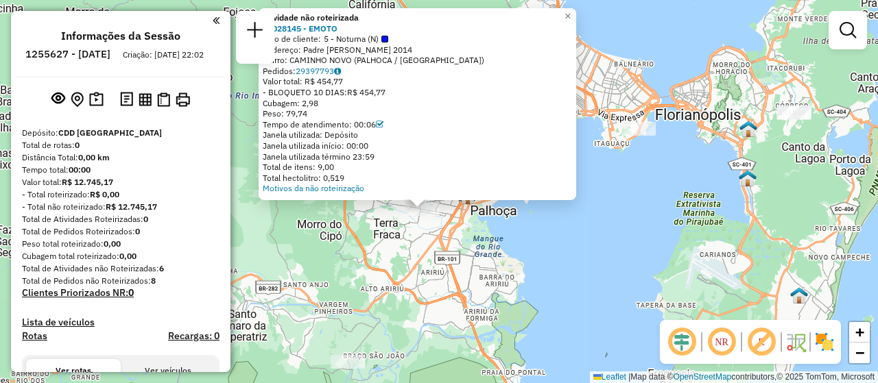
drag, startPoint x: 526, startPoint y: 328, endPoint x: 568, endPoint y: 227, distance: 109.2
click at [568, 227] on div "Atividade não roteirizada 05028145 - EMOTO Tipo de cliente: 5 - Noturna (N) End…" at bounding box center [439, 191] width 878 height 383
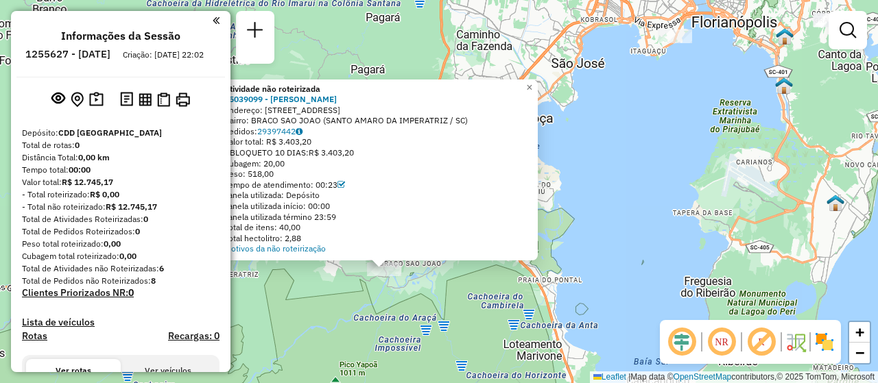
drag, startPoint x: 521, startPoint y: 258, endPoint x: 455, endPoint y: 356, distance: 118.2
click at [455, 356] on div "Atividade não roteirizada 05039099 - ALEX HELIO Endereço: Rua Reta dos Piloes 2…" at bounding box center [439, 191] width 878 height 383
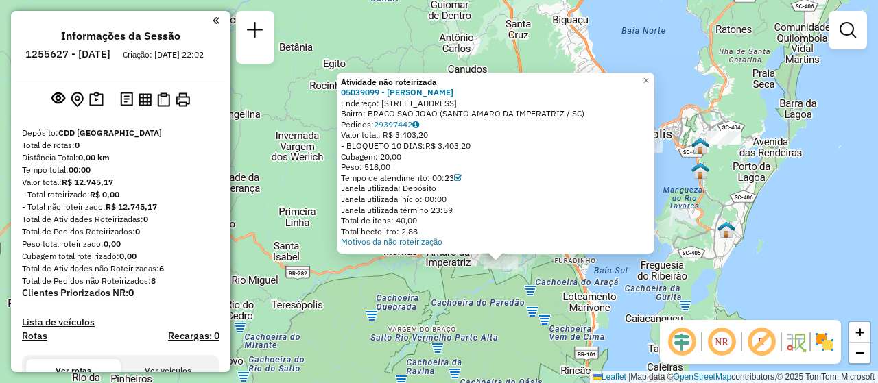
click at [785, 243] on div "Atividade não roteirizada 05039099 - ALEX HELIO Endereço: Rua Reta dos Piloes 2…" at bounding box center [439, 191] width 878 height 383
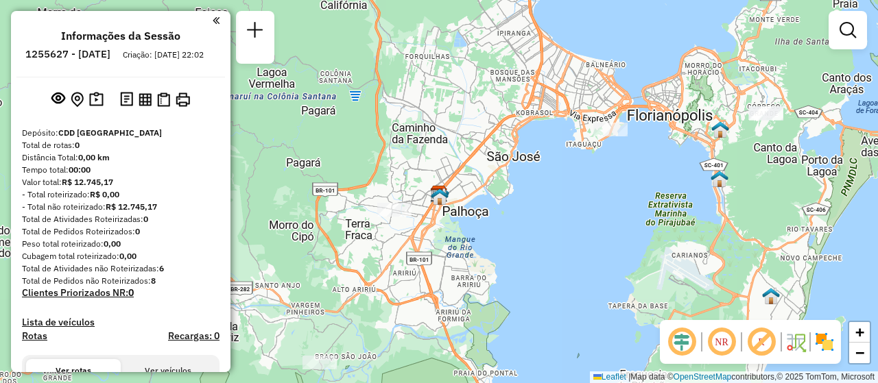
drag, startPoint x: 617, startPoint y: 226, endPoint x: 531, endPoint y: 313, distance: 122.2
click at [531, 313] on div "Janela de atendimento Grade de atendimento Capacidade Transportadoras Veículos …" at bounding box center [439, 191] width 878 height 383
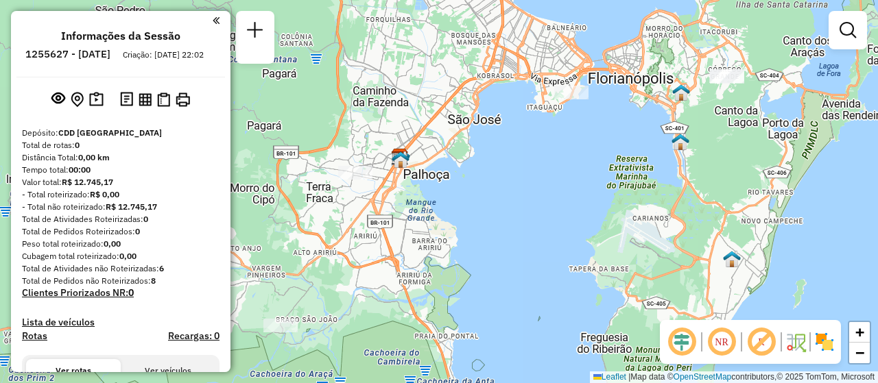
drag, startPoint x: 672, startPoint y: 262, endPoint x: 652, endPoint y: 211, distance: 54.8
click at [652, 211] on div "Janela de atendimento Grade de atendimento Capacidade Transportadoras Veículos …" at bounding box center [439, 191] width 878 height 383
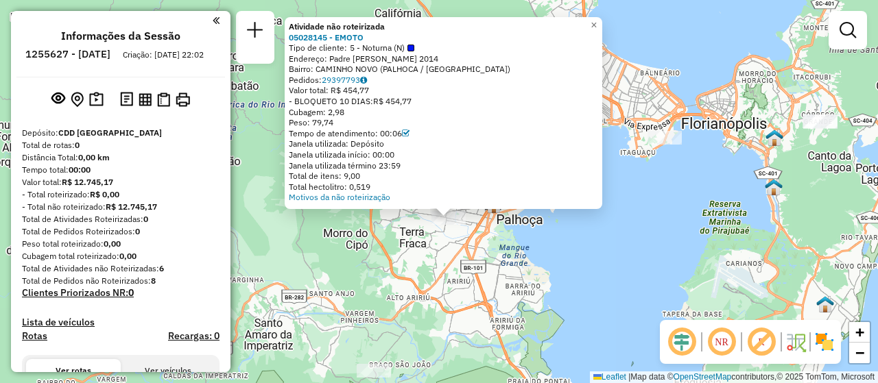
click at [389, 233] on div "Atividade não roteirizada 05028145 - EMOTO Tipo de cliente: 5 - Noturna (N) End…" at bounding box center [439, 191] width 878 height 383
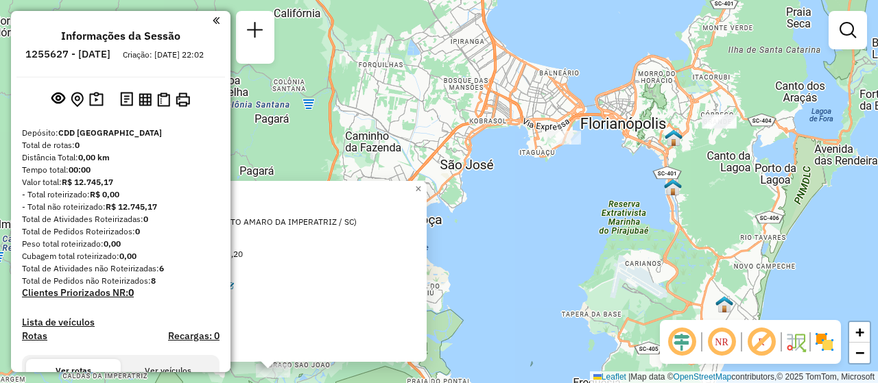
drag, startPoint x: 457, startPoint y: 231, endPoint x: 291, endPoint y: 410, distance: 244.2
click at [291, 383] on html "**********" at bounding box center [439, 191] width 878 height 383
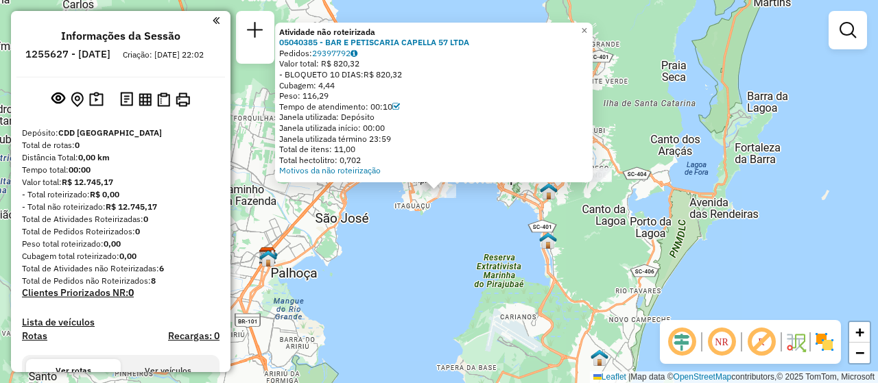
click at [485, 244] on div "Atividade não roteirizada 05040385 - BAR E PETISCARIA CAPELLA 57 LTDA Pedidos: …" at bounding box center [439, 191] width 878 height 383
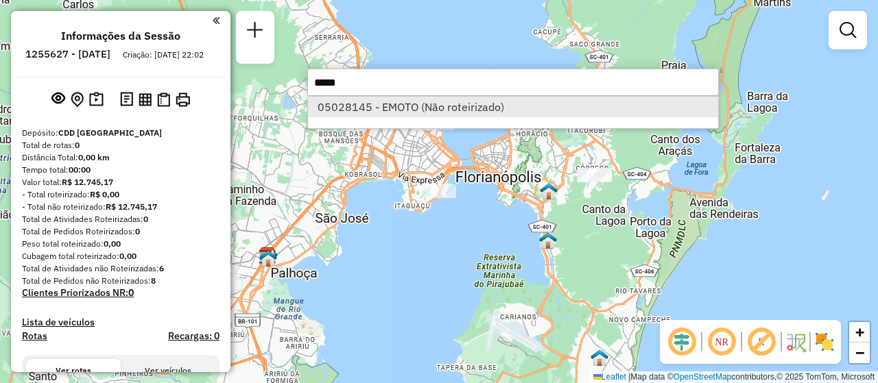
type input "*****"
click at [372, 104] on li "05028145 - EMOTO (Não roteirizado)" at bounding box center [513, 107] width 410 height 21
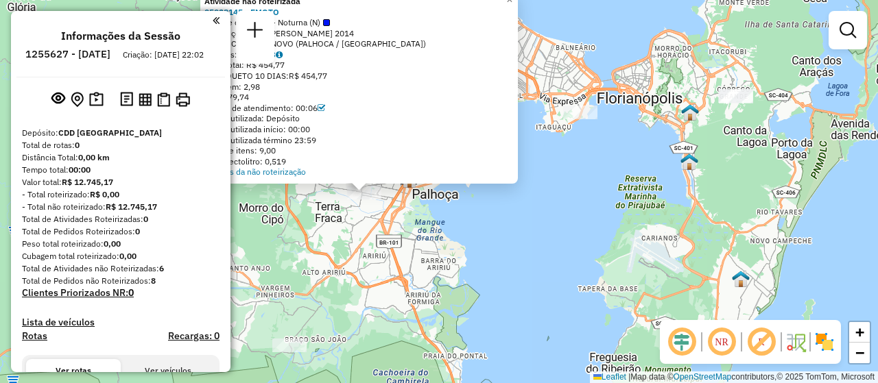
drag, startPoint x: 540, startPoint y: 261, endPoint x: 462, endPoint y: 261, distance: 78.2
click at [462, 261] on div "Atividade não roteirizada 05028145 - EMOTO Tipo de cliente: 5 - Noturna (N) End…" at bounding box center [439, 191] width 878 height 383
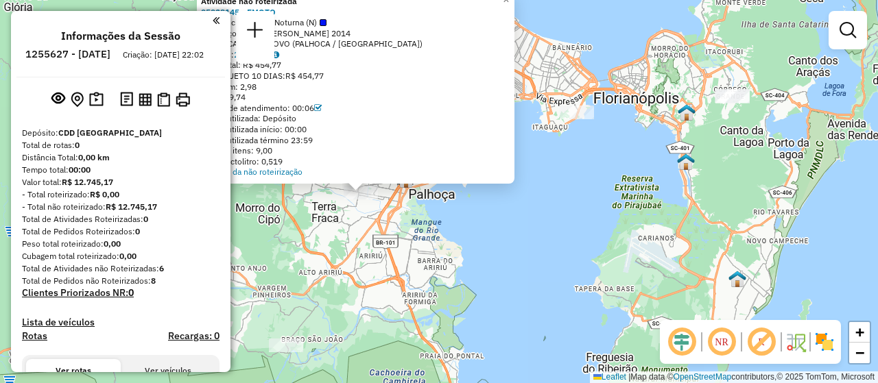
click at [637, 300] on div "Atividade não roteirizada 05028145 - EMOTO Tipo de cliente: 5 - Noturna (N) End…" at bounding box center [439, 191] width 878 height 383
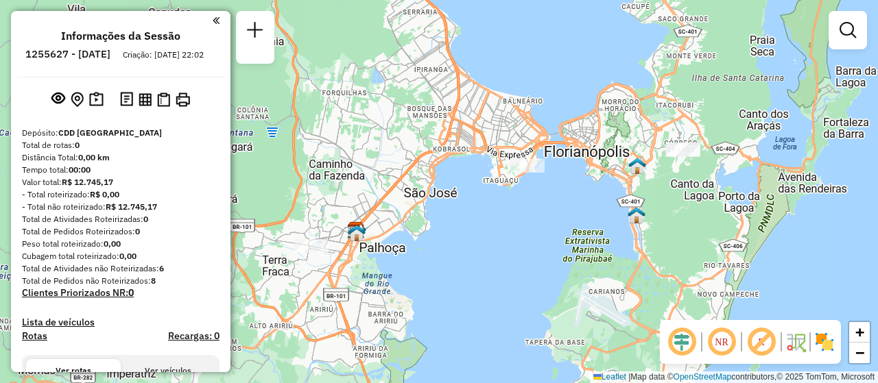
drag, startPoint x: 552, startPoint y: 220, endPoint x: 42, endPoint y: 13, distance: 550.8
click at [502, 274] on div "Janela de atendimento Grade de atendimento Capacidade Transportadoras Veículos …" at bounding box center [439, 191] width 878 height 383
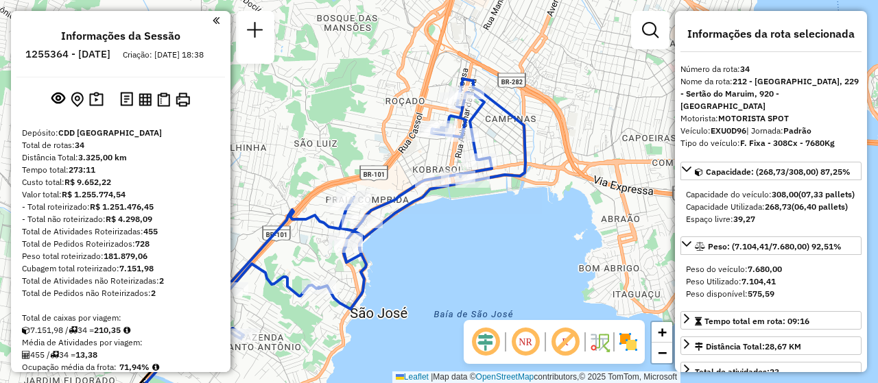
select select "**********"
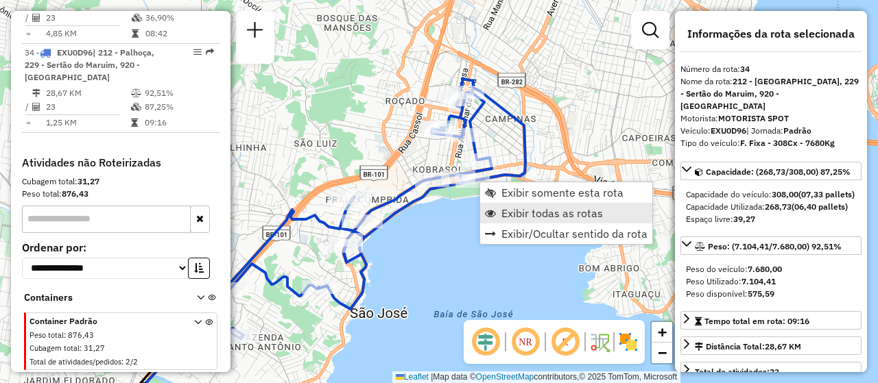
click at [527, 213] on span "Exibir todas as rotas" at bounding box center [552, 213] width 102 height 11
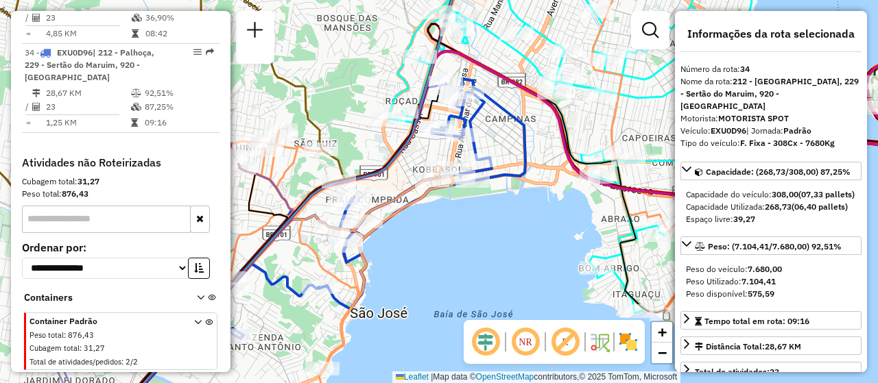
click at [501, 276] on div "Janela de atendimento Grade de atendimento Capacidade Transportadoras Veículos …" at bounding box center [439, 191] width 878 height 383
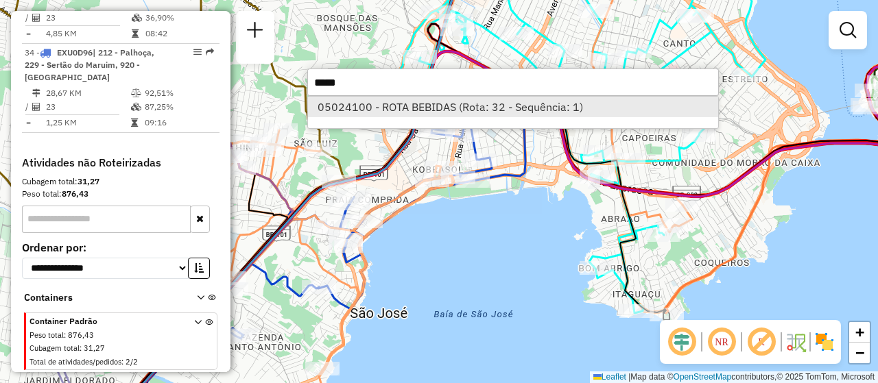
type input "*****"
click at [431, 108] on li "05024100 - ROTA BEBIDAS (Rota: 32 - Sequência: 1)" at bounding box center [513, 107] width 410 height 21
select select "**********"
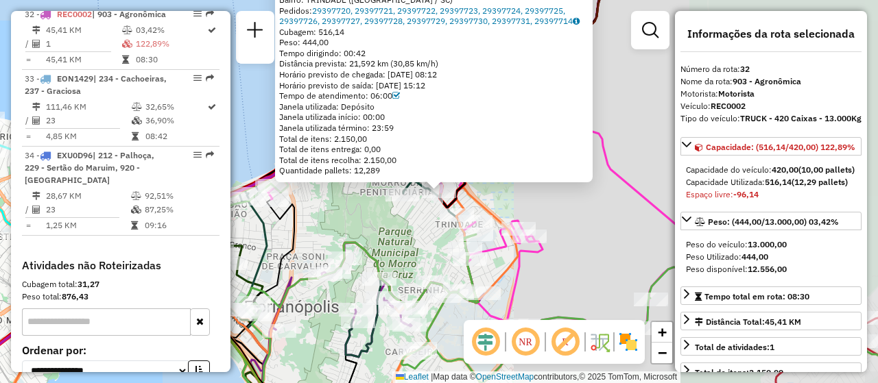
scroll to position [2910, 0]
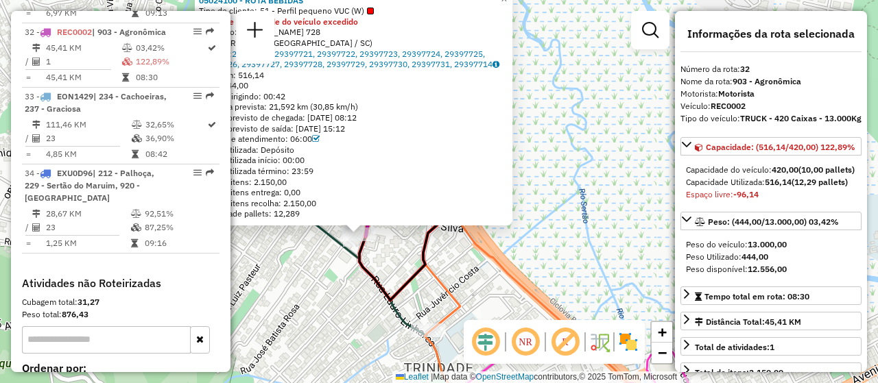
drag, startPoint x: 342, startPoint y: 208, endPoint x: 382, endPoint y: 279, distance: 82.0
click at [383, 280] on div "05024100 - ROTA BEBIDAS Tipo de cliente: 51 - Perfil pequeno VUC (W) Limite de …" at bounding box center [439, 191] width 878 height 383
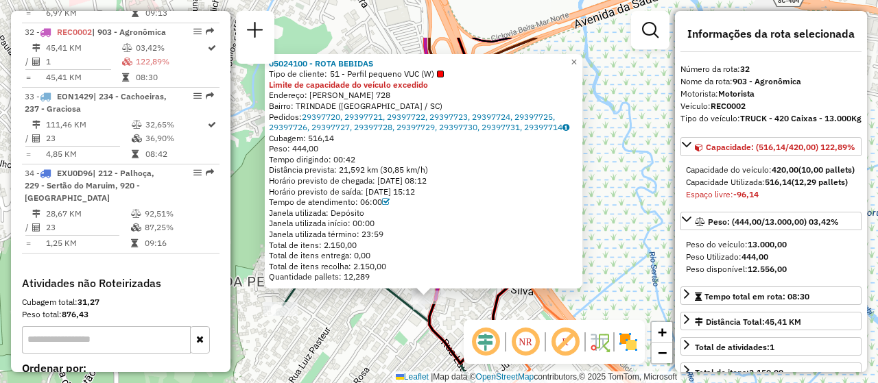
drag, startPoint x: 391, startPoint y: 272, endPoint x: 384, endPoint y: 331, distance: 59.4
click at [384, 331] on div "05024100 - ROTA BEBIDAS Tipo de cliente: 51 - Perfil pequeno VUC (W) Limite de …" at bounding box center [439, 191] width 878 height 383
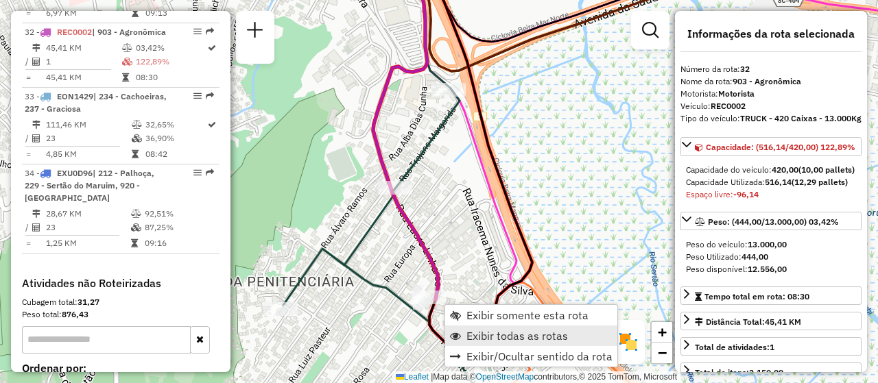
click at [519, 343] on link "Exibir todas as rotas" at bounding box center [531, 336] width 172 height 21
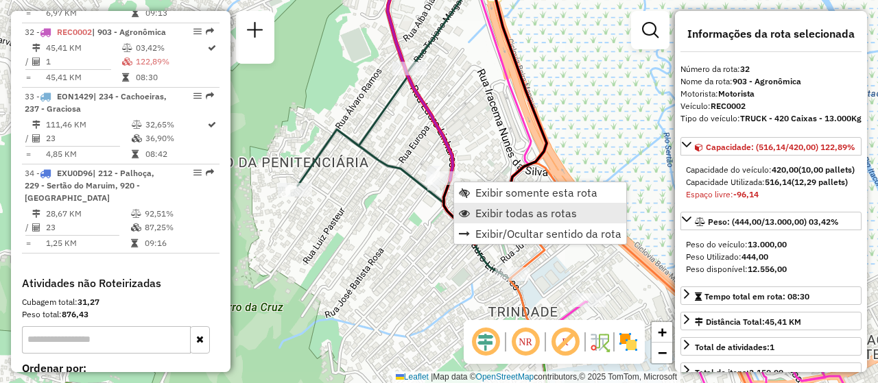
click at [518, 204] on link "Exibir todas as rotas" at bounding box center [540, 213] width 172 height 21
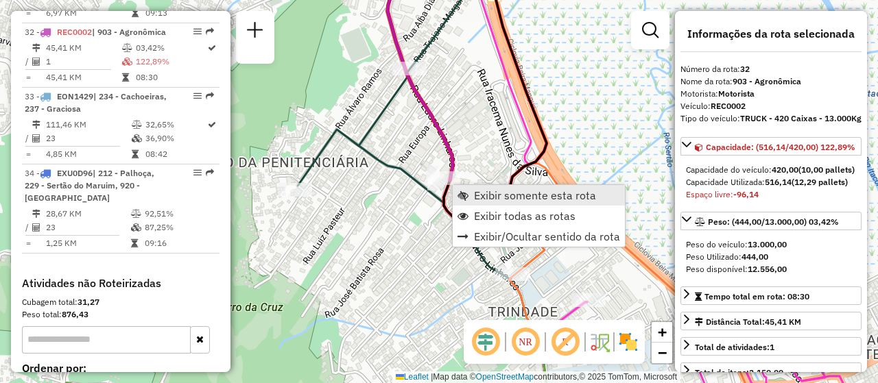
click at [495, 191] on span "Exibir somente esta rota" at bounding box center [535, 195] width 122 height 11
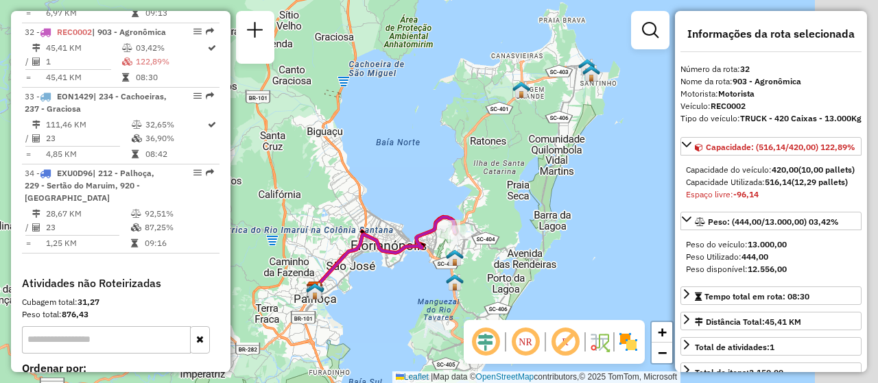
drag, startPoint x: 602, startPoint y: 215, endPoint x: 437, endPoint y: 249, distance: 168.7
click at [437, 249] on div "Janela de atendimento Grade de atendimento Capacidade Transportadoras Veículos …" at bounding box center [439, 191] width 878 height 383
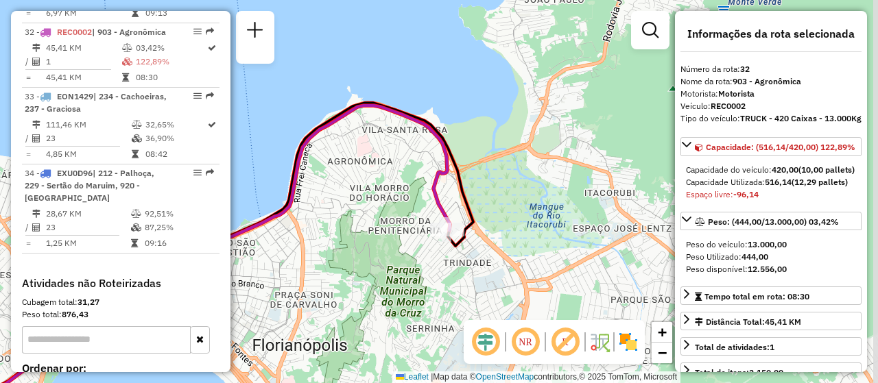
drag, startPoint x: 541, startPoint y: 209, endPoint x: 407, endPoint y: 296, distance: 159.1
click at [407, 296] on div "Janela de atendimento Grade de atendimento Capacidade Transportadoras Veículos …" at bounding box center [439, 191] width 878 height 383
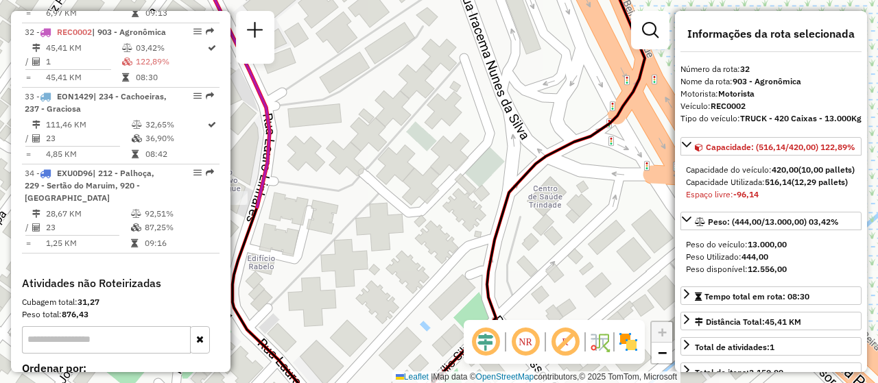
drag, startPoint x: 385, startPoint y: 189, endPoint x: 597, endPoint y: 285, distance: 232.4
click at [597, 285] on div "Janela de atendimento Grade de atendimento Capacidade Transportadoras Veículos …" at bounding box center [439, 191] width 878 height 383
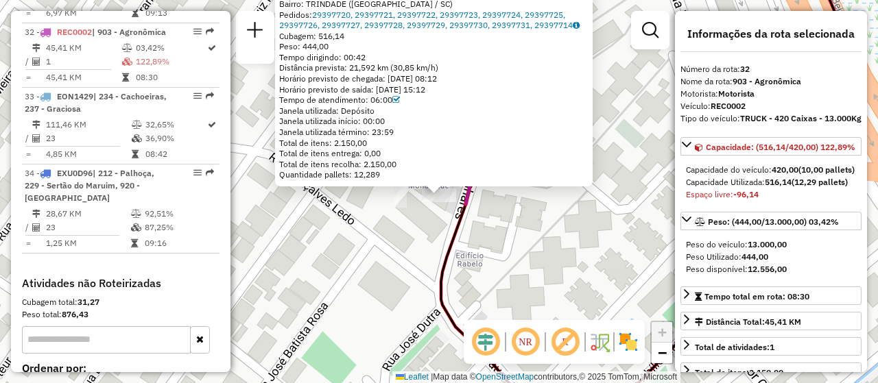
drag, startPoint x: 361, startPoint y: 252, endPoint x: 362, endPoint y: 323, distance: 70.7
click at [362, 323] on div "05024100 - ROTA BEBIDAS Tipo de cliente: 51 - Perfil pequeno VUC (W) Limite de …" at bounding box center [439, 191] width 878 height 383
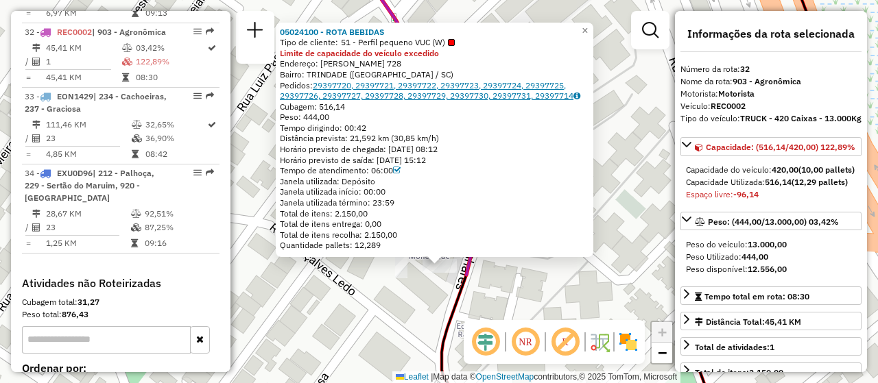
click at [320, 80] on link "29397720, 29397721, 29397722, 29397723, 29397724, 29397725, 29397726, 29397727,…" at bounding box center [430, 90] width 300 height 21
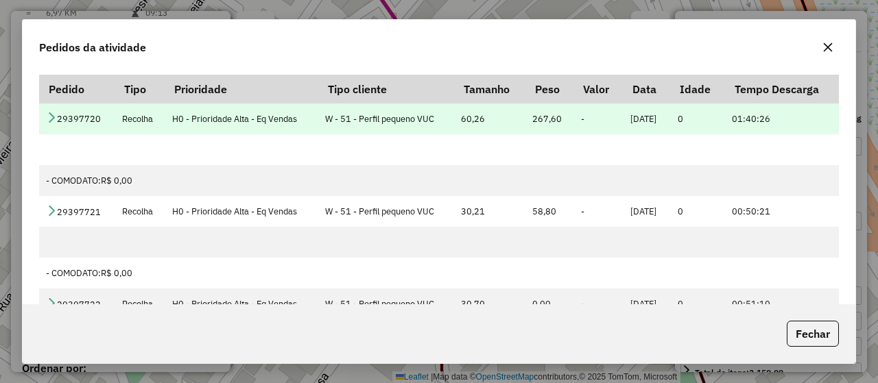
click at [49, 120] on icon at bounding box center [51, 117] width 11 height 11
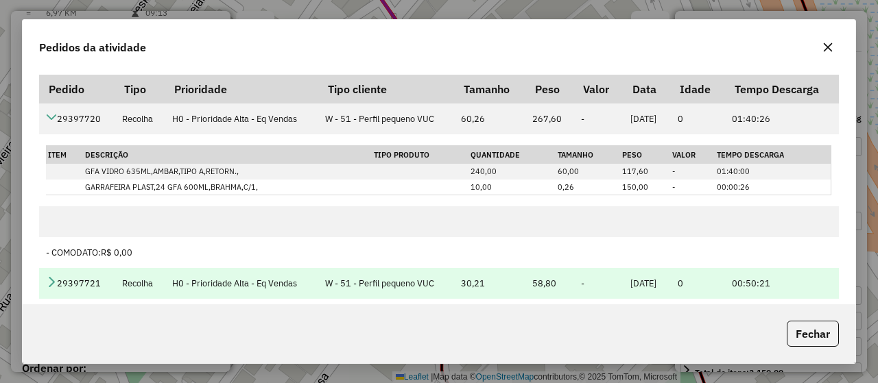
click at [49, 281] on icon at bounding box center [51, 281] width 11 height 11
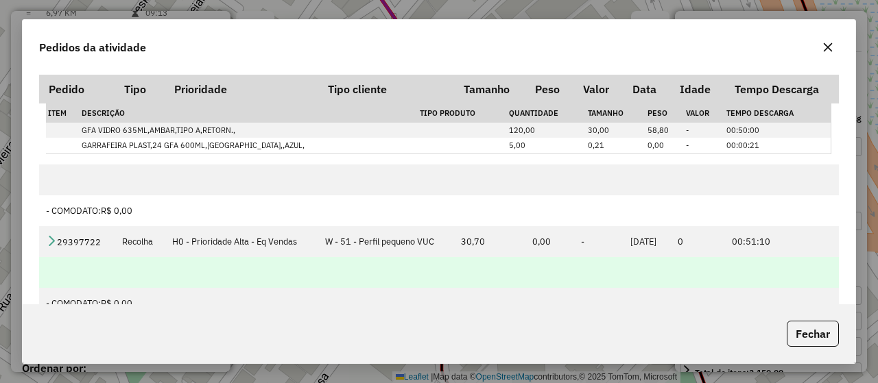
scroll to position [274, 0]
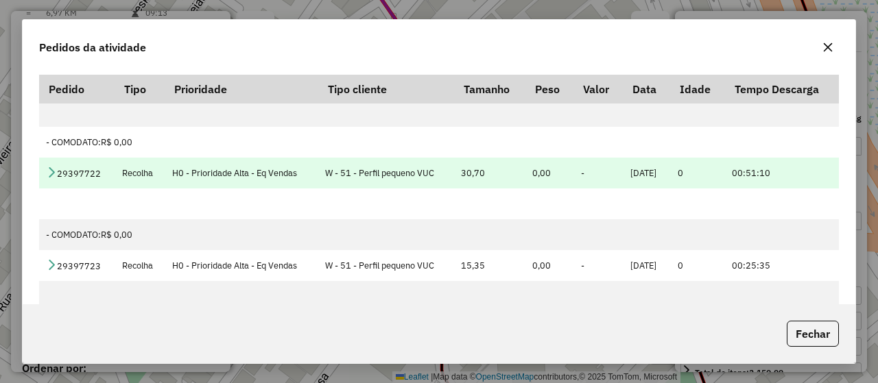
click at [67, 174] on td "29397722" at bounding box center [77, 173] width 76 height 31
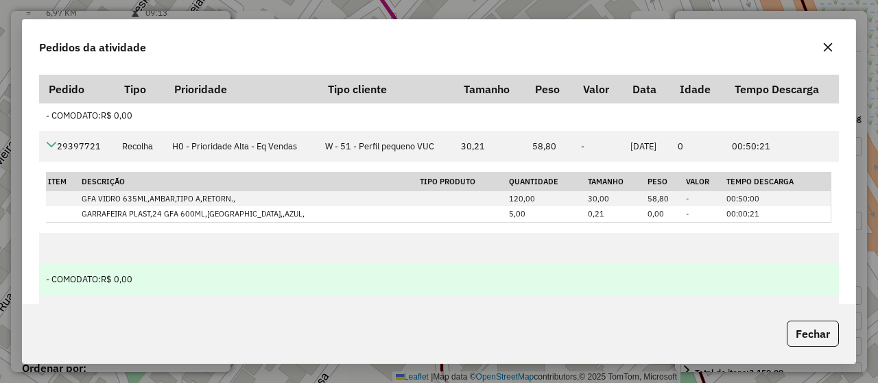
scroll to position [206, 0]
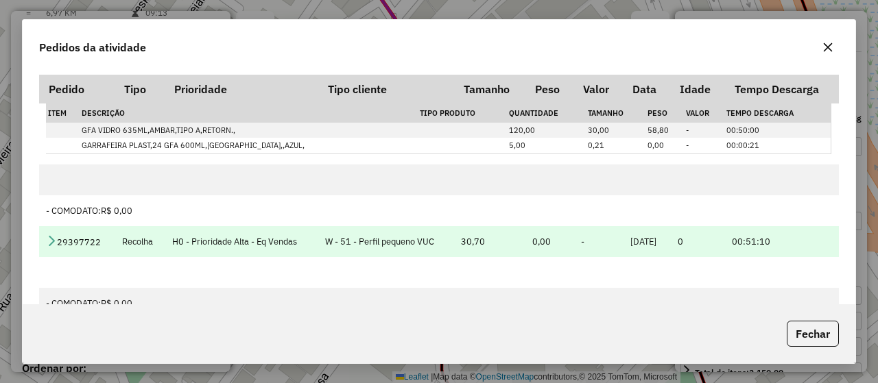
click at [49, 239] on icon at bounding box center [51, 240] width 11 height 11
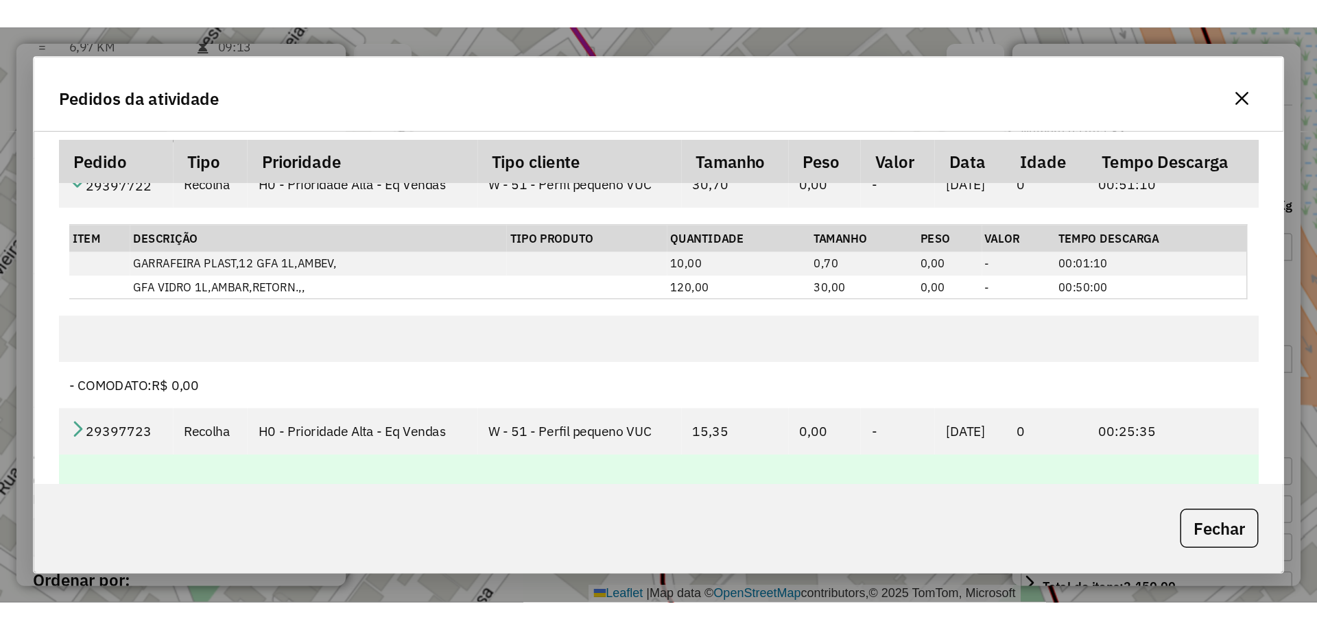
scroll to position [412, 0]
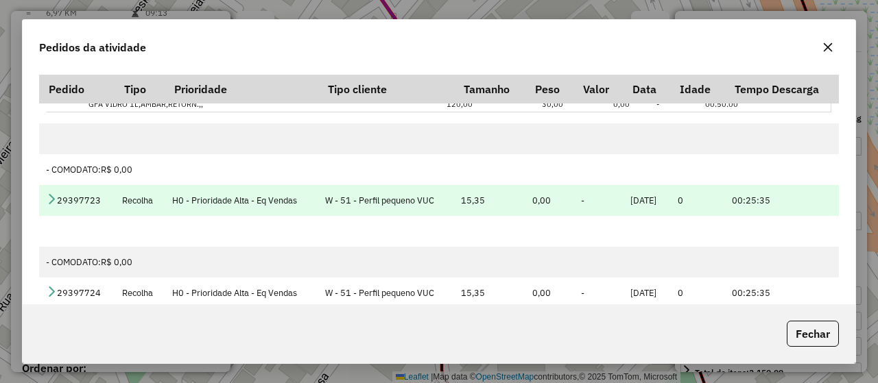
click at [50, 197] on icon at bounding box center [51, 198] width 11 height 11
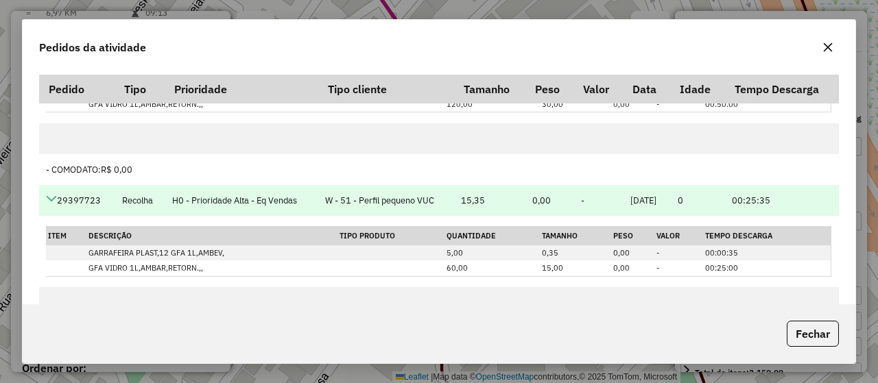
click at [50, 197] on icon at bounding box center [51, 198] width 11 height 11
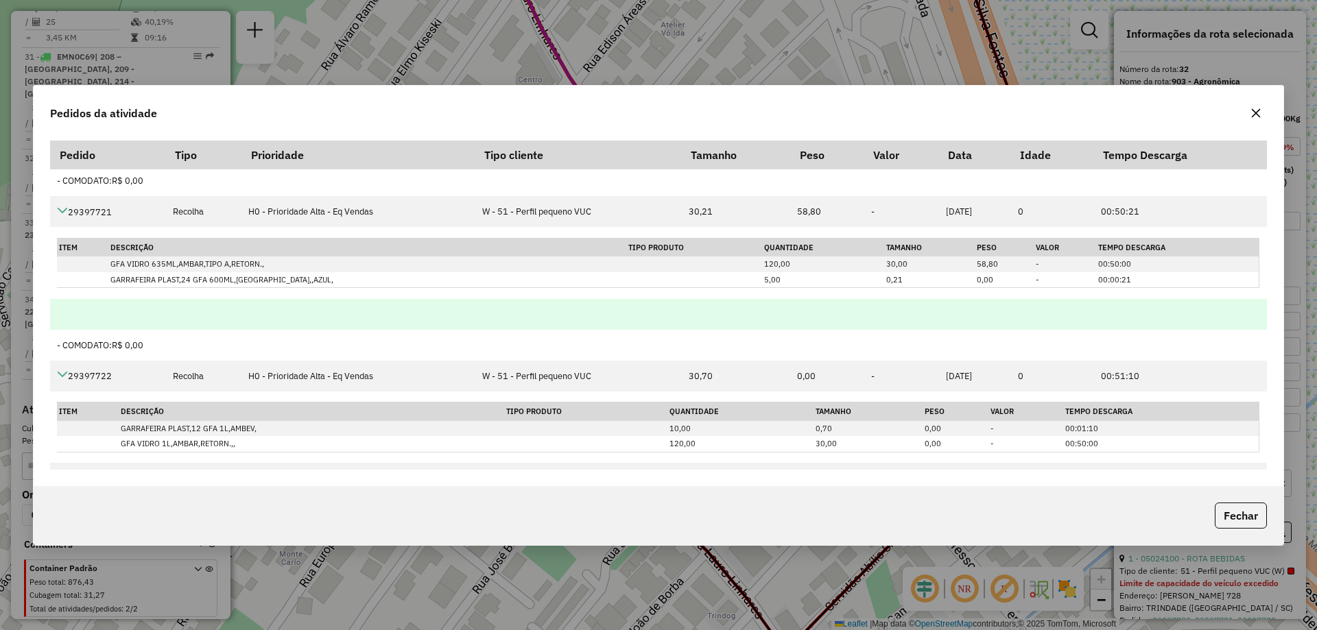
scroll to position [343, 0]
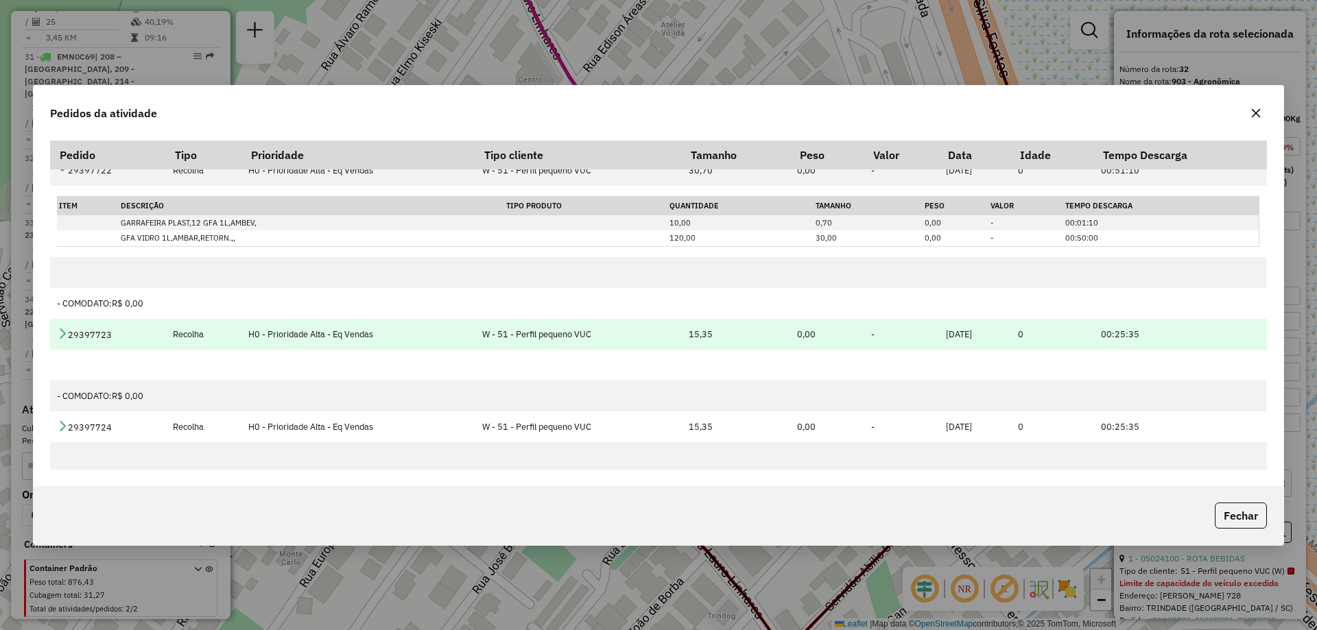
click at [65, 329] on icon at bounding box center [62, 333] width 11 height 11
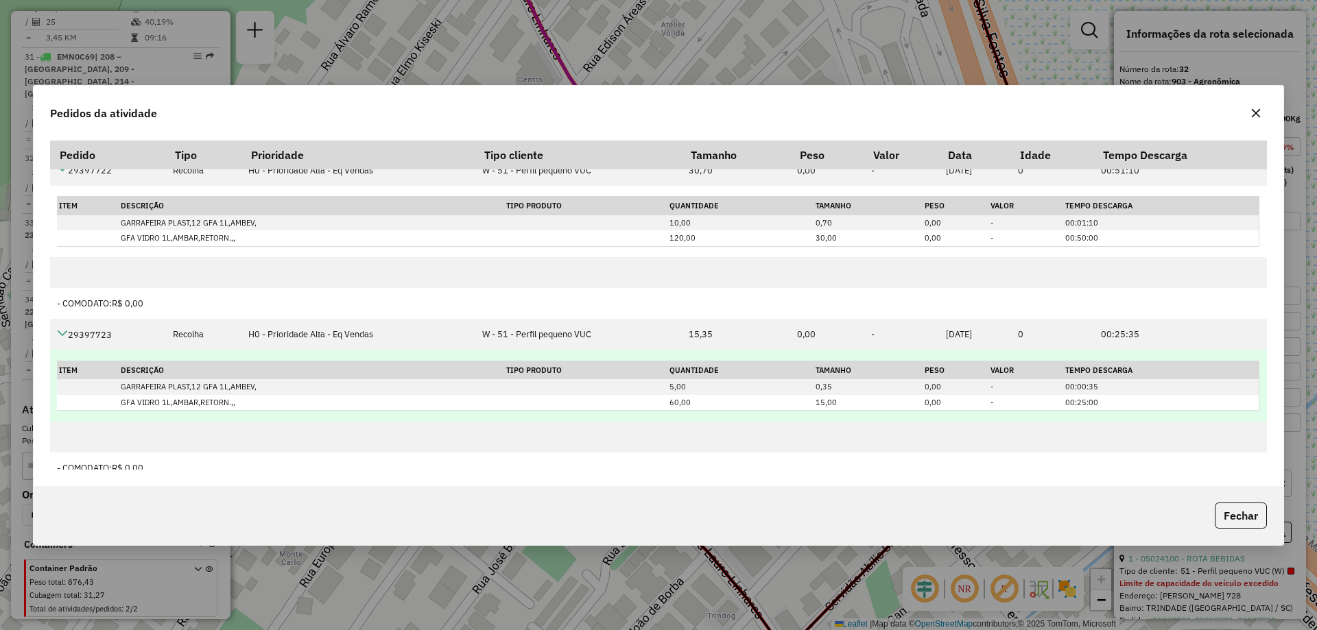
scroll to position [480, 0]
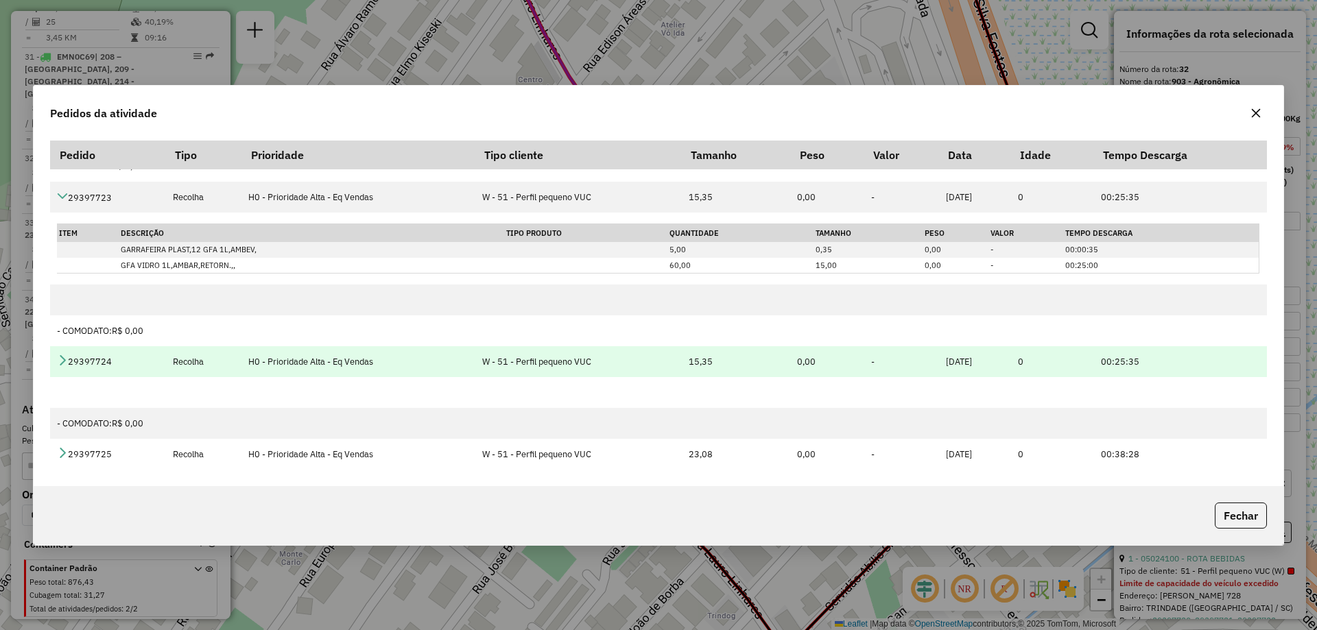
click at [69, 355] on td "29397724" at bounding box center [107, 361] width 115 height 31
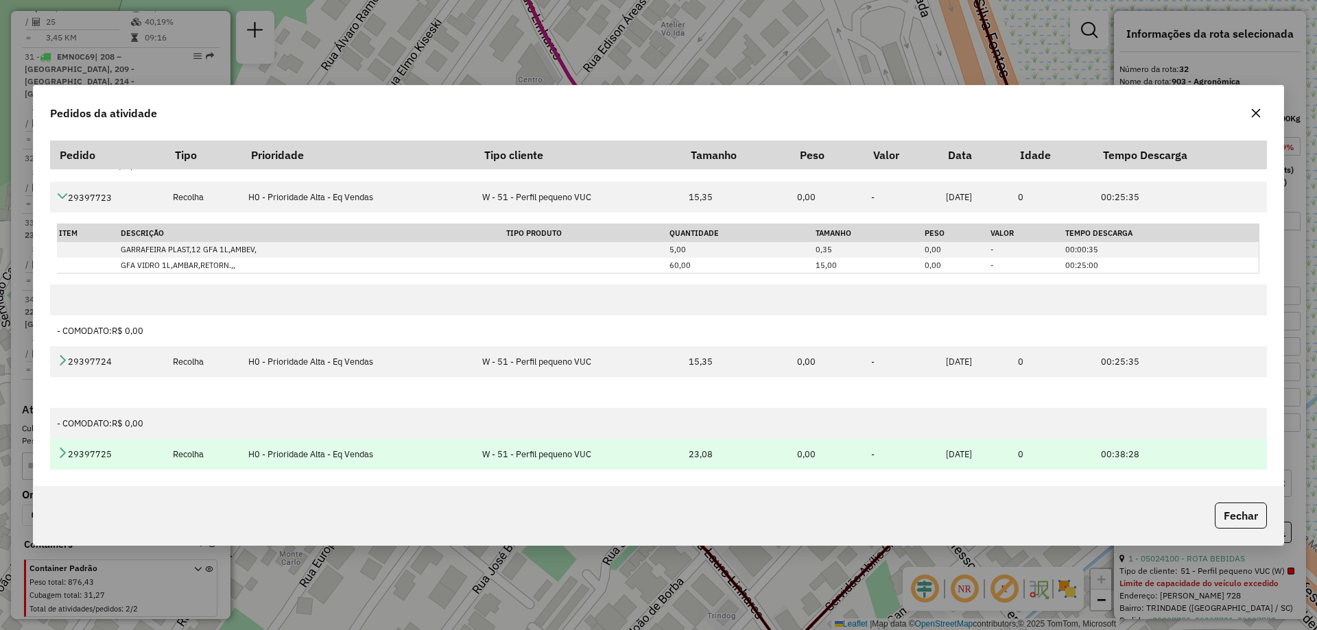
scroll to position [549, 0]
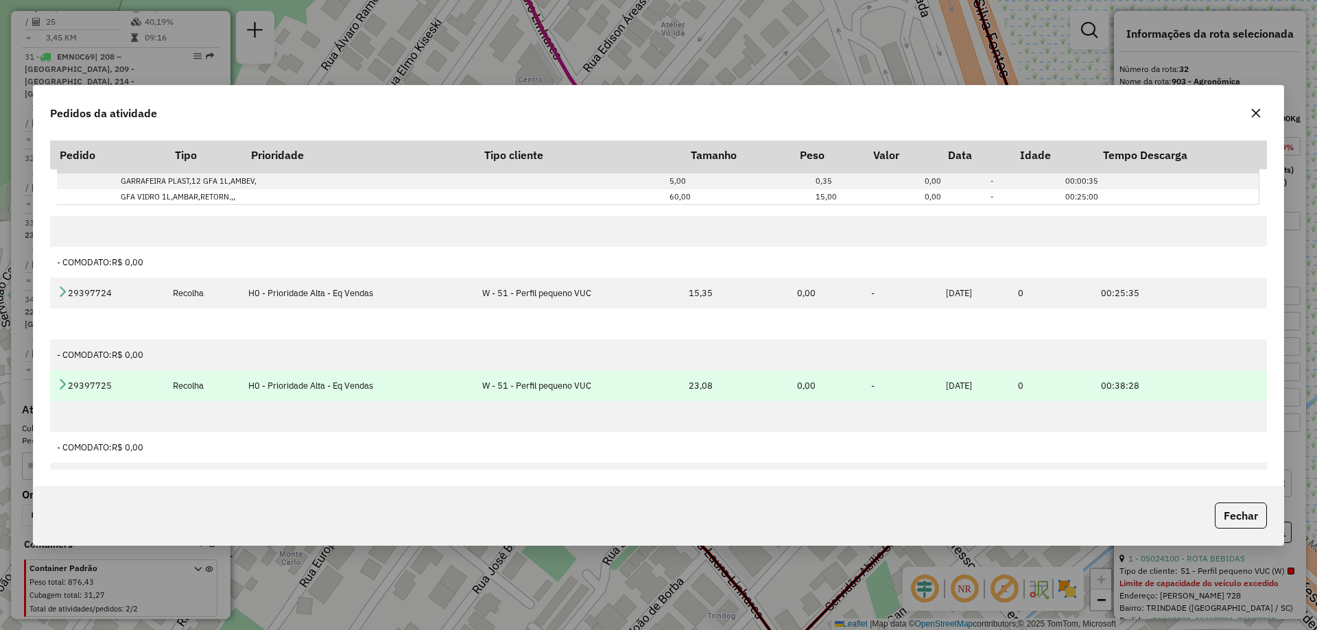
click at [57, 383] on td "29397725" at bounding box center [107, 385] width 115 height 31
click at [62, 383] on icon at bounding box center [62, 384] width 11 height 11
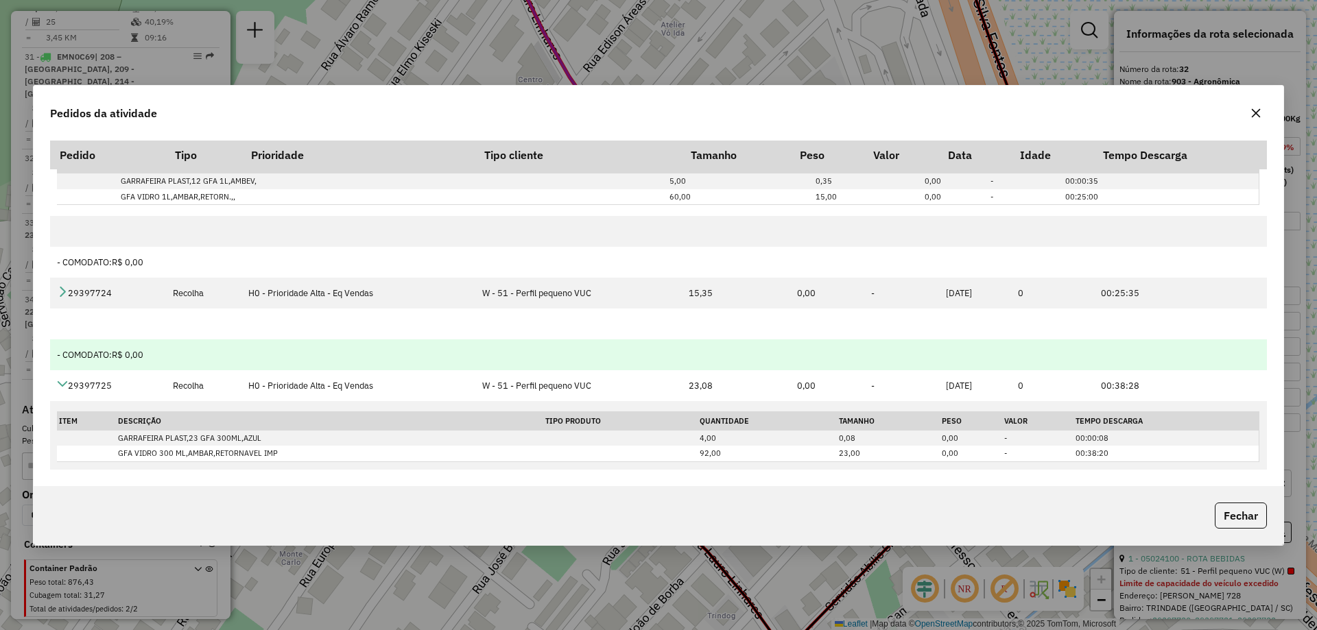
scroll to position [412, 0]
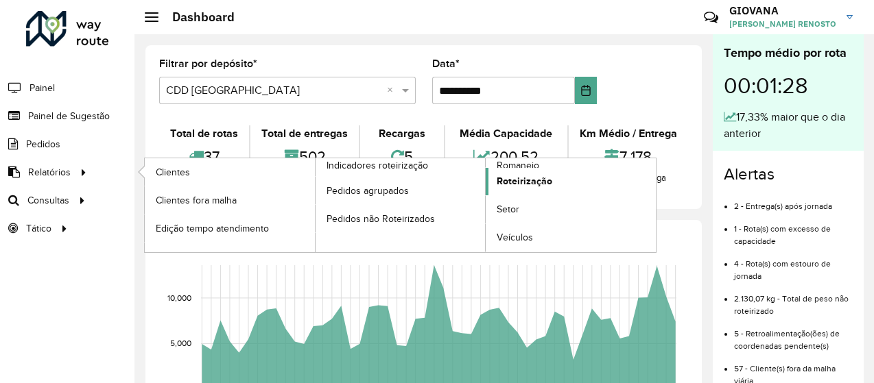
click at [529, 179] on span "Roteirização" at bounding box center [525, 181] width 56 height 14
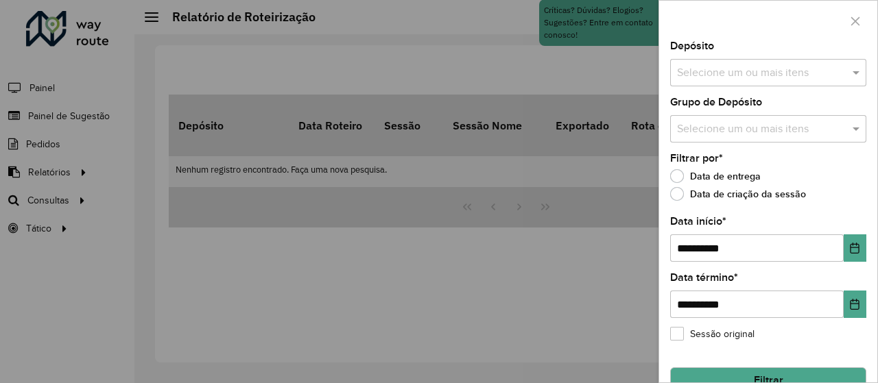
click at [828, 69] on input "text" at bounding box center [762, 73] width 176 height 16
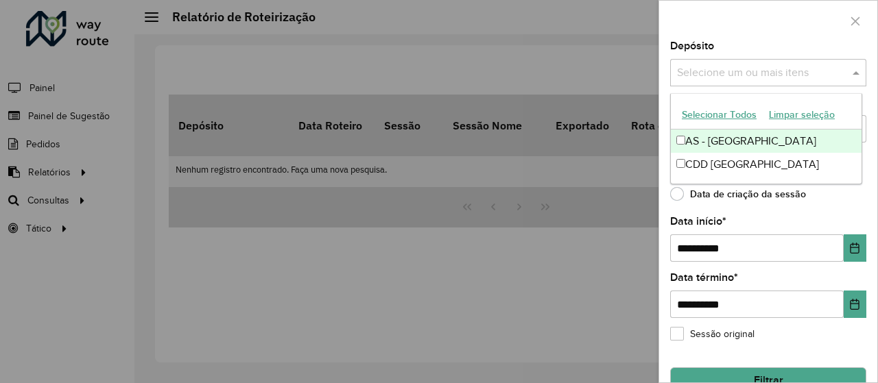
click at [733, 113] on button "Selecionar Todos" at bounding box center [719, 114] width 87 height 21
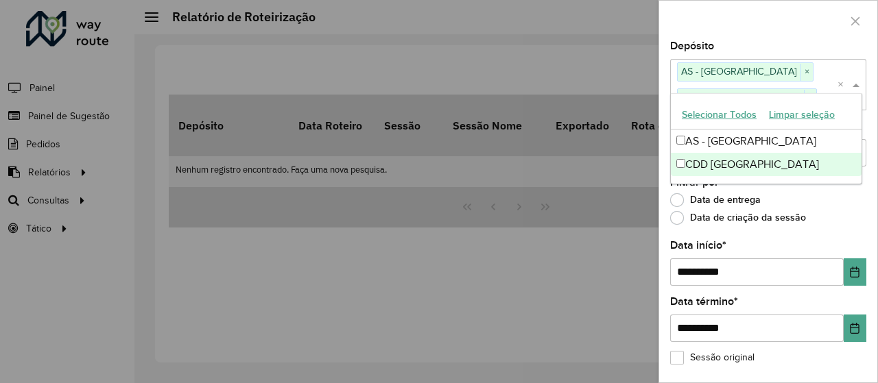
click at [801, 222] on label "Data de criação da sessão" at bounding box center [738, 218] width 136 height 14
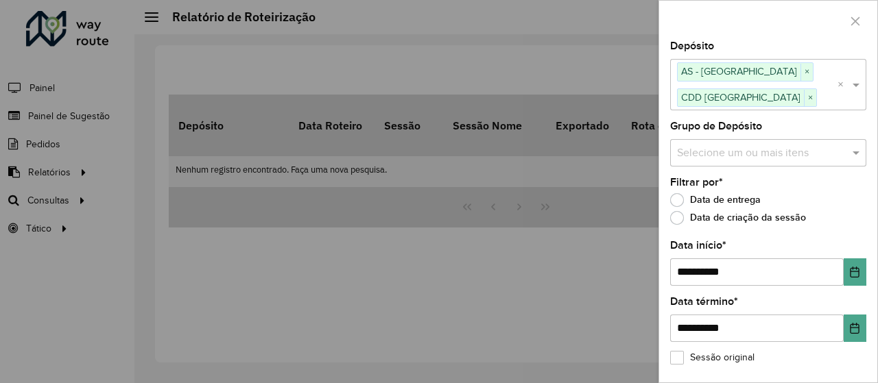
scroll to position [51, 0]
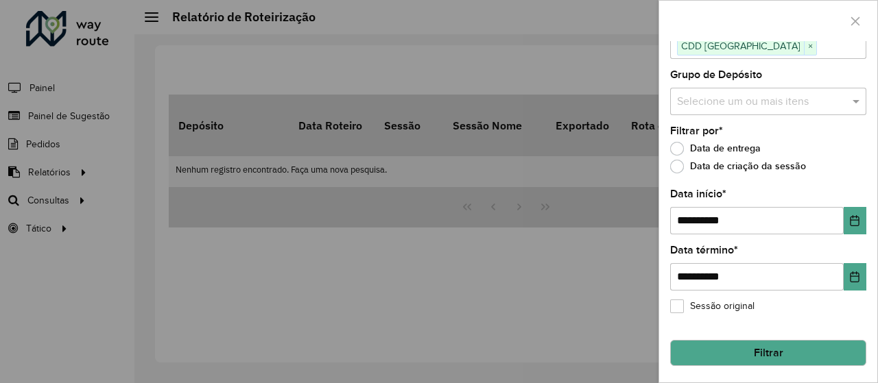
click at [772, 355] on button "Filtrar" at bounding box center [768, 353] width 196 height 26
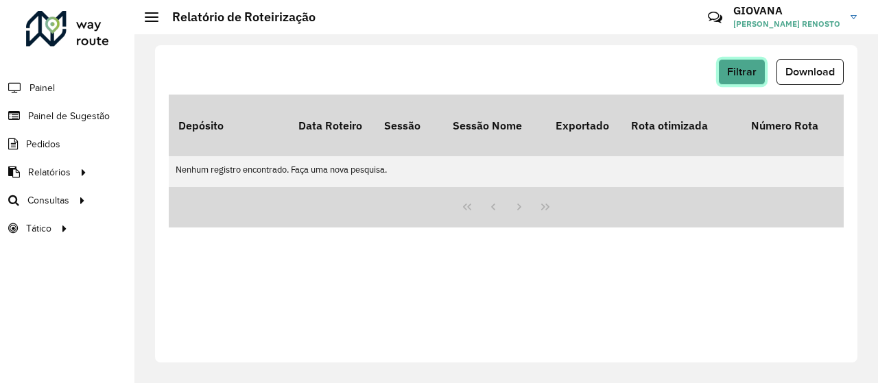
click at [748, 76] on span "Filtrar" at bounding box center [741, 72] width 29 height 12
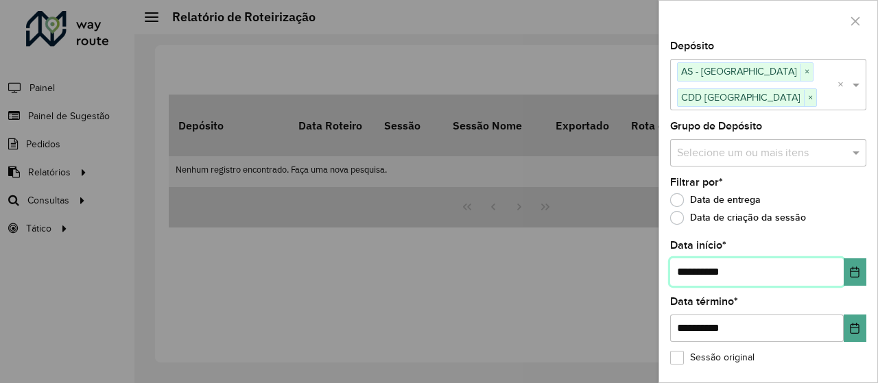
click at [838, 277] on input "**********" at bounding box center [757, 272] width 174 height 27
click at [708, 204] on label "Data de entrega" at bounding box center [715, 200] width 91 height 14
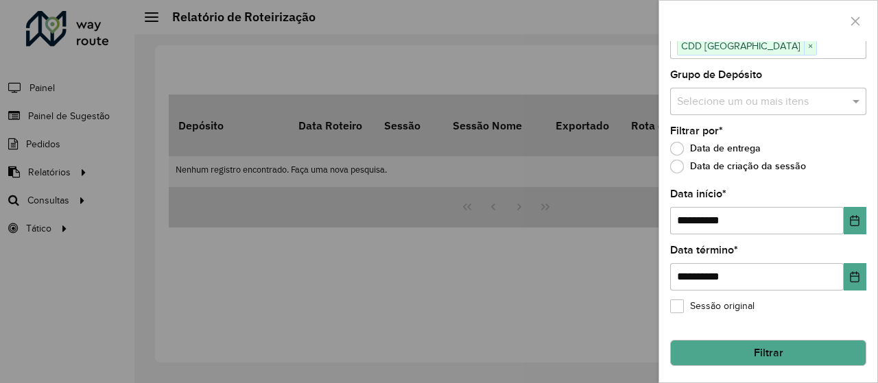
click at [790, 339] on hb-field-button "Filtrar" at bounding box center [768, 347] width 196 height 37
click at [787, 349] on button "Filtrar" at bounding box center [768, 353] width 196 height 26
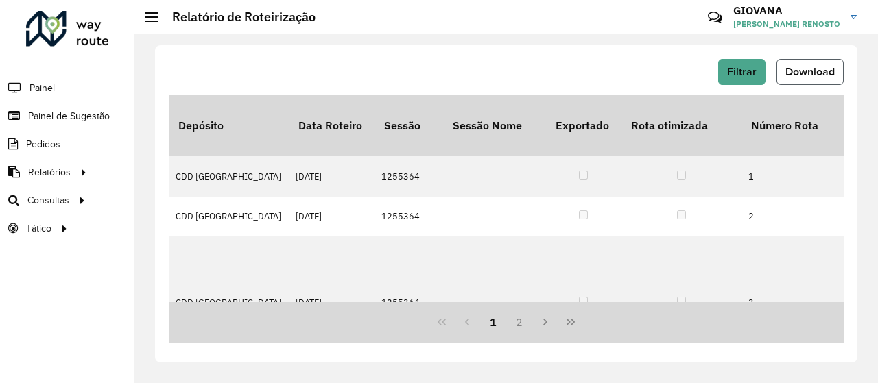
click at [807, 69] on span "Download" at bounding box center [809, 72] width 49 height 12
click at [790, 67] on span "Download" at bounding box center [809, 72] width 49 height 12
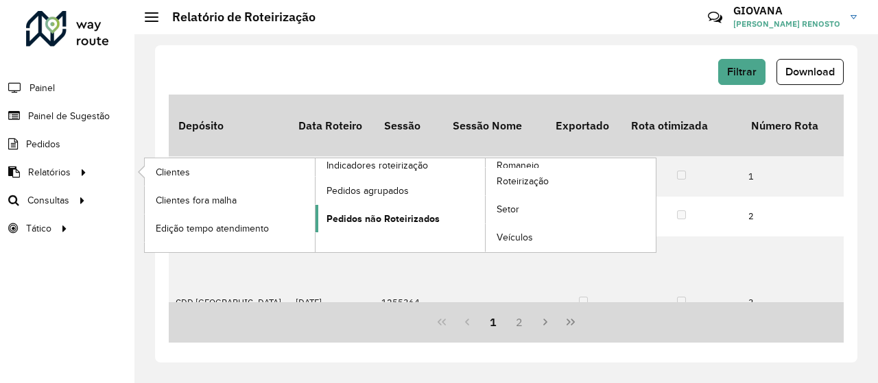
click at [367, 215] on span "Pedidos não Roteirizados" at bounding box center [383, 219] width 113 height 14
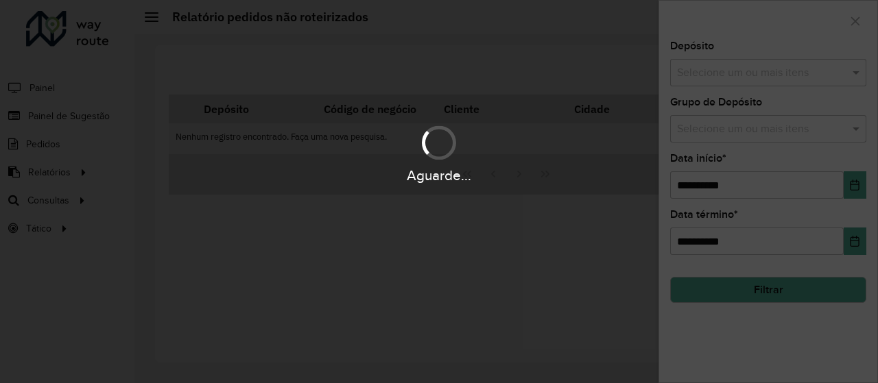
drag, startPoint x: 786, startPoint y: 71, endPoint x: 764, endPoint y: 91, distance: 29.2
click at [787, 71] on div "Aguarde..." at bounding box center [439, 191] width 878 height 383
click at [770, 81] on div "Aguarde..." at bounding box center [439, 191] width 878 height 383
click at [747, 81] on div "Aguarde..." at bounding box center [439, 191] width 878 height 383
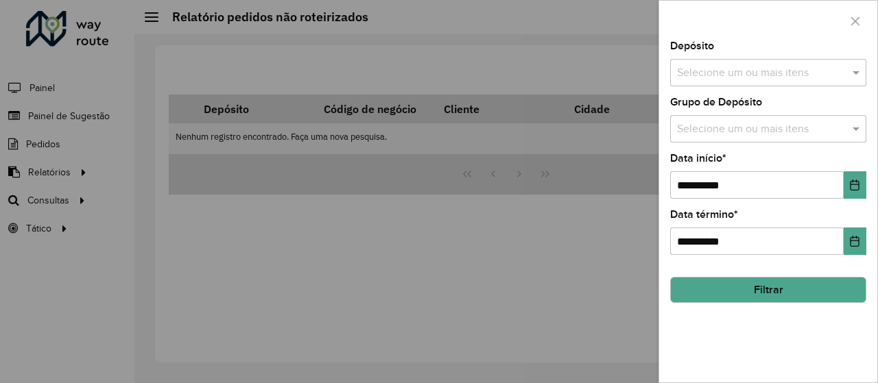
click at [747, 81] on input "text" at bounding box center [762, 73] width 176 height 16
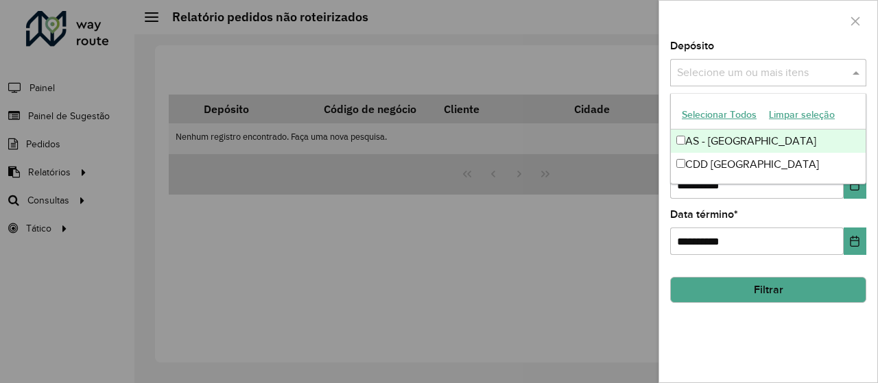
click at [726, 117] on button "Selecionar Todos" at bounding box center [719, 114] width 87 height 21
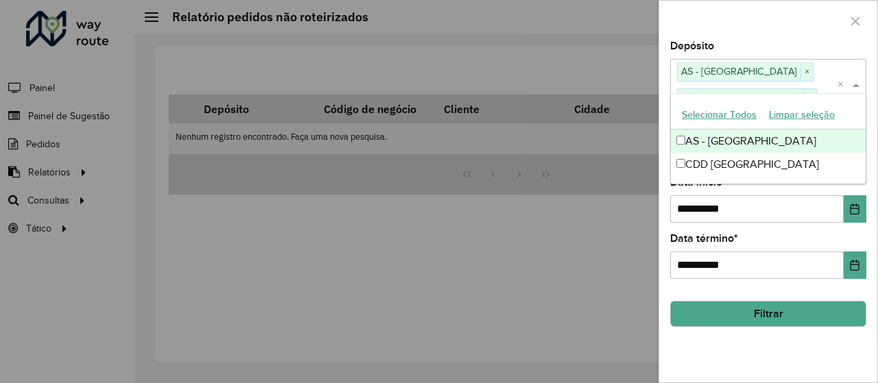
click at [757, 357] on div "**********" at bounding box center [768, 212] width 218 height 342
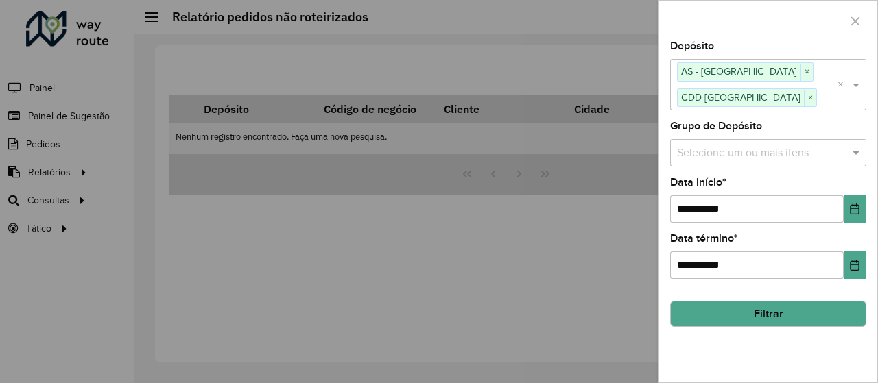
click at [779, 155] on input "text" at bounding box center [762, 153] width 176 height 16
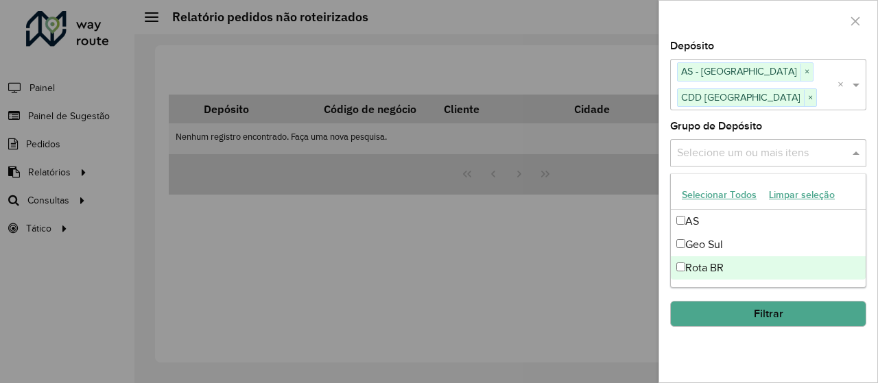
click at [740, 364] on div "**********" at bounding box center [768, 212] width 218 height 342
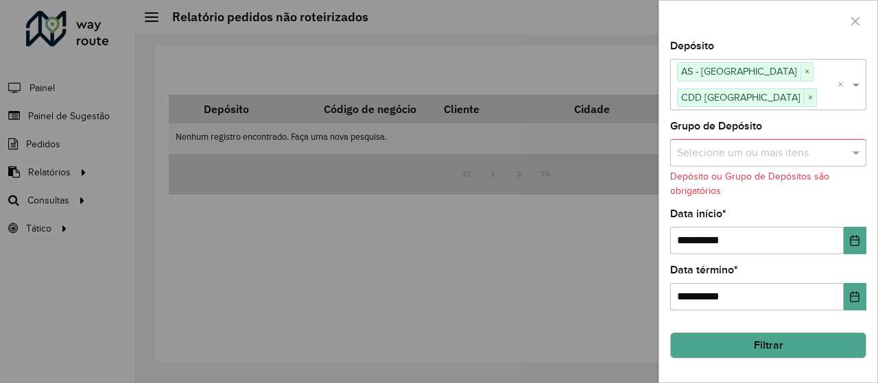
click at [777, 344] on button "Filtrar" at bounding box center [768, 346] width 196 height 26
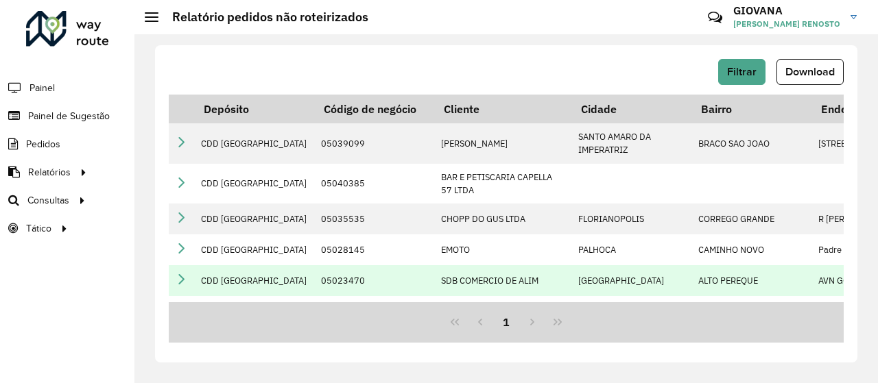
scroll to position [29, 0]
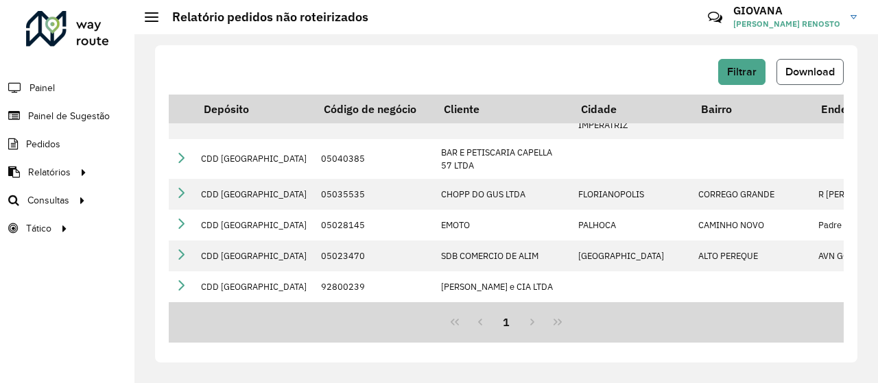
click at [798, 72] on span "Download" at bounding box center [809, 72] width 49 height 12
